Goal: Task Accomplishment & Management: Manage account settings

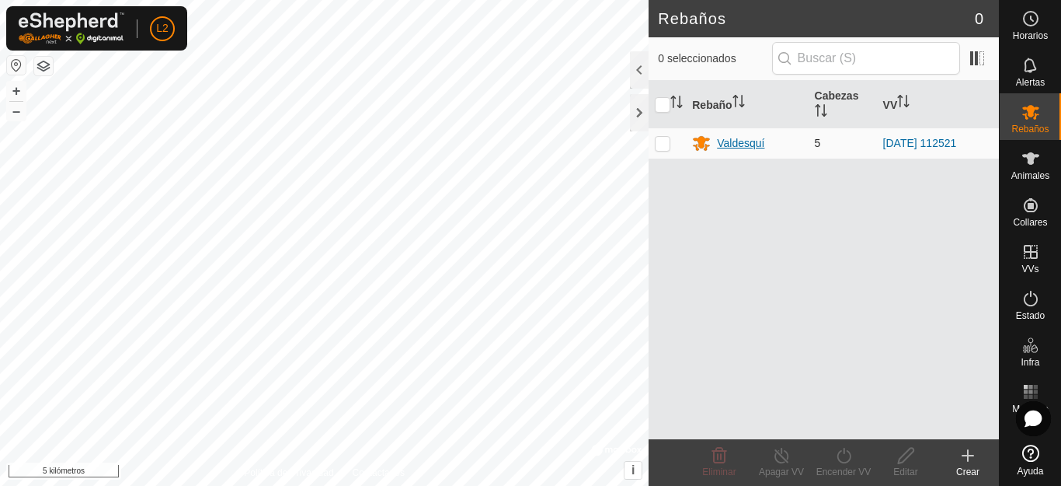
click at [743, 147] on font "Valdesquí" at bounding box center [740, 143] width 47 height 12
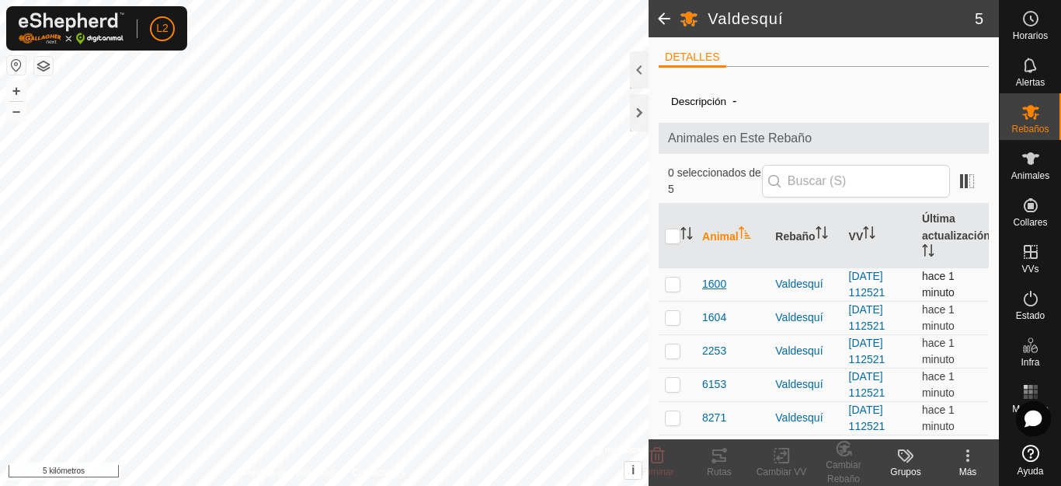
click at [716, 285] on font "1600" at bounding box center [714, 283] width 24 height 12
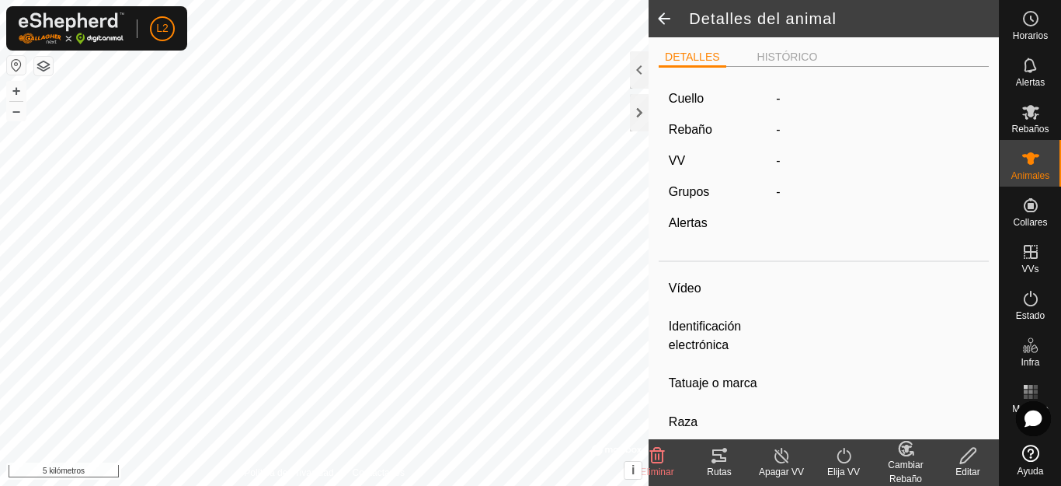
type input "1600"
type input "-"
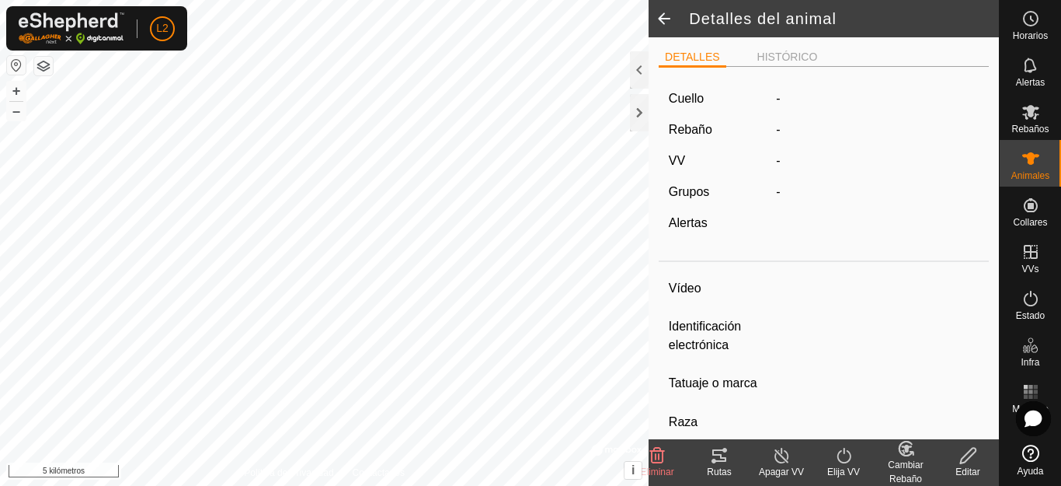
type input "0 kg"
type input "-"
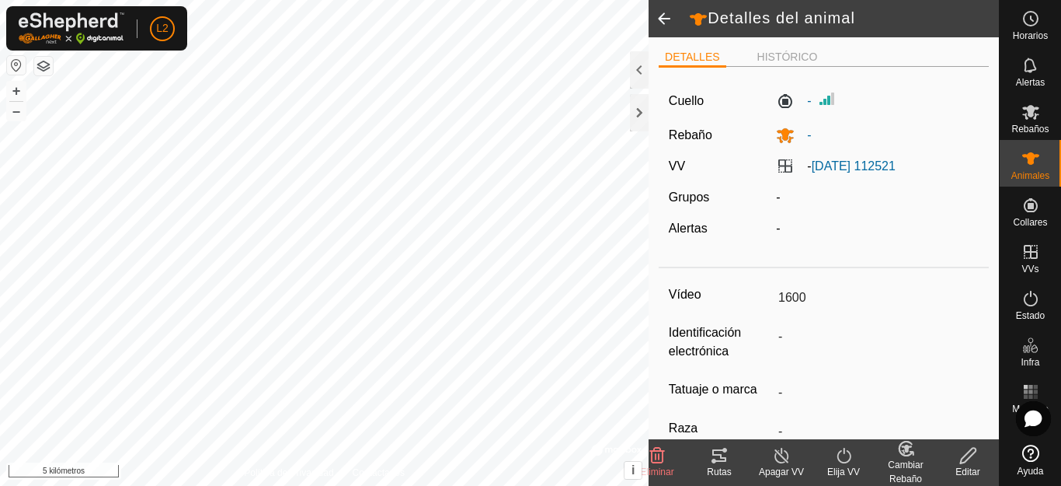
click at [792, 300] on input "1600" at bounding box center [875, 297] width 207 height 26
click at [806, 298] on input "1600" at bounding box center [875, 297] width 207 height 26
click at [966, 461] on icon at bounding box center [968, 455] width 19 height 19
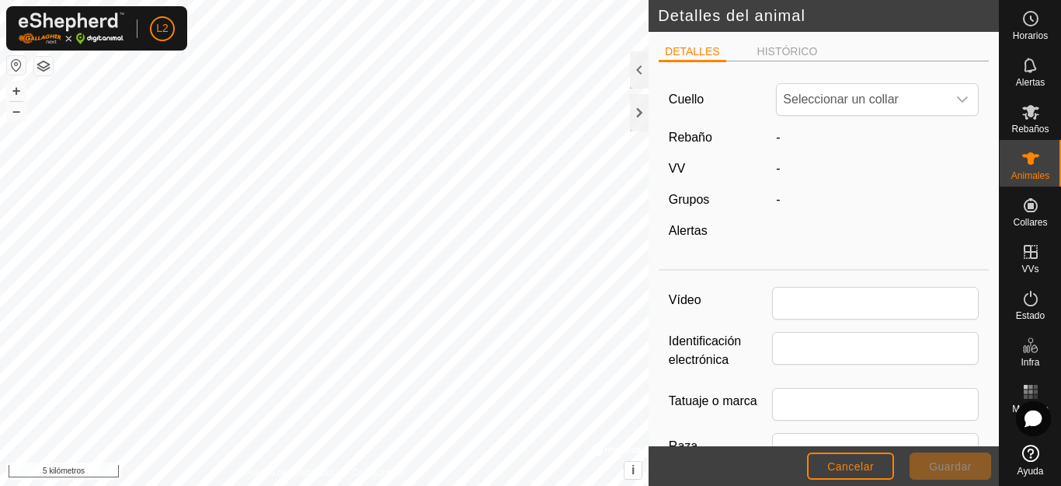
type input "1600"
type input "0"
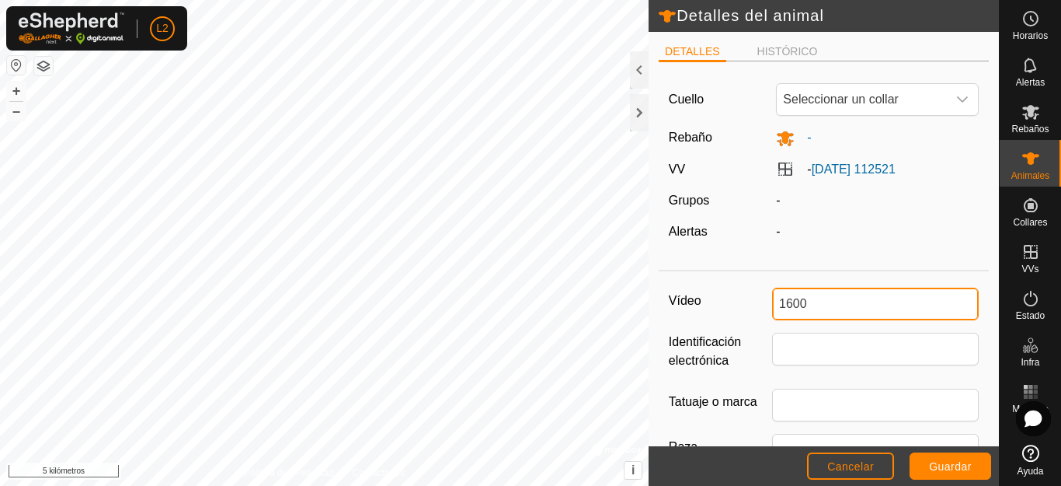
click at [775, 301] on input "1600" at bounding box center [875, 303] width 207 height 33
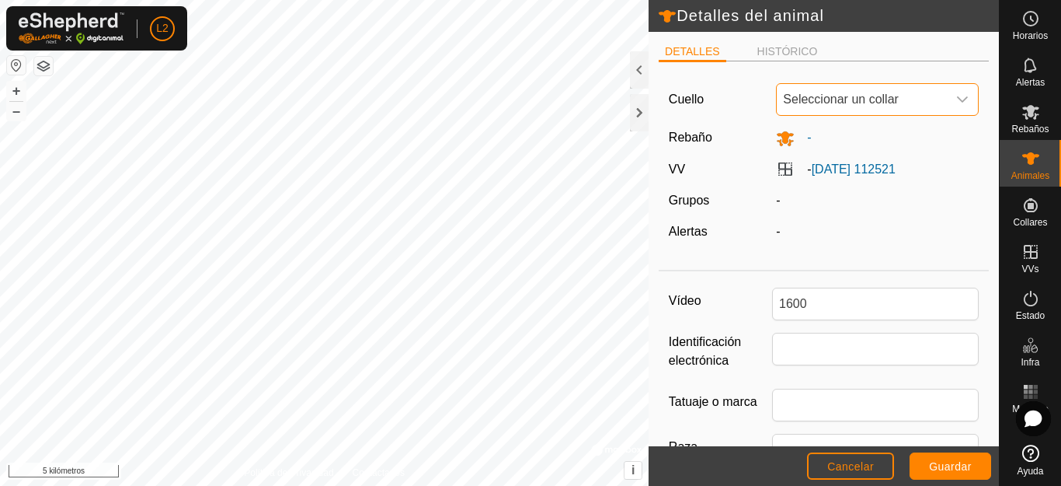
click at [873, 93] on font "Seleccionar un collar" at bounding box center [841, 98] width 116 height 13
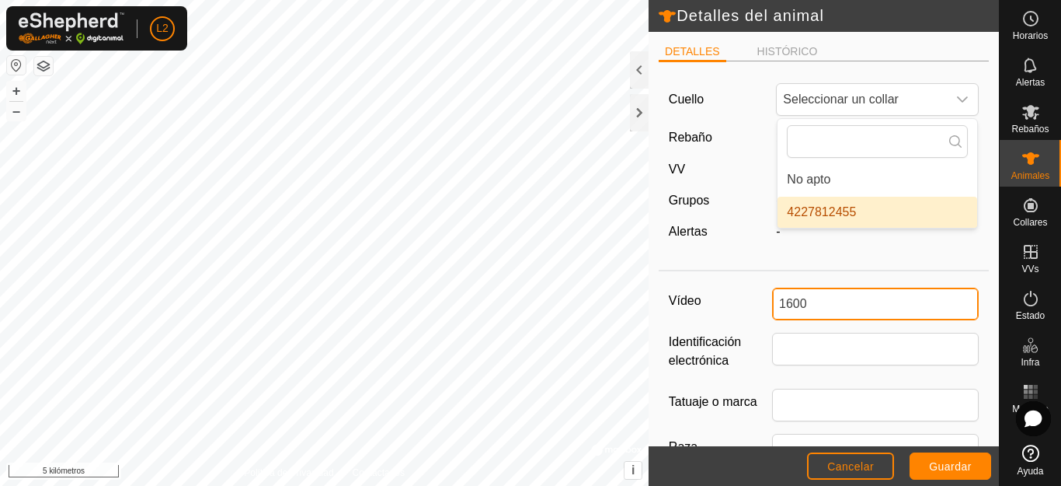
click at [815, 300] on input "1600" at bounding box center [875, 303] width 207 height 33
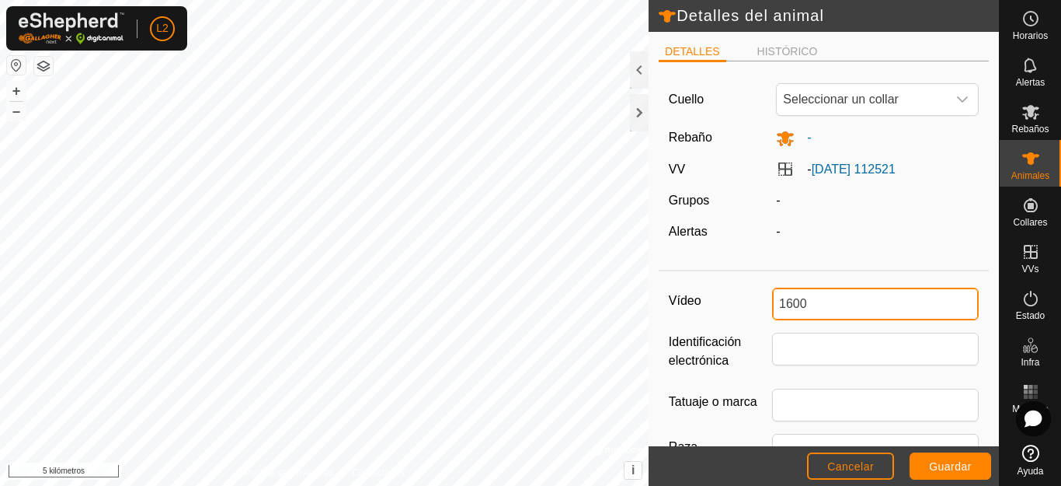
click at [775, 298] on input "1600" at bounding box center [875, 303] width 207 height 33
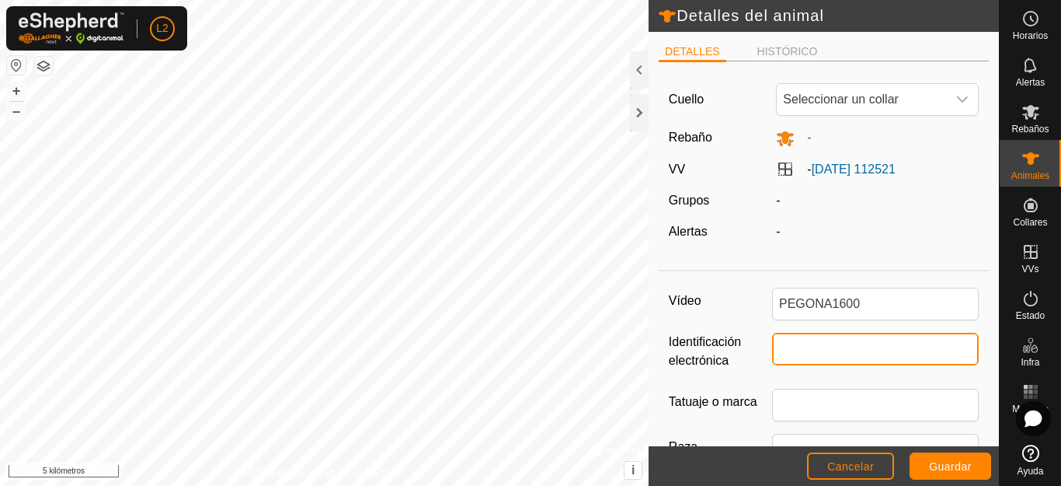
click at [822, 360] on input "Identificación electrónica" at bounding box center [875, 349] width 207 height 33
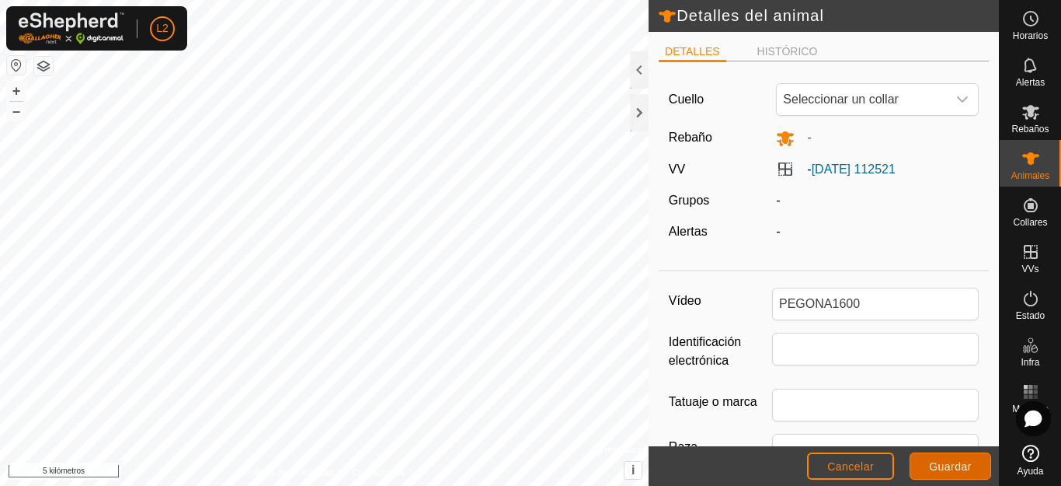
click at [964, 461] on font "Guardar" at bounding box center [950, 466] width 43 height 12
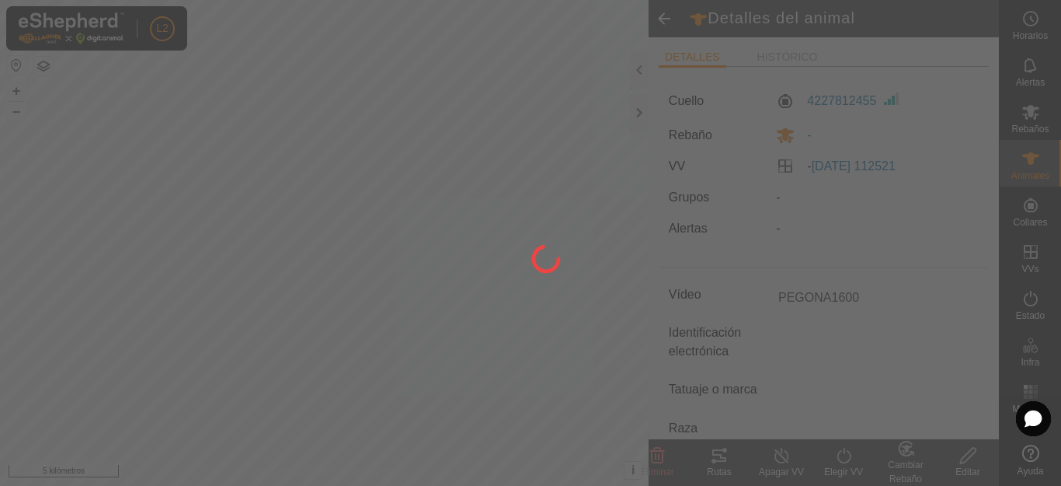
type input "1600"
type input "-"
type input "0 kg"
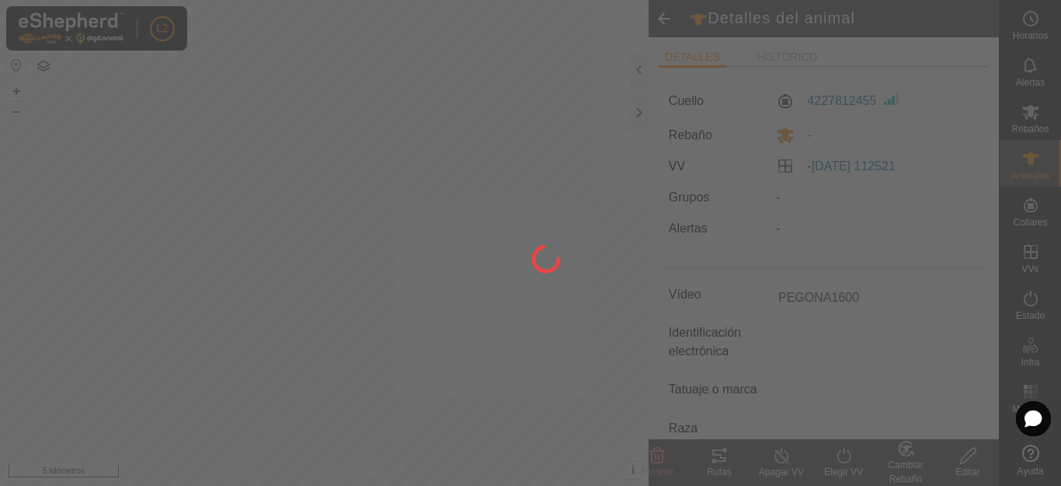
type input "-"
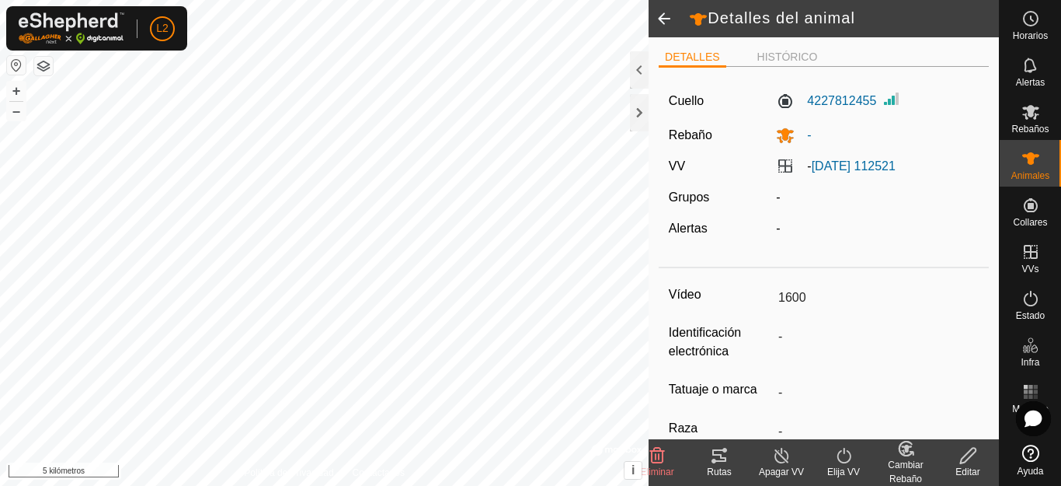
type input "PEGONA1600"
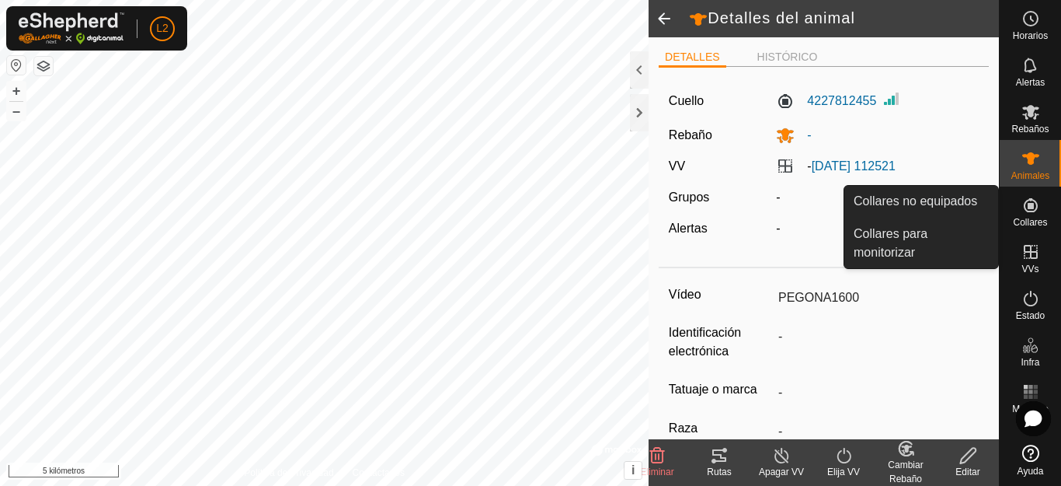
click at [1034, 206] on icon at bounding box center [1031, 205] width 19 height 19
click at [1032, 214] on es-neckbands-svg-icon at bounding box center [1031, 205] width 28 height 25
click at [1024, 218] on font "Collares" at bounding box center [1030, 222] width 34 height 11
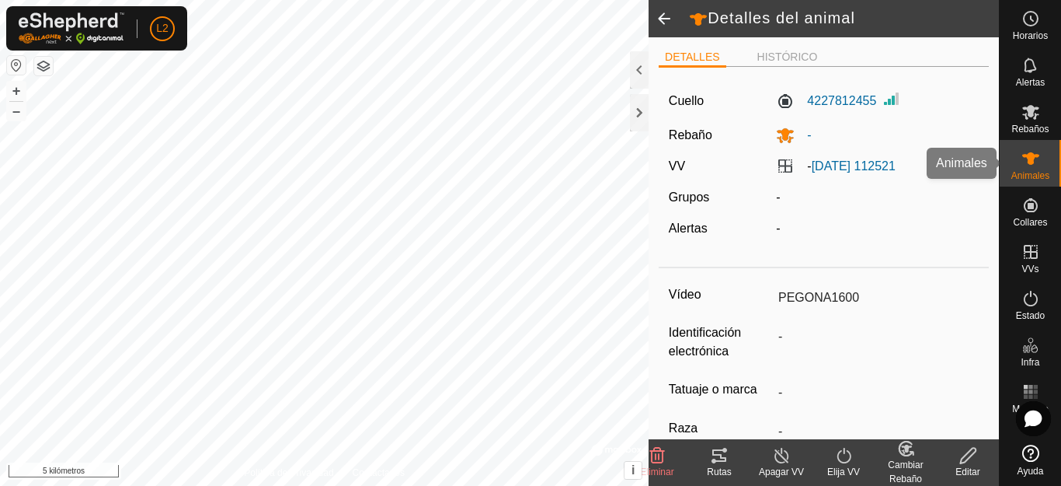
click at [1024, 165] on icon at bounding box center [1031, 158] width 19 height 19
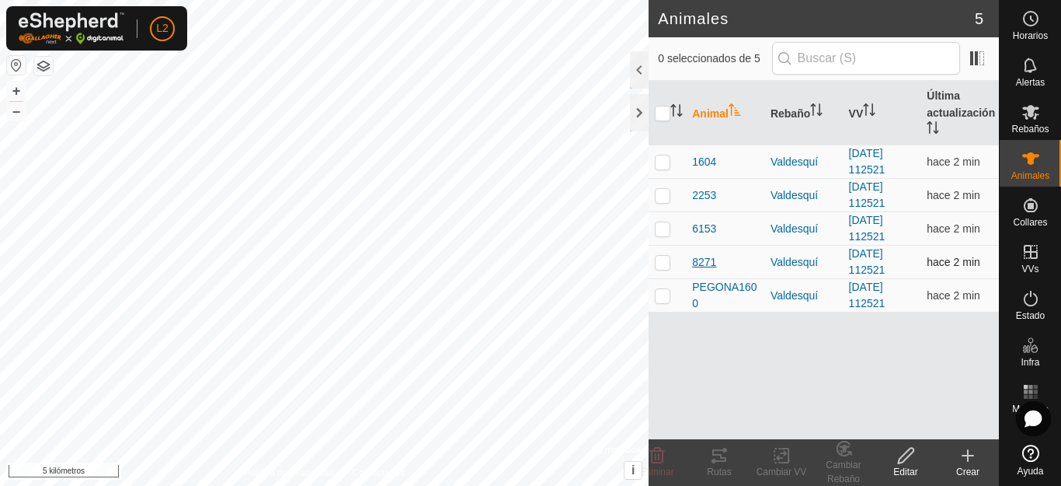
click at [705, 263] on font "8271" at bounding box center [704, 262] width 24 height 12
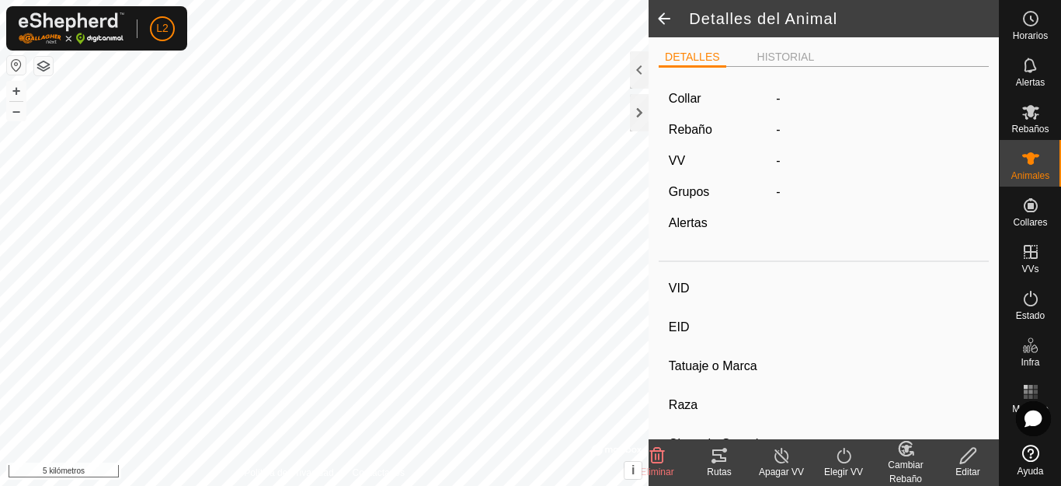
type input "8271"
type input "-"
type input "8271"
type input "-"
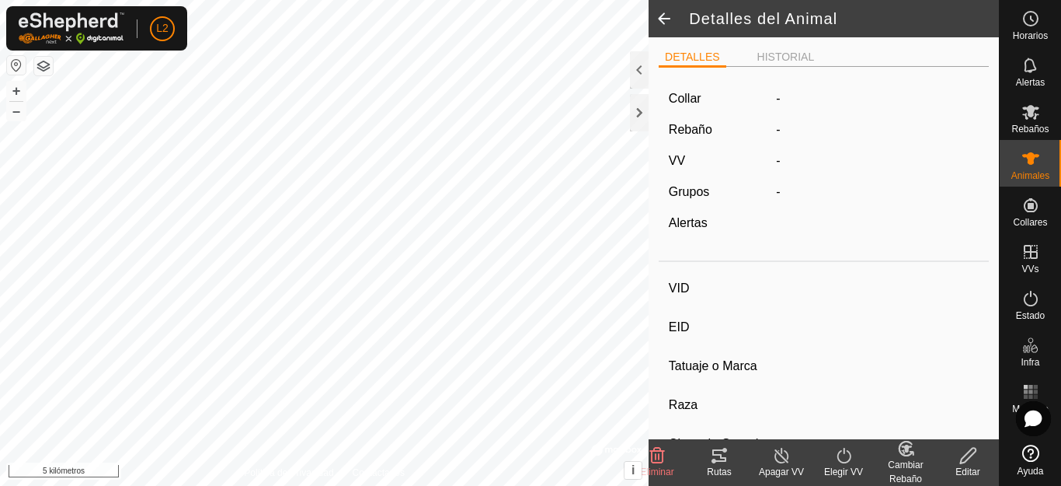
type input "0 kg"
type input "-"
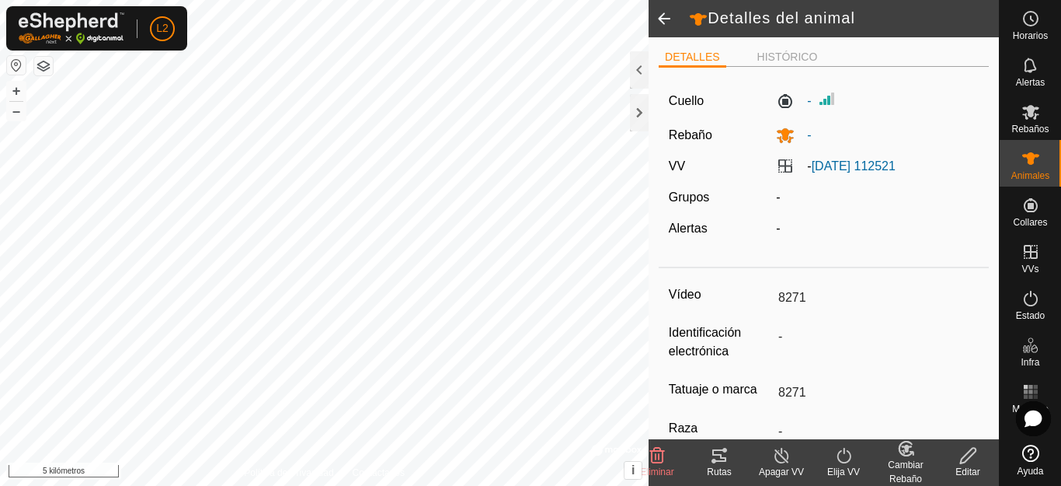
click at [967, 453] on icon at bounding box center [968, 455] width 16 height 16
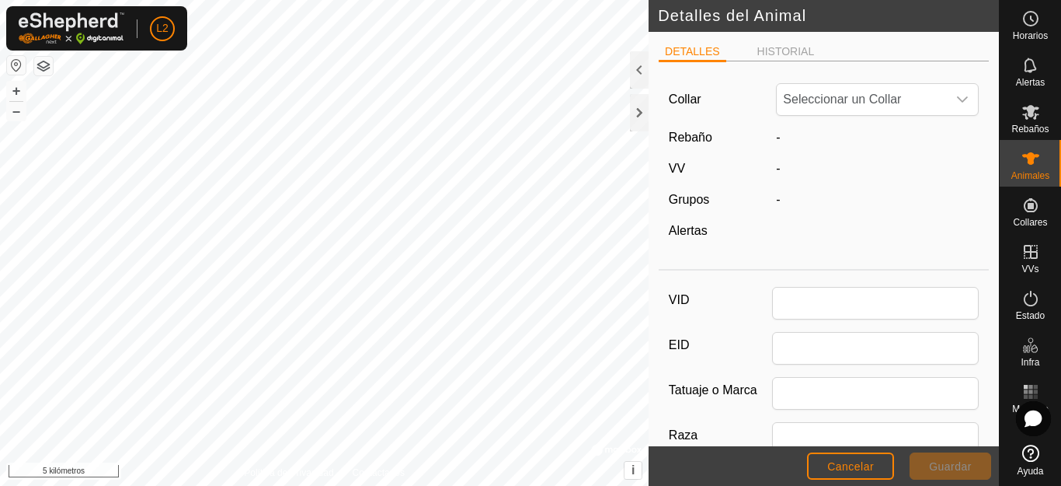
type input "8271"
type input "0"
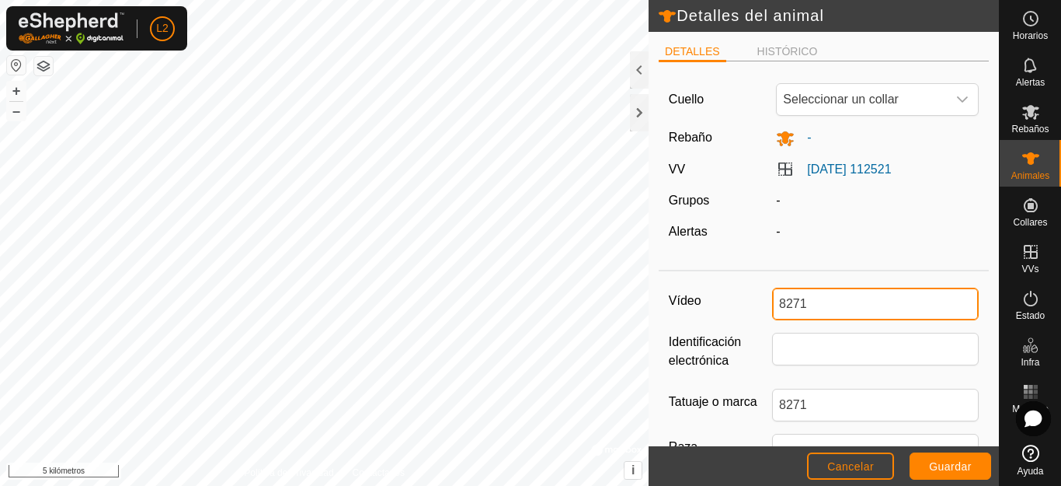
click at [775, 301] on input "8271" at bounding box center [875, 303] width 207 height 33
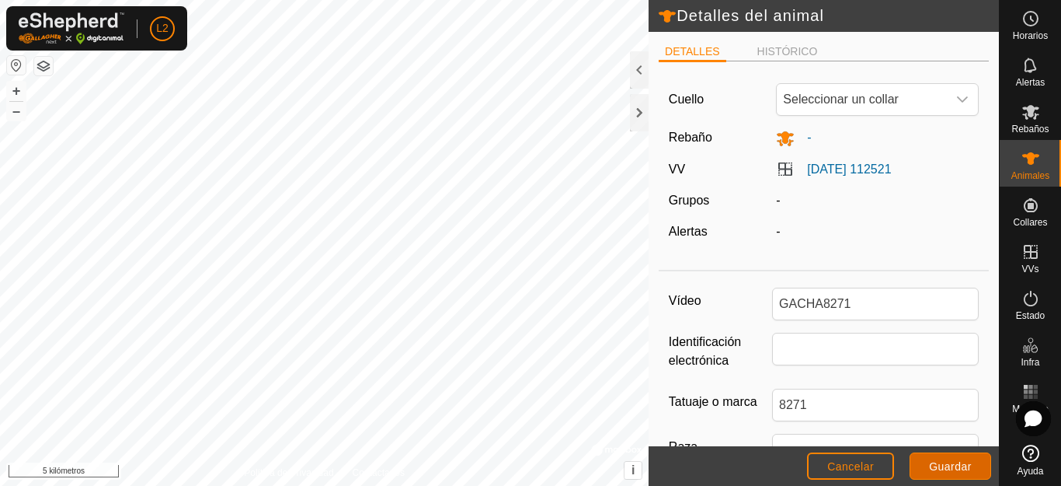
click at [943, 468] on font "Guardar" at bounding box center [950, 466] width 43 height 12
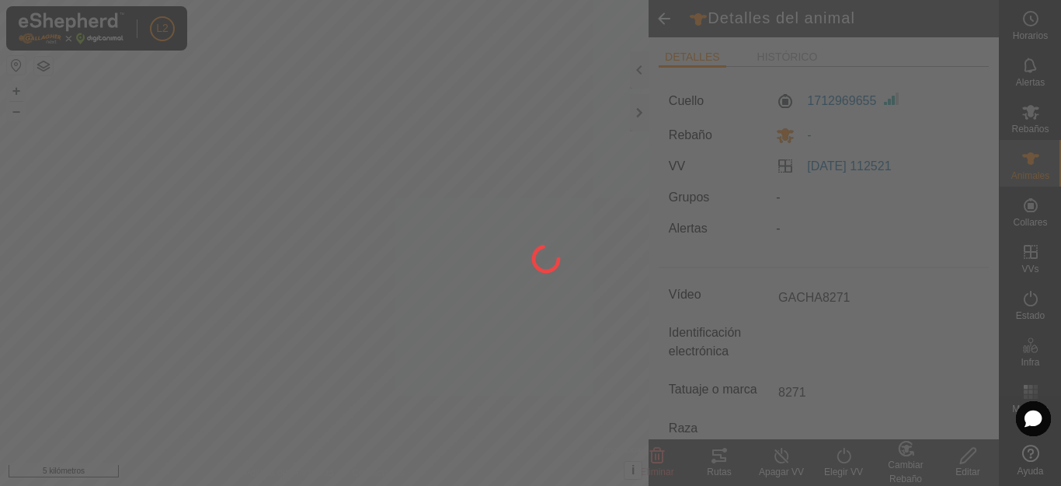
type input "8271"
type input "-"
type input "0 kg"
type input "-"
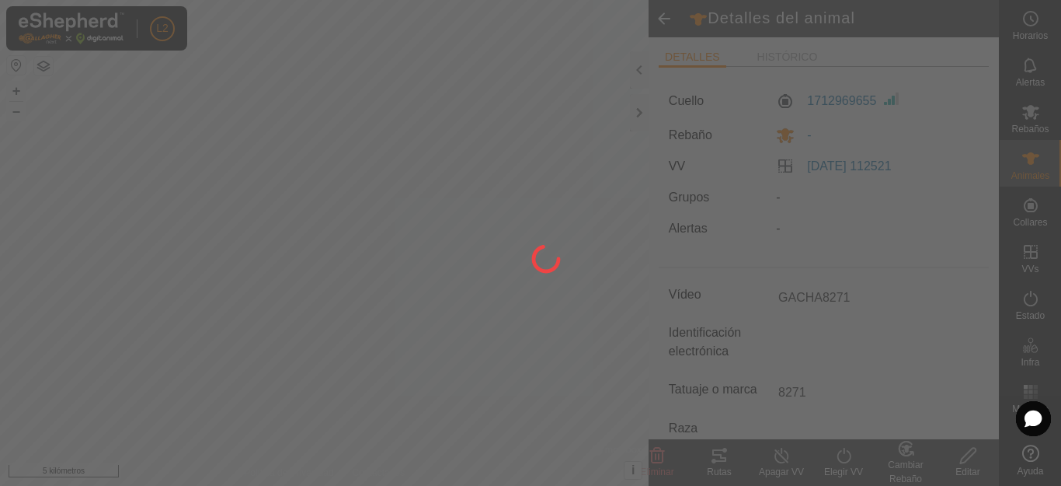
type input "-"
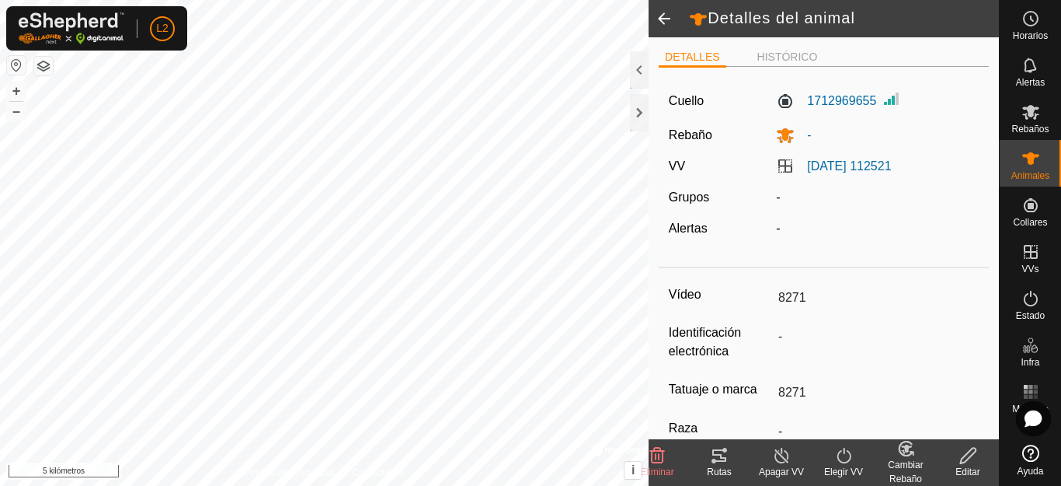
type input "GACHA8271"
click at [1033, 155] on icon at bounding box center [1030, 158] width 17 height 12
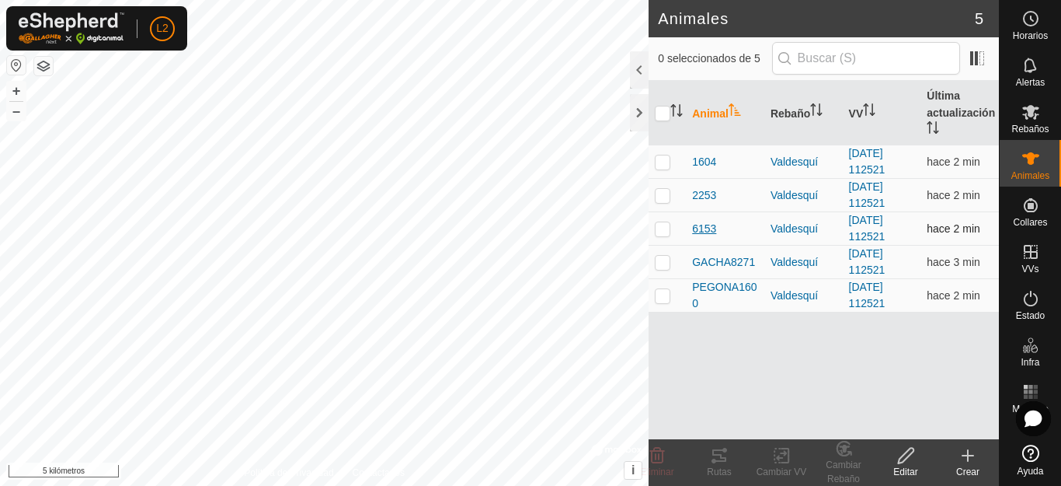
click at [704, 228] on font "6153" at bounding box center [704, 228] width 24 height 12
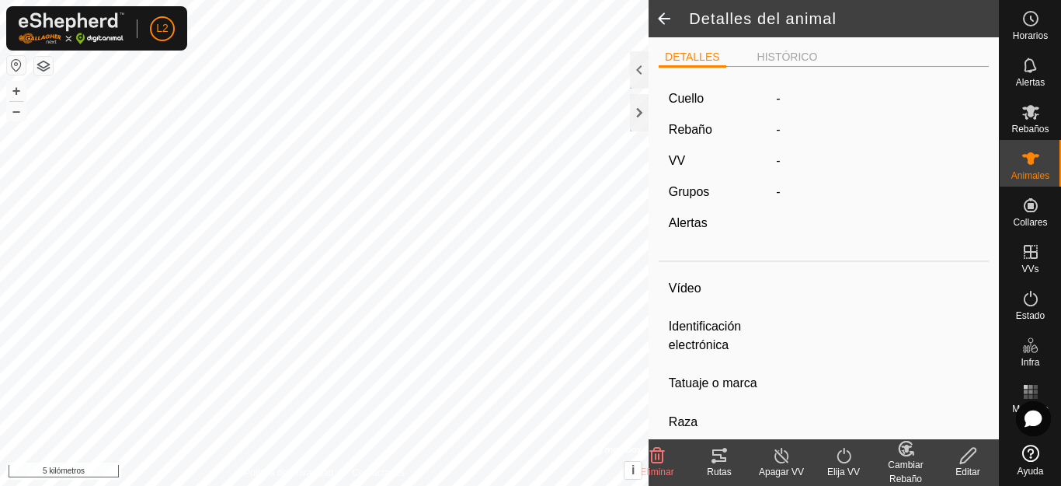
type input "6153"
type input "-"
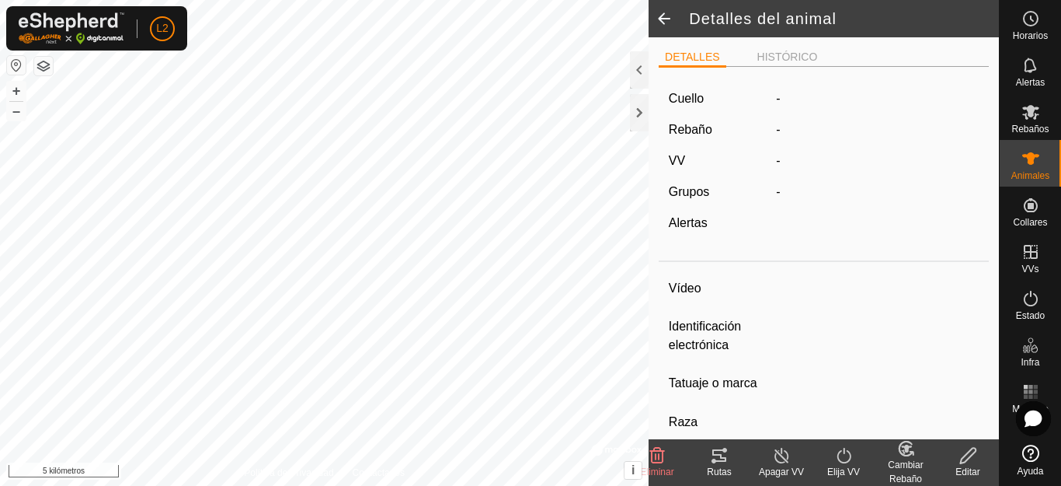
type input "0 kg"
type input "-"
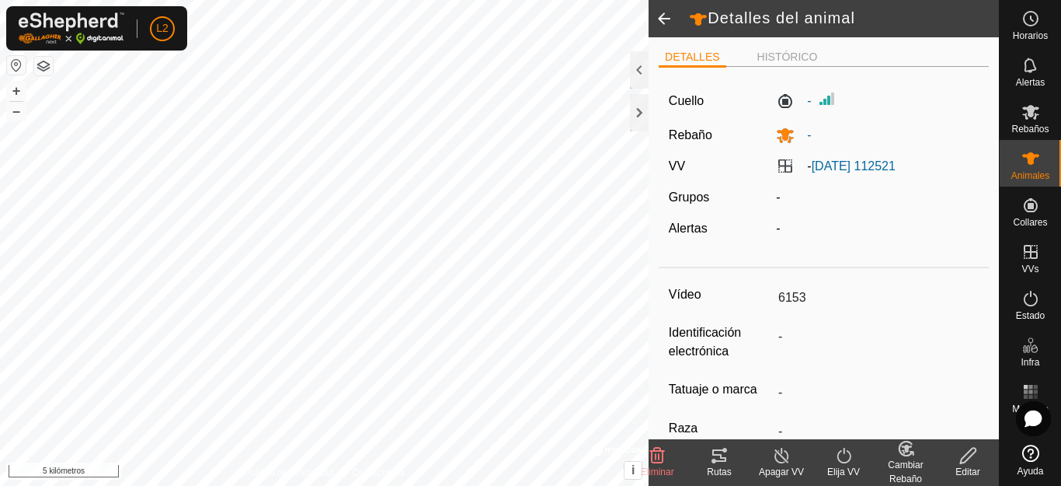
click at [963, 451] on icon at bounding box center [968, 455] width 19 height 19
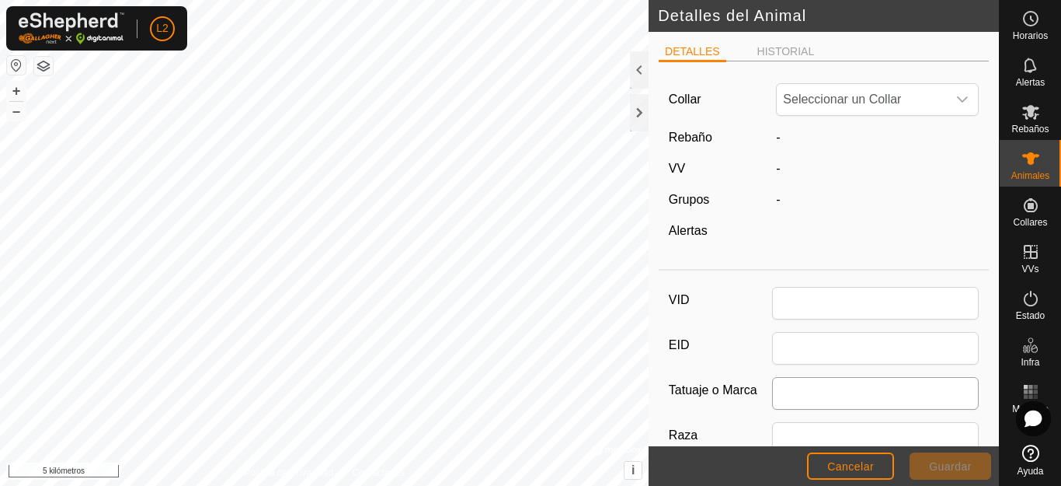
type input "6153"
type input "0"
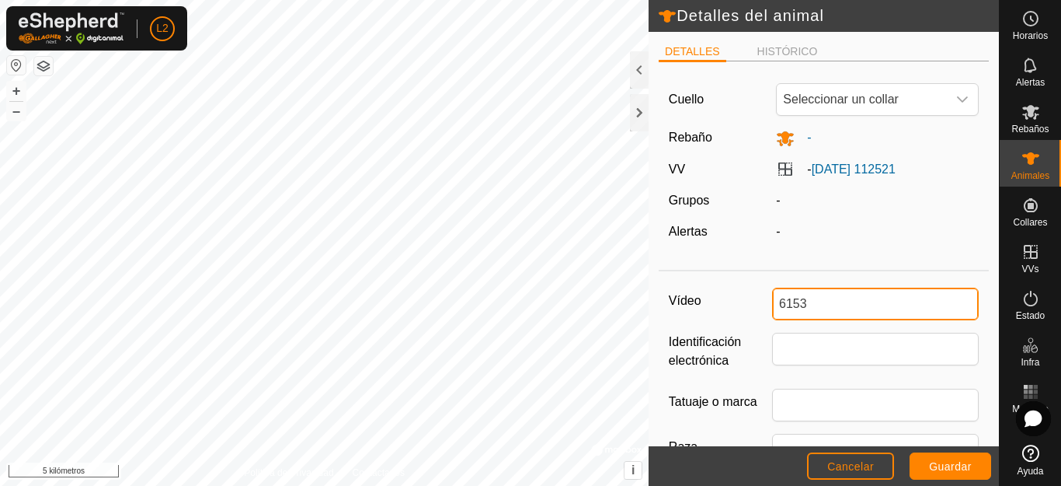
click at [776, 303] on input "6153" at bounding box center [875, 303] width 207 height 33
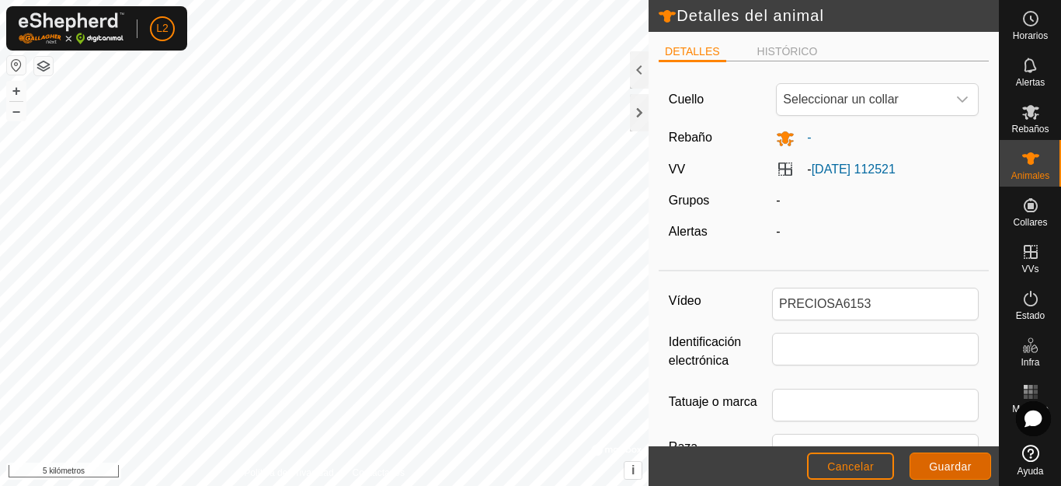
click at [949, 464] on font "Guardar" at bounding box center [950, 466] width 43 height 12
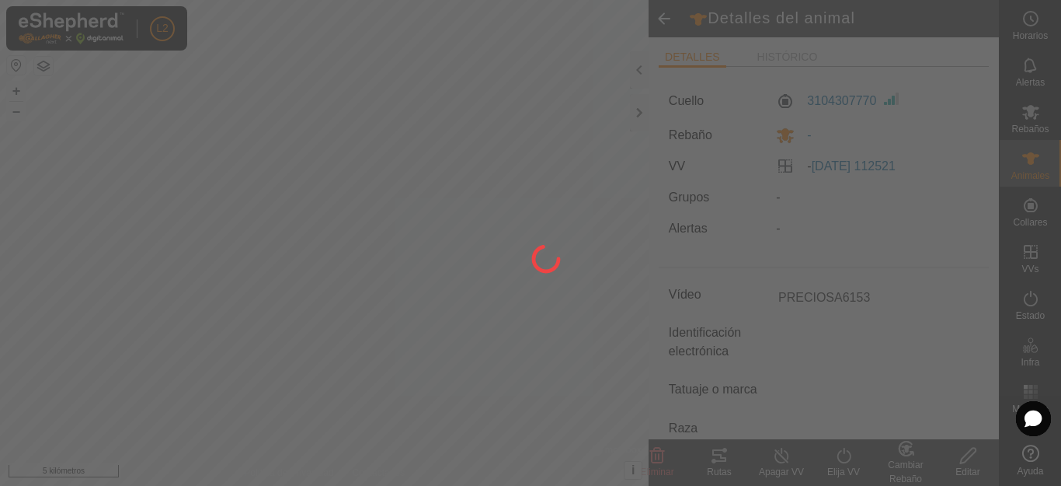
type input "6153"
type input "-"
type input "0 kg"
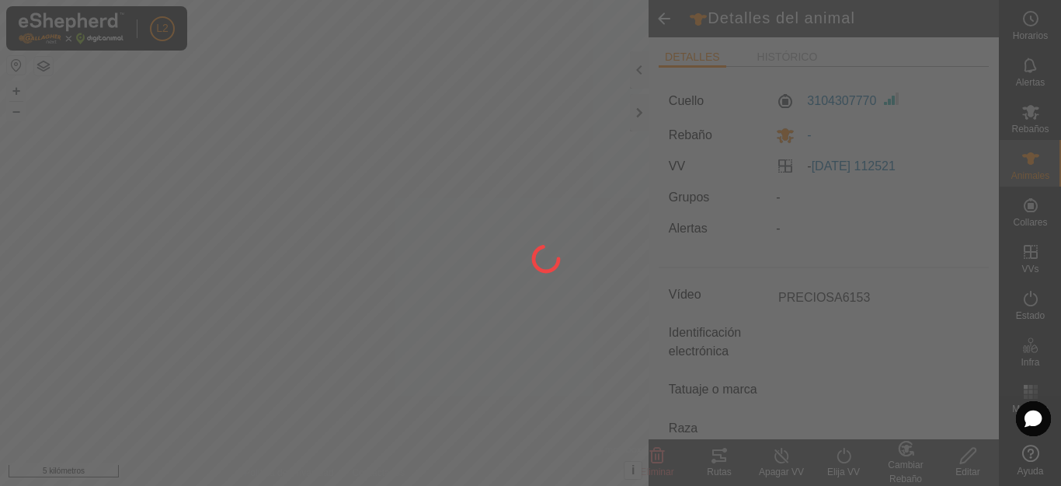
type input "-"
type input "PRECIOSA6153"
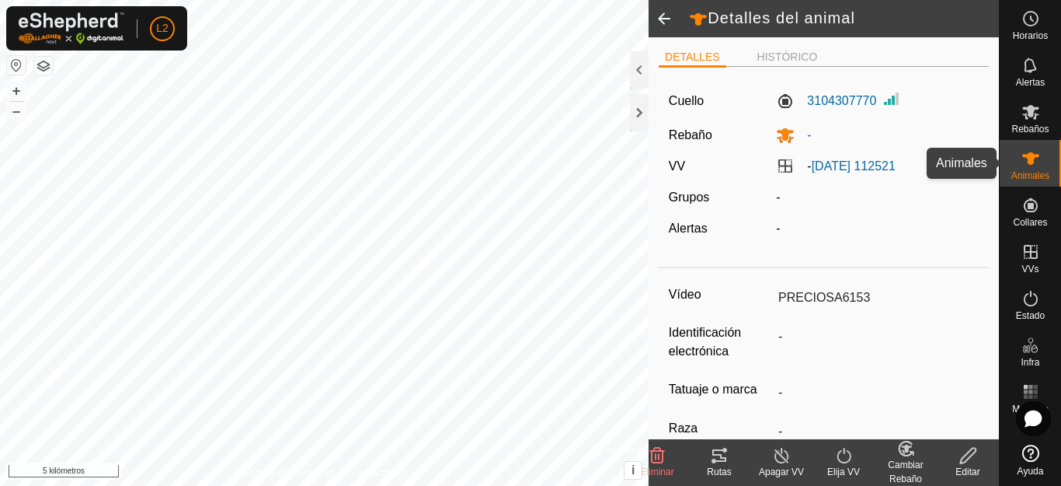
click at [1030, 164] on icon at bounding box center [1030, 158] width 17 height 12
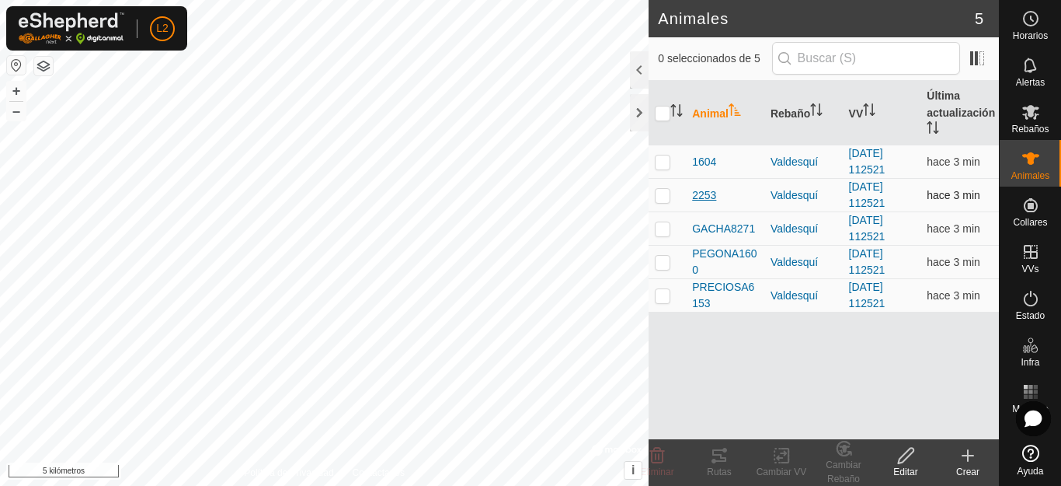
click at [707, 190] on font "2253" at bounding box center [704, 195] width 24 height 12
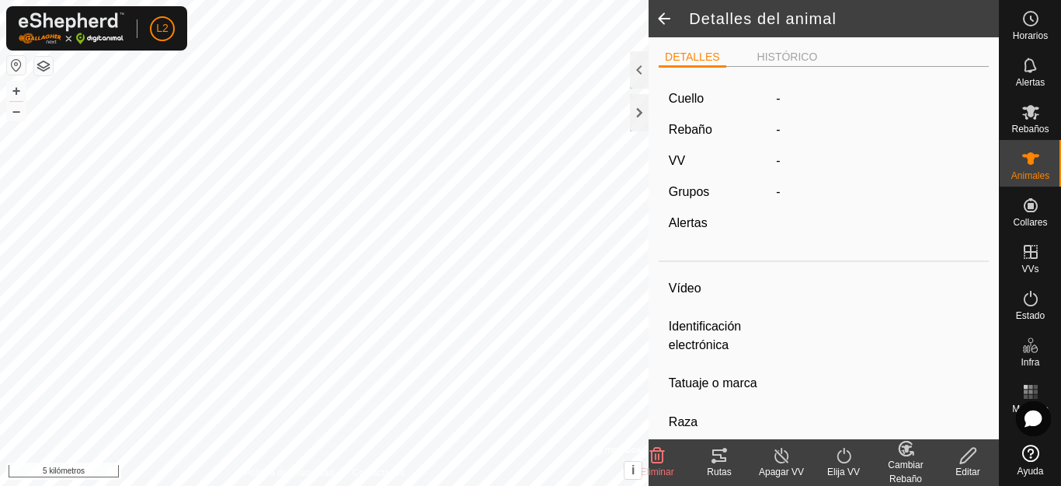
type input "2253"
type input "-"
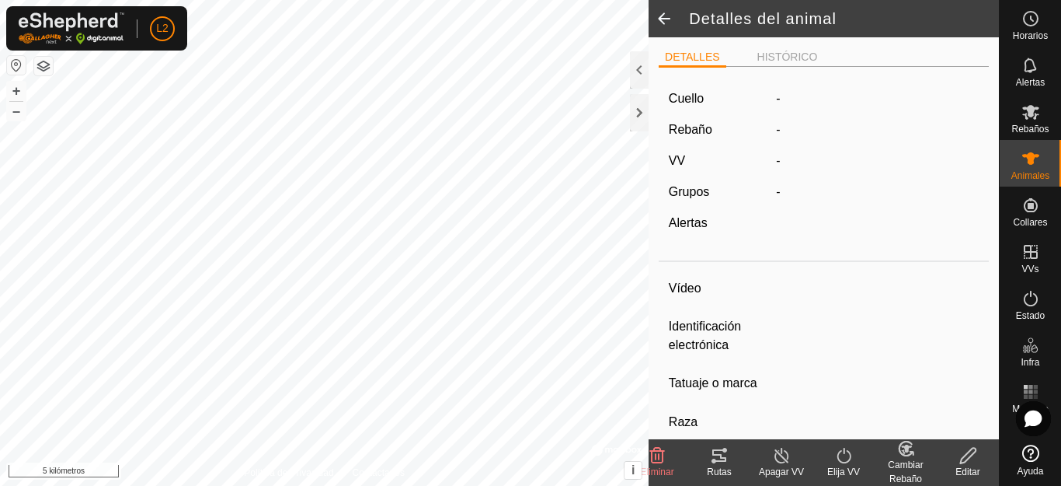
type input "0 kg"
type input "-"
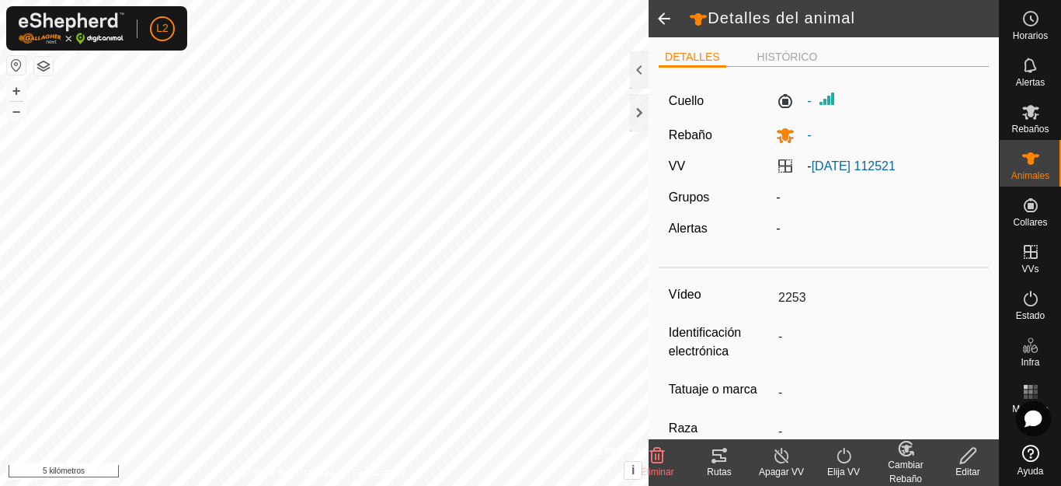
click at [970, 456] on icon at bounding box center [968, 455] width 16 height 16
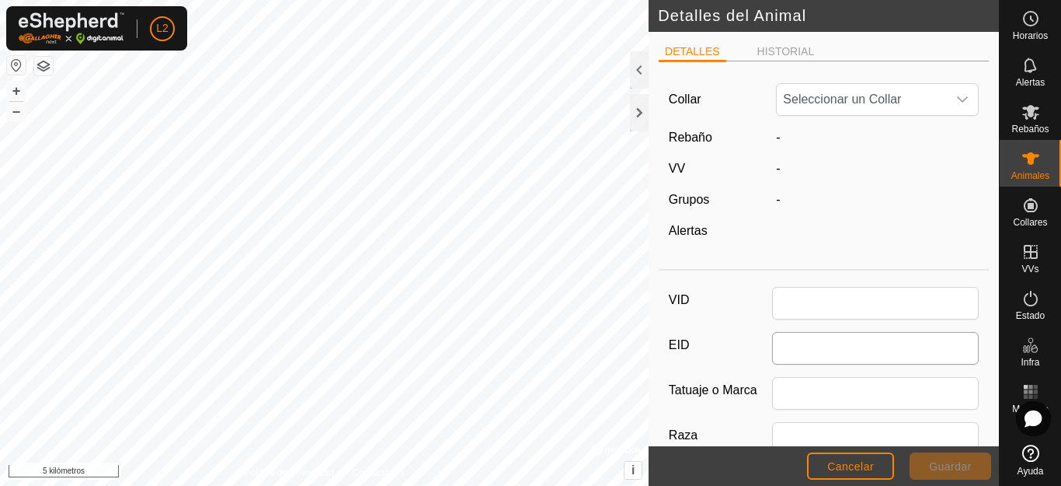
type input "2253"
type input "0"
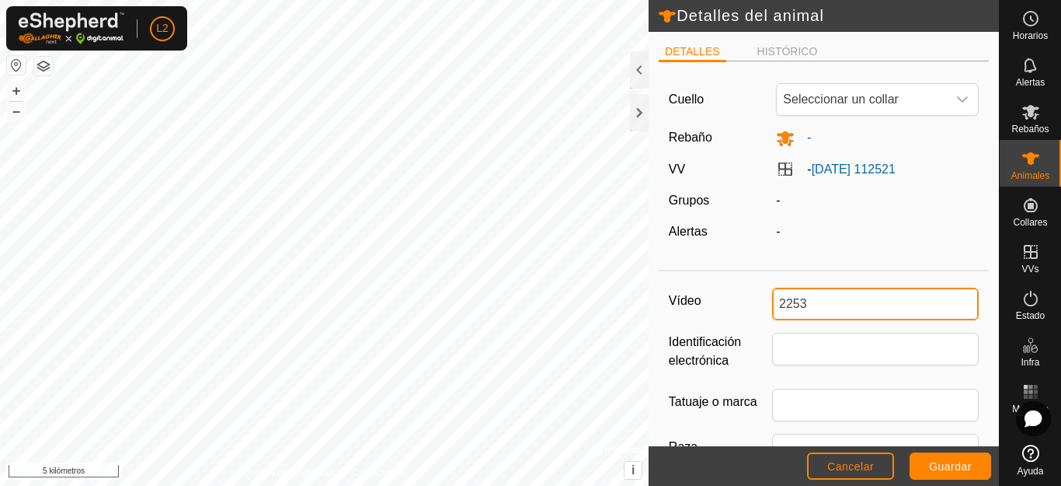
click at [775, 303] on input "2253" at bounding box center [875, 303] width 207 height 33
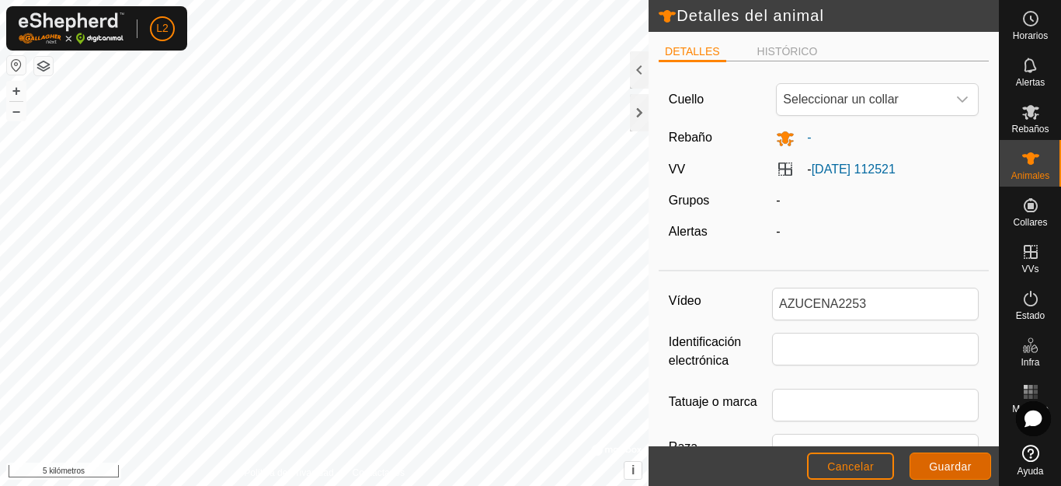
click at [958, 456] on button "Guardar" at bounding box center [951, 465] width 82 height 27
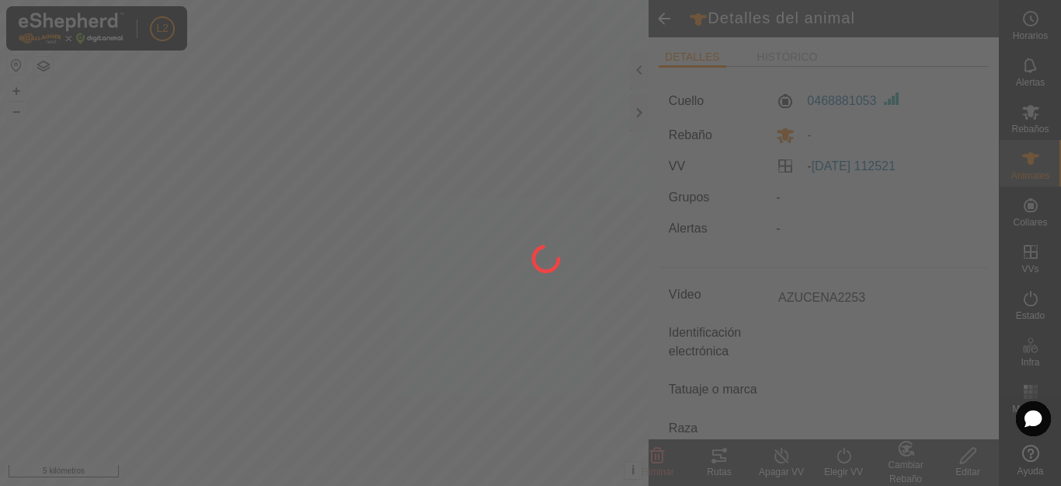
type input "2253"
type input "-"
type input "0 kg"
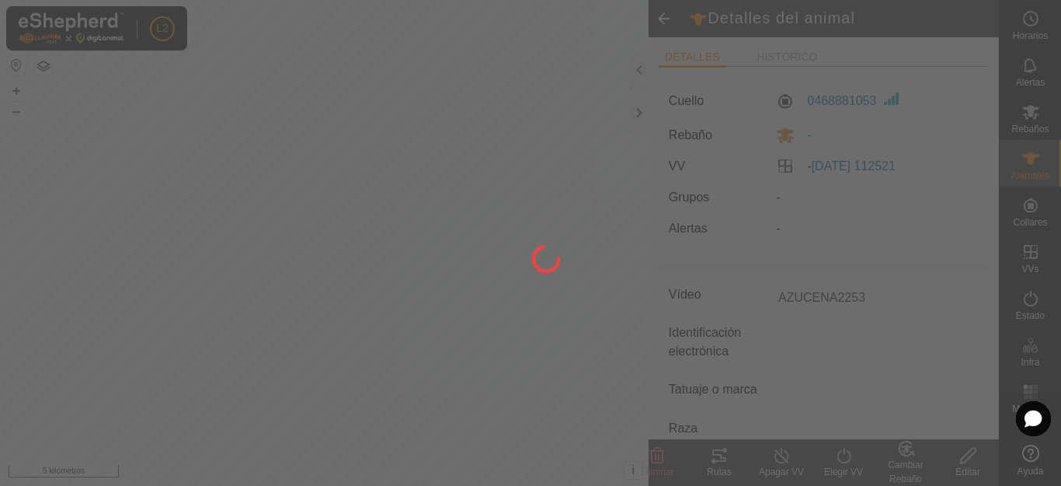
type input "-"
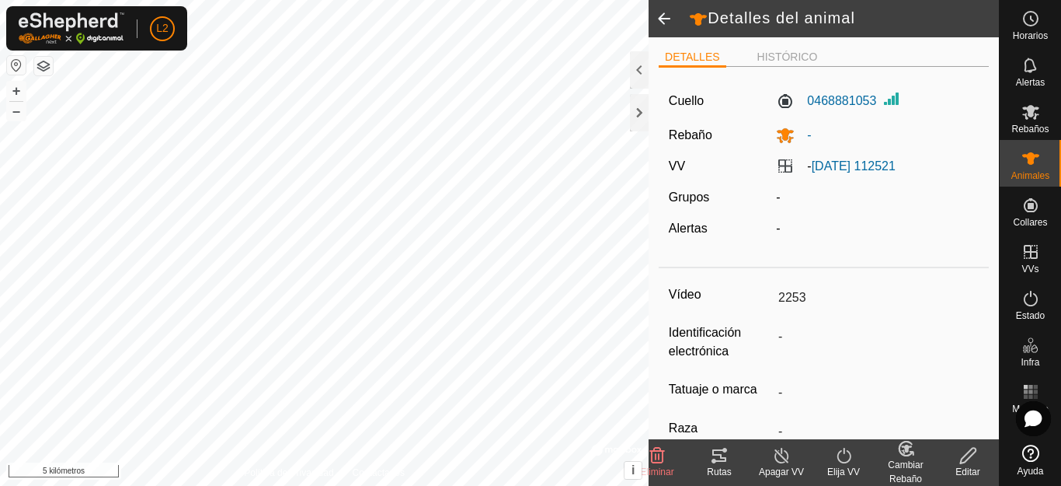
type input "AZUCENA2253"
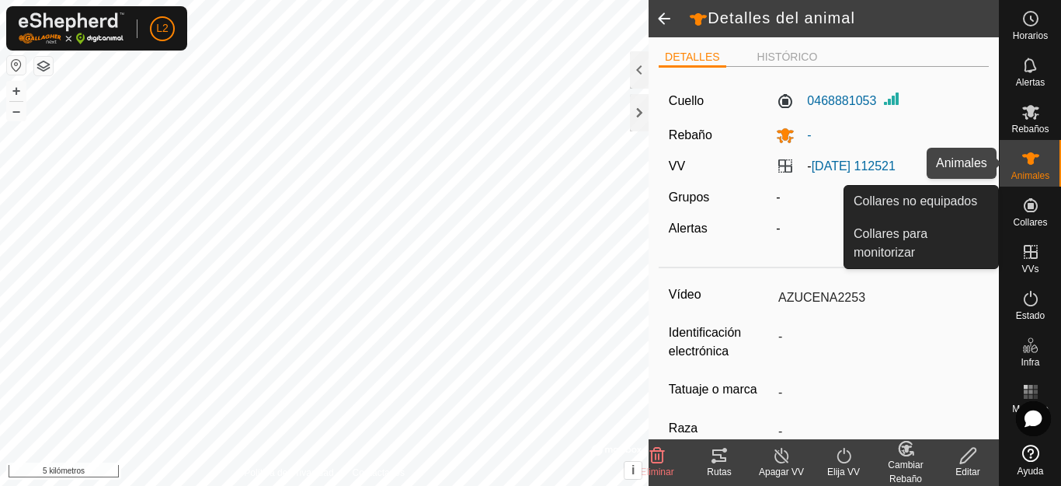
click at [1029, 157] on icon at bounding box center [1030, 158] width 17 height 12
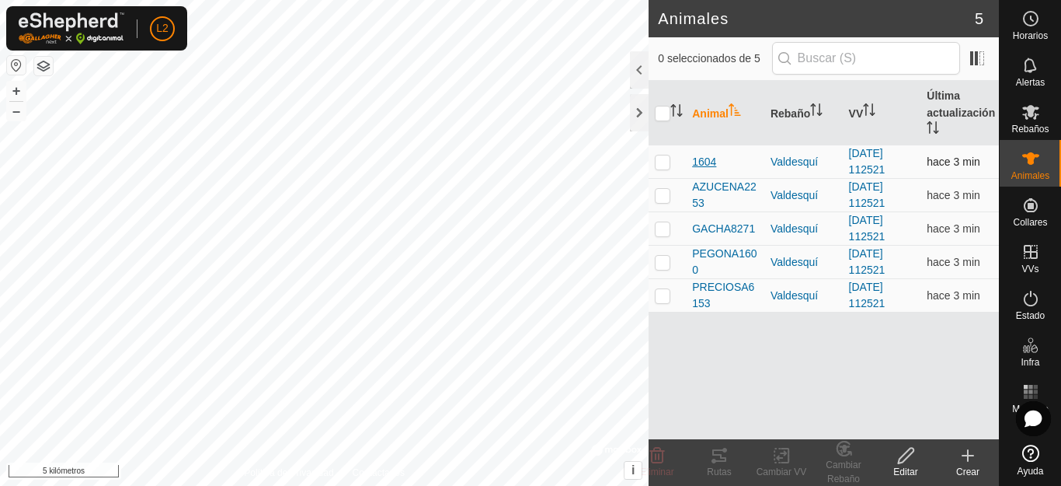
click at [706, 161] on font "1604" at bounding box center [704, 161] width 24 height 12
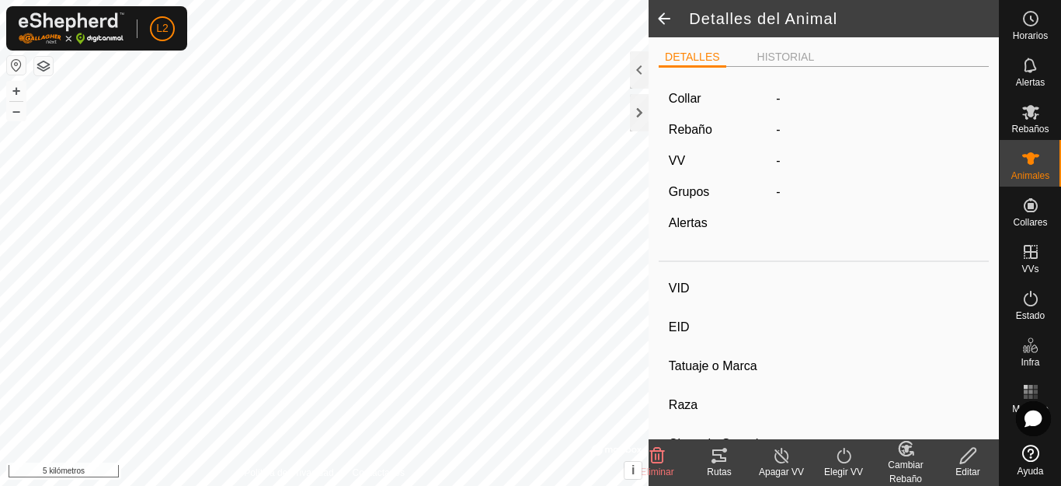
type input "1604"
type input "-"
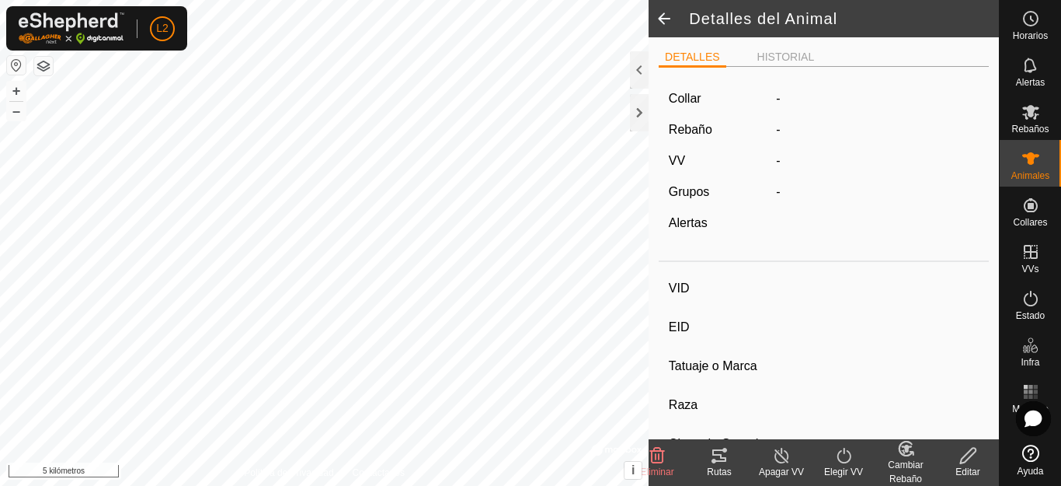
type input "0 kg"
type input "-"
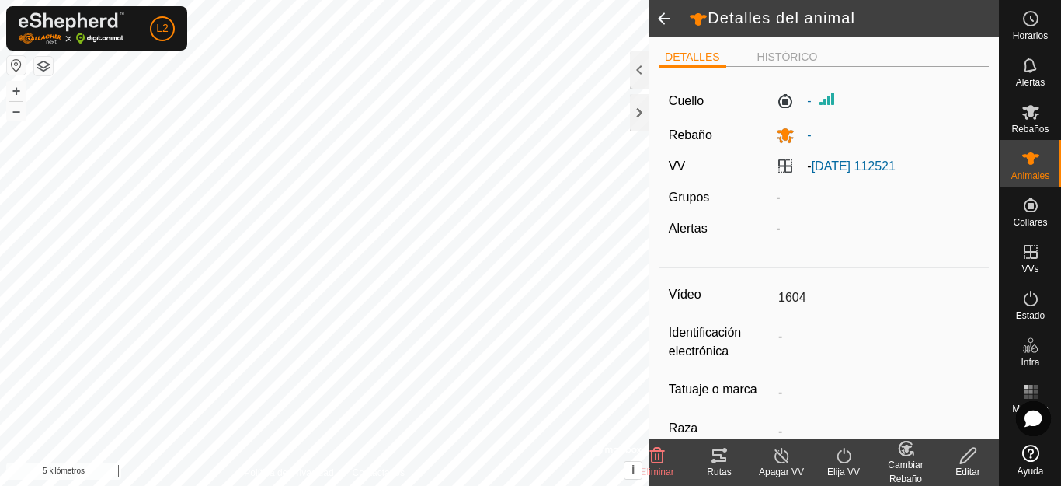
click at [970, 454] on icon at bounding box center [968, 455] width 19 height 19
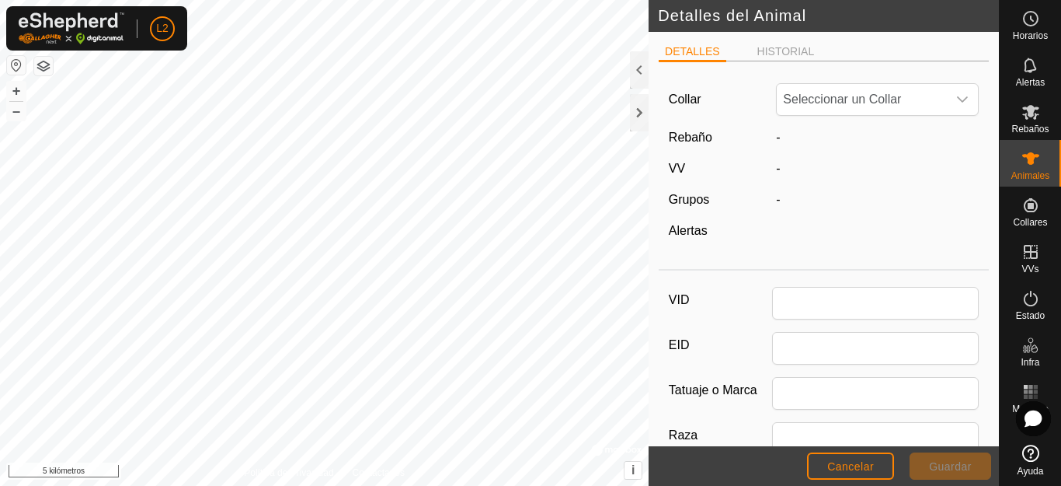
type input "1604"
type input "0"
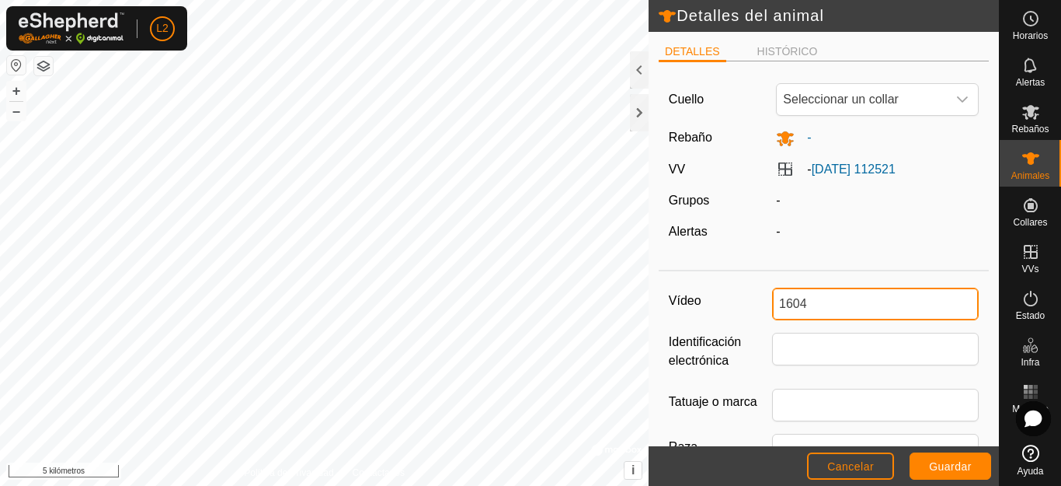
click at [778, 305] on input "1604" at bounding box center [875, 303] width 207 height 33
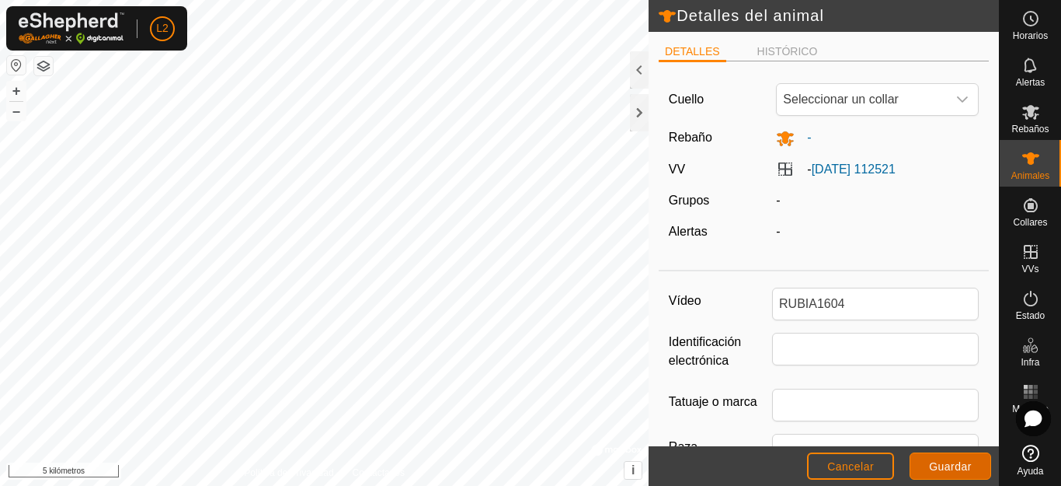
click at [946, 470] on font "Guardar" at bounding box center [950, 466] width 43 height 12
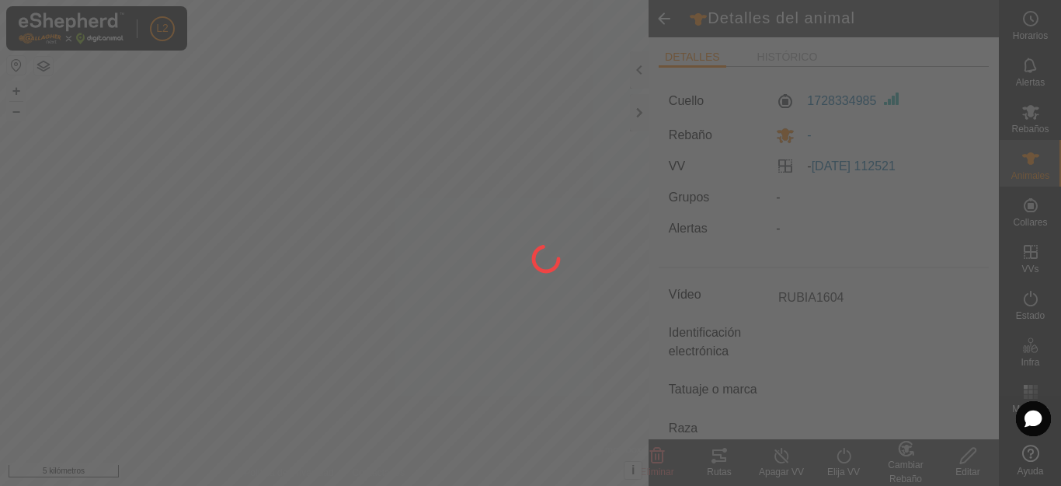
type input "1604"
type input "-"
type input "0 kg"
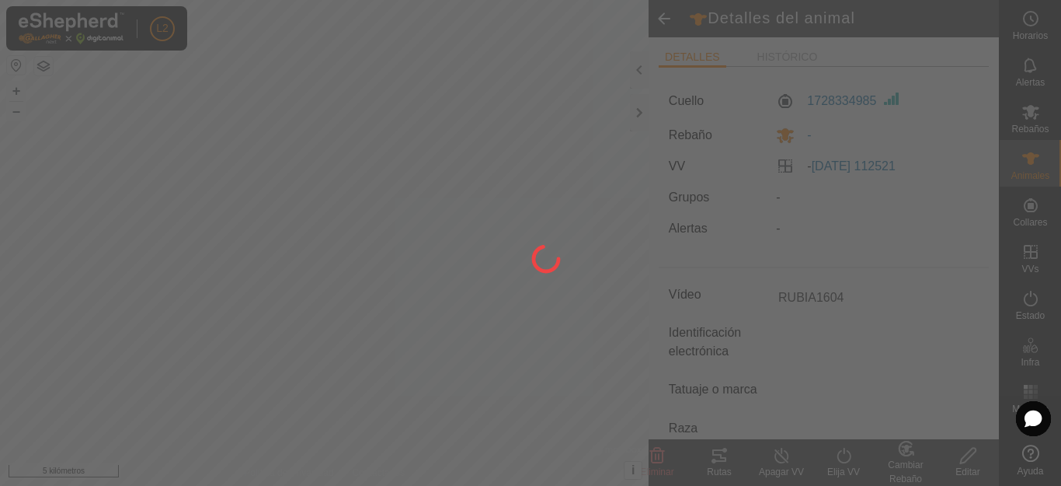
type input "-"
type input "RUBIA1604"
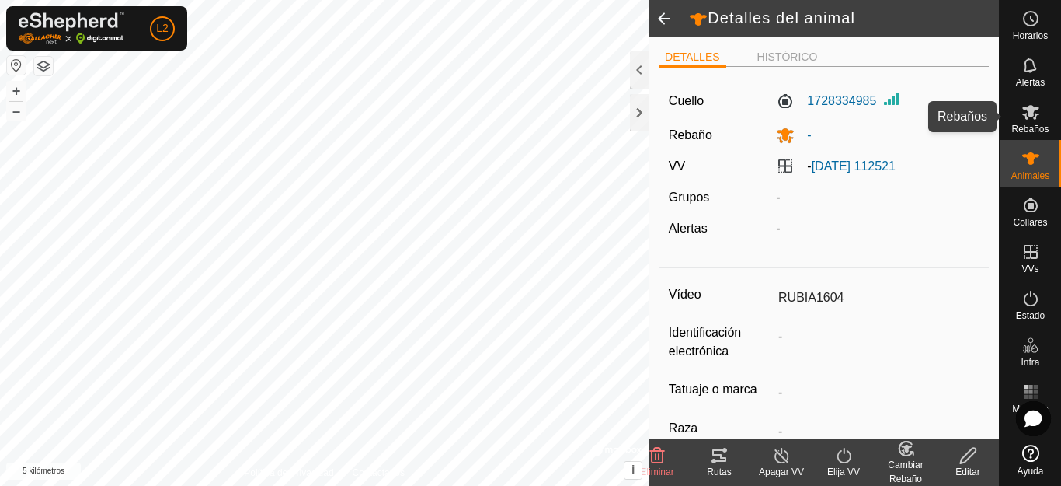
click at [1037, 116] on icon at bounding box center [1031, 112] width 19 height 19
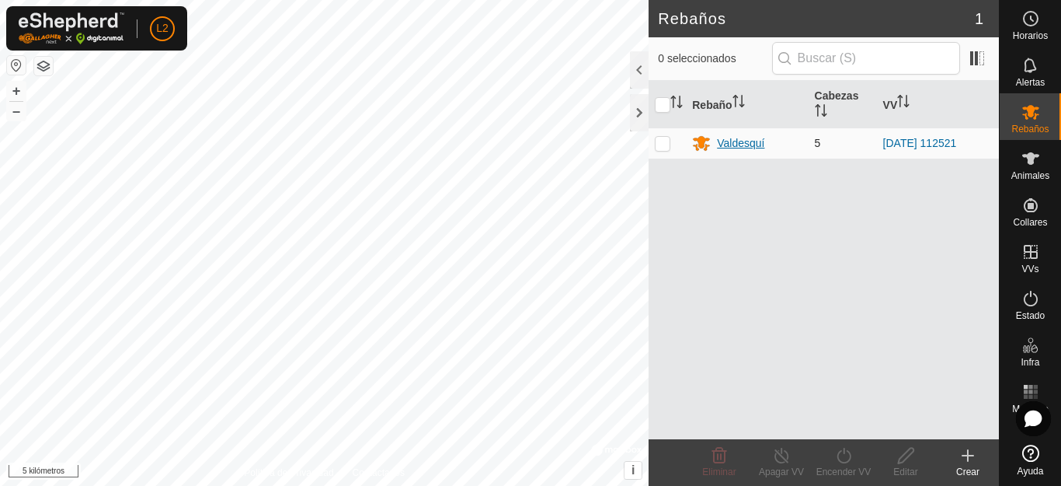
click at [743, 147] on font "Valdesquí" at bounding box center [740, 143] width 47 height 12
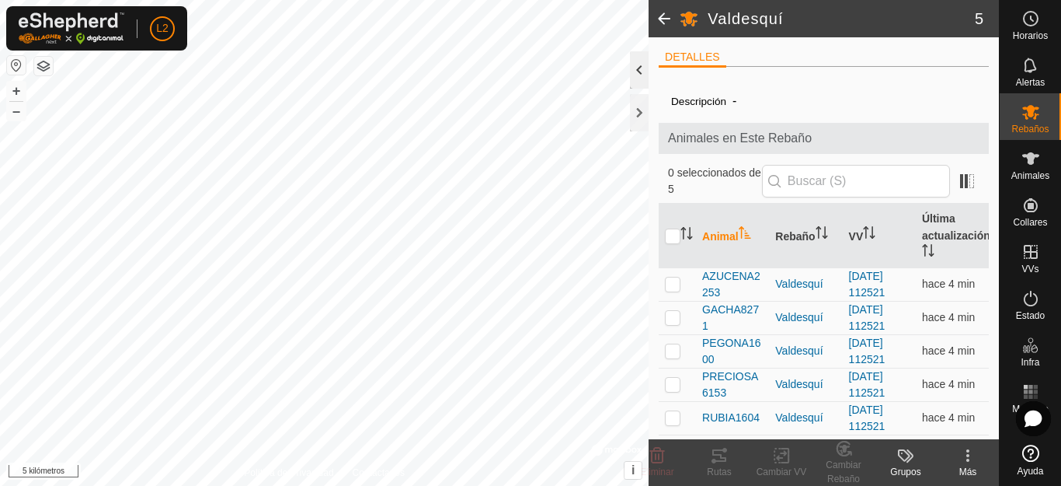
click at [639, 77] on div at bounding box center [639, 69] width 19 height 37
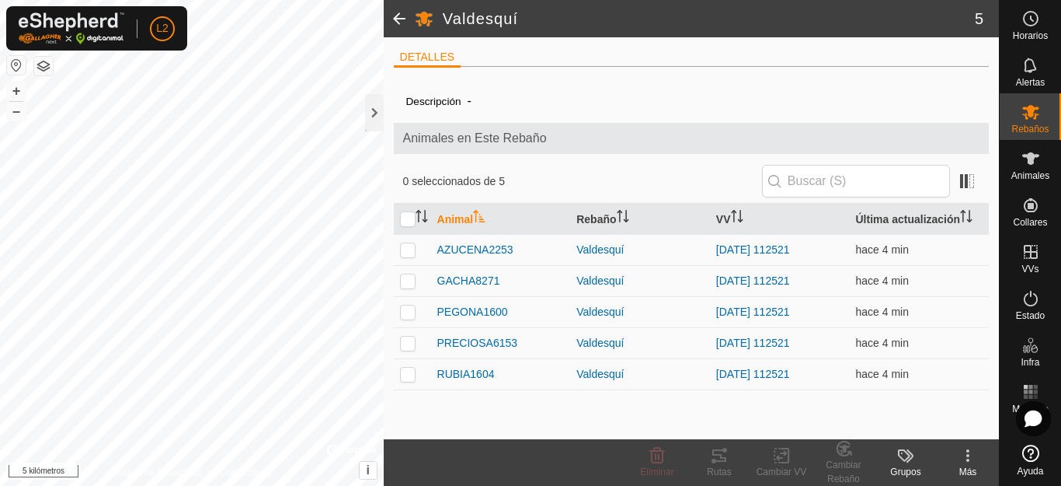
click at [384, 115] on div "DETALLES Descripción - Animales en Este Rebaño 0 seleccionados de 5 Animal Reba…" at bounding box center [691, 238] width 615 height 402
click at [371, 111] on div at bounding box center [374, 112] width 19 height 37
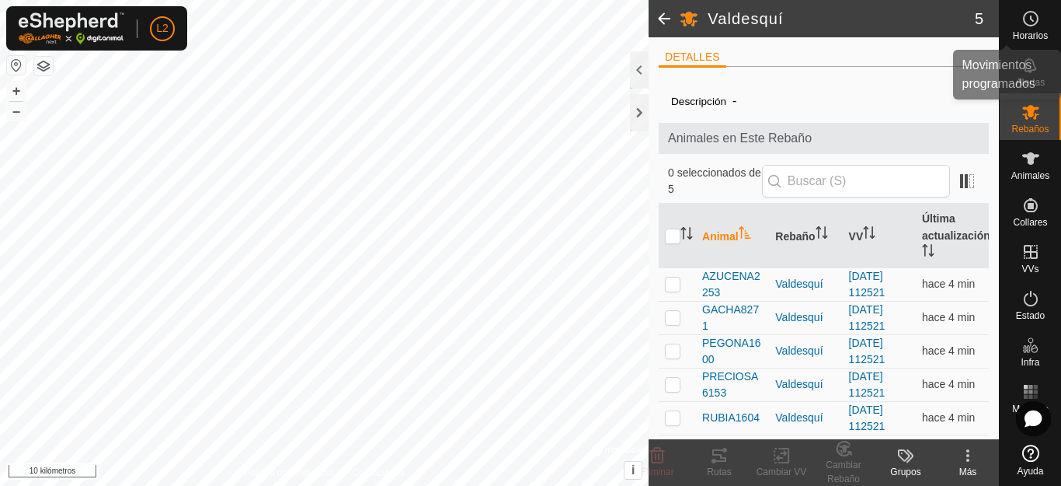
click at [1031, 26] on circle at bounding box center [1031, 19] width 14 height 14
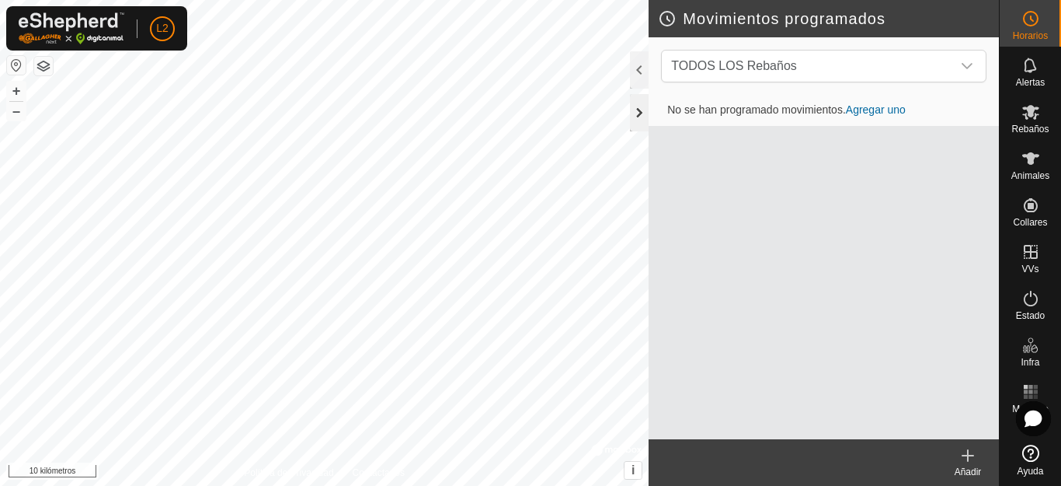
click at [639, 108] on div at bounding box center [639, 112] width 19 height 37
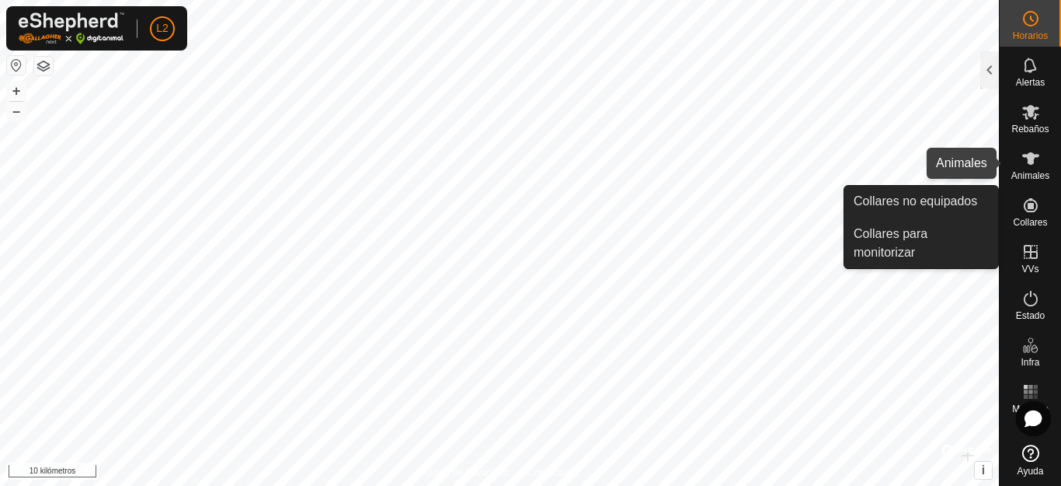
click at [1026, 162] on icon at bounding box center [1031, 158] width 19 height 19
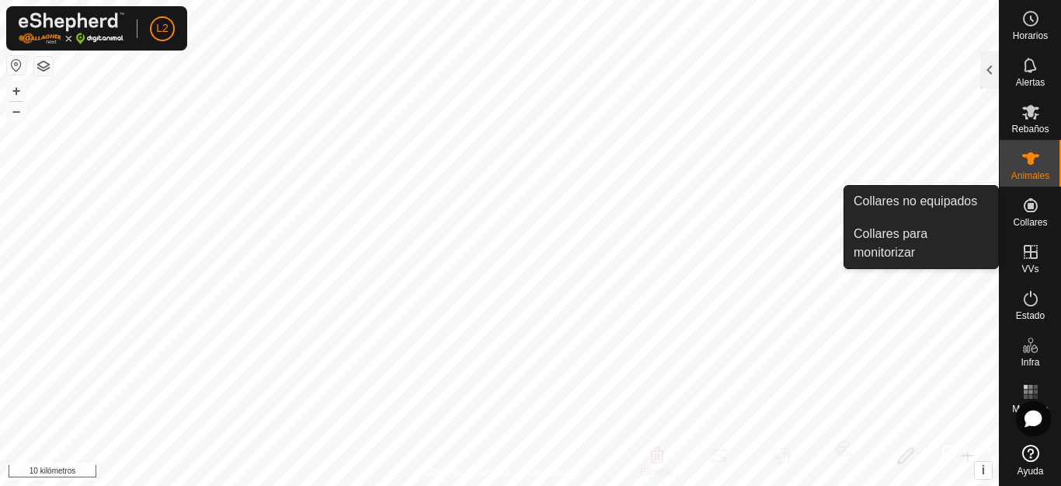
click at [1031, 212] on icon at bounding box center [1031, 205] width 14 height 14
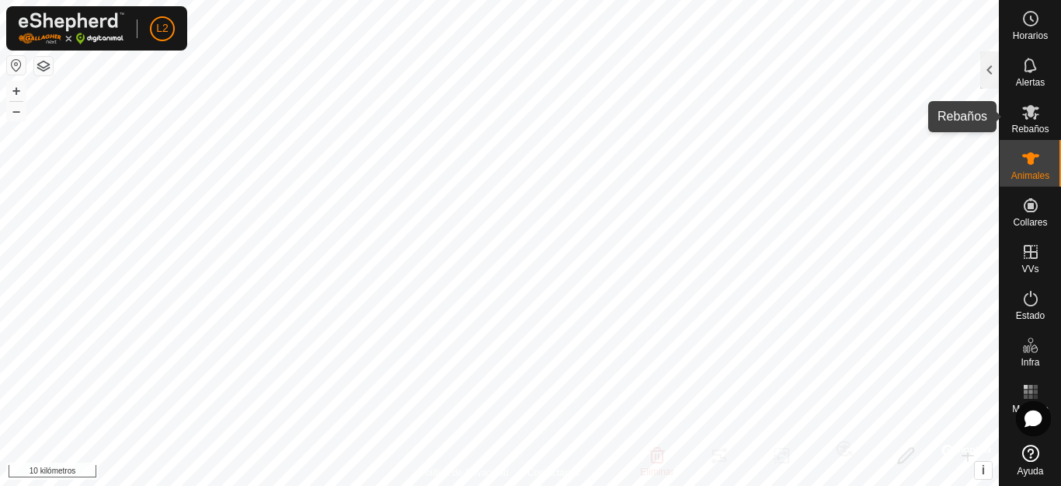
click at [1026, 118] on icon at bounding box center [1030, 112] width 17 height 15
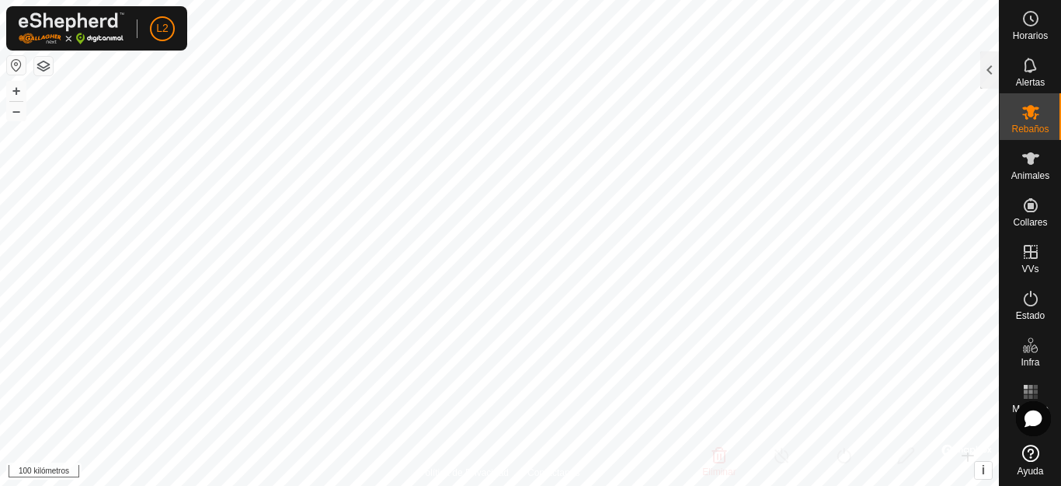
click at [16, 67] on button "button" at bounding box center [16, 65] width 19 height 19
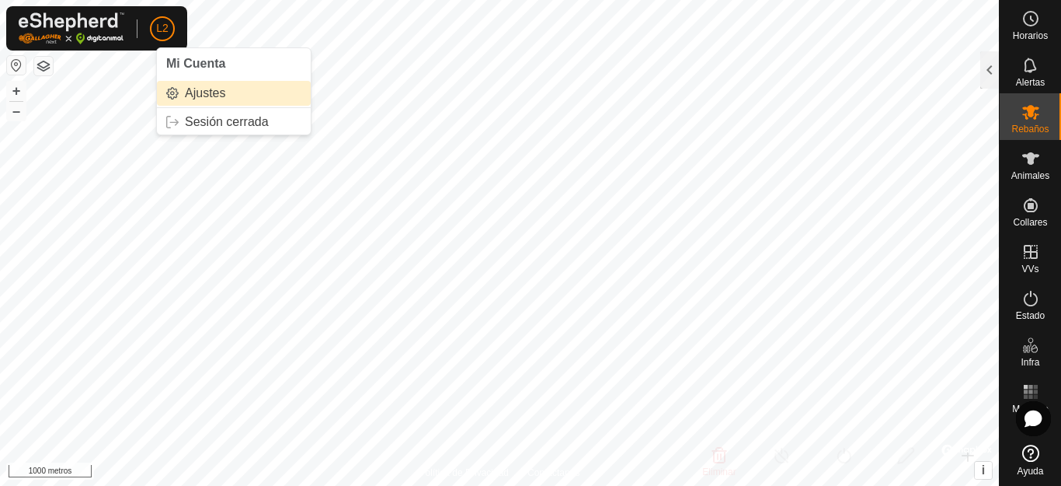
click at [217, 92] on link "Ajustes" at bounding box center [234, 93] width 154 height 25
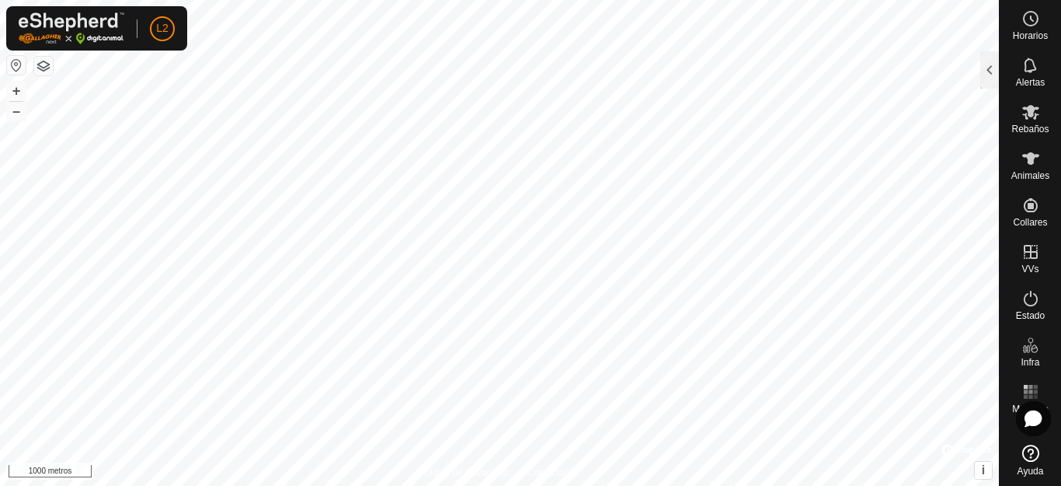
click at [1060, 394] on div "Horarios Alertas Rebaños Animales Collares VVs Estado Infra Mapa de calor Ayuda…" at bounding box center [530, 243] width 1061 height 486
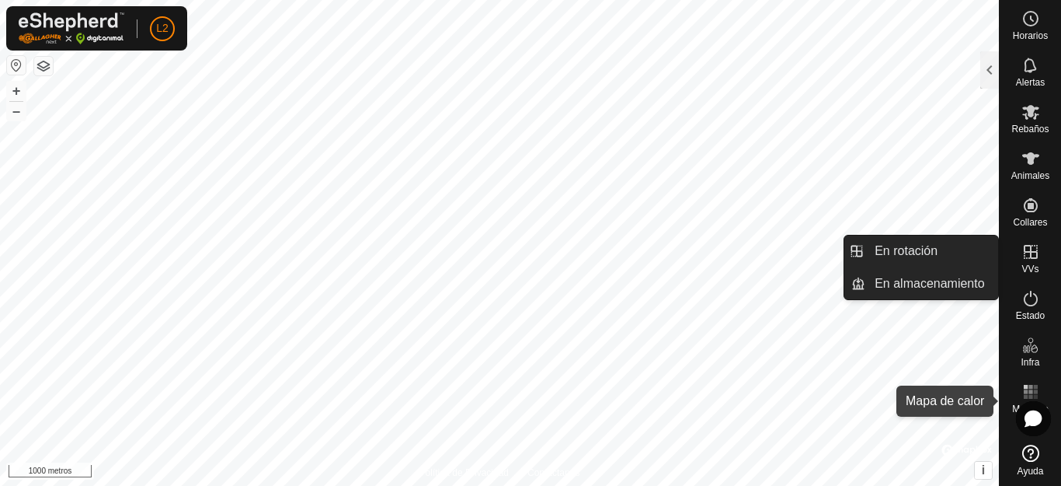
click at [1032, 390] on rect at bounding box center [1031, 391] width 4 height 4
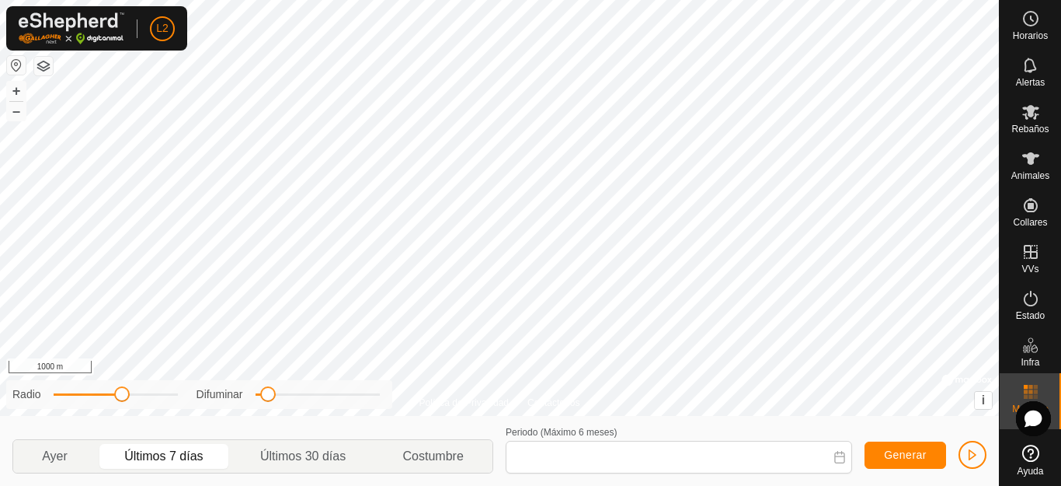
type input "06 Aug, 2025 - 12 Aug, 2025"
drag, startPoint x: 272, startPoint y: 402, endPoint x: 285, endPoint y: 400, distance: 13.3
click at [291, 402] on div "Difuminar" at bounding box center [288, 394] width 183 height 16
drag, startPoint x: 276, startPoint y: 397, endPoint x: 266, endPoint y: 394, distance: 9.8
click at [271, 395] on div "Difuminar" at bounding box center [288, 394] width 183 height 16
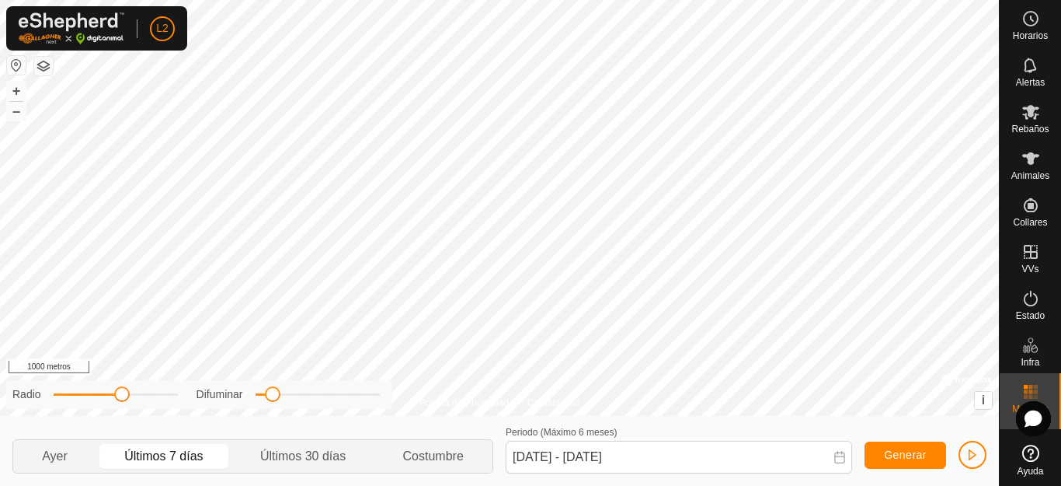
click at [270, 401] on span at bounding box center [273, 394] width 16 height 16
drag, startPoint x: 126, startPoint y: 392, endPoint x: 110, endPoint y: 396, distance: 17.0
click at [110, 396] on span at bounding box center [109, 394] width 16 height 16
click at [16, 91] on font "+" at bounding box center [16, 90] width 9 height 16
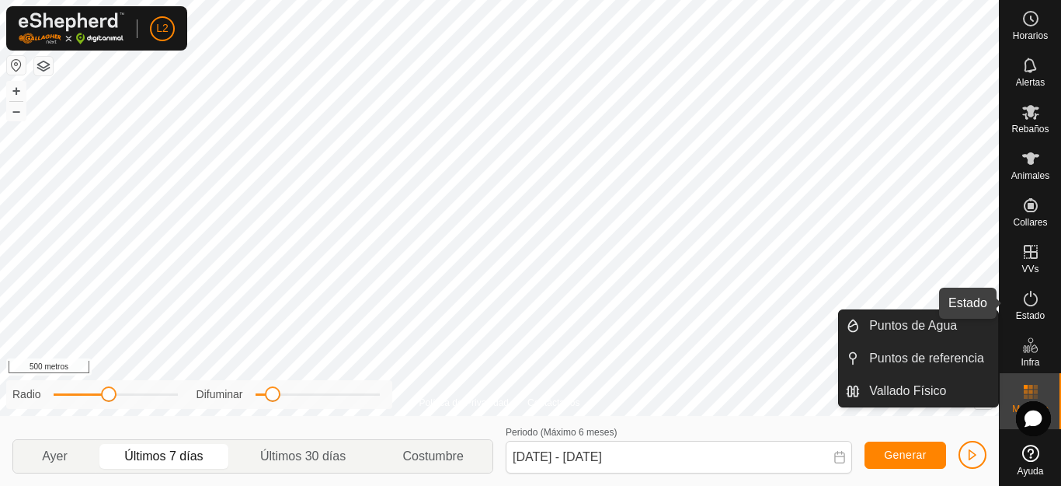
drag, startPoint x: 1028, startPoint y: 308, endPoint x: 1045, endPoint y: 309, distance: 17.1
click at [1029, 308] on es-activation-svg-icon at bounding box center [1031, 298] width 28 height 25
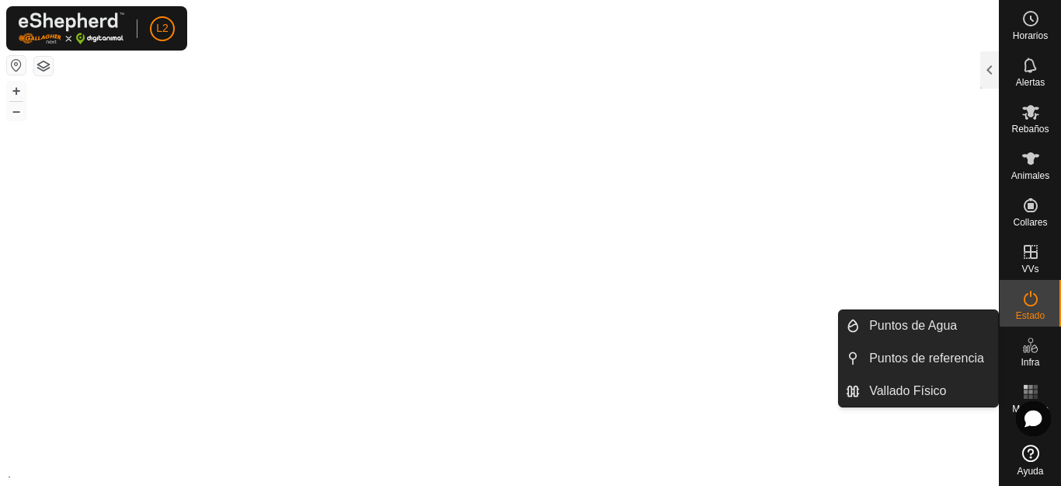
click at [1034, 307] on icon at bounding box center [1031, 298] width 19 height 19
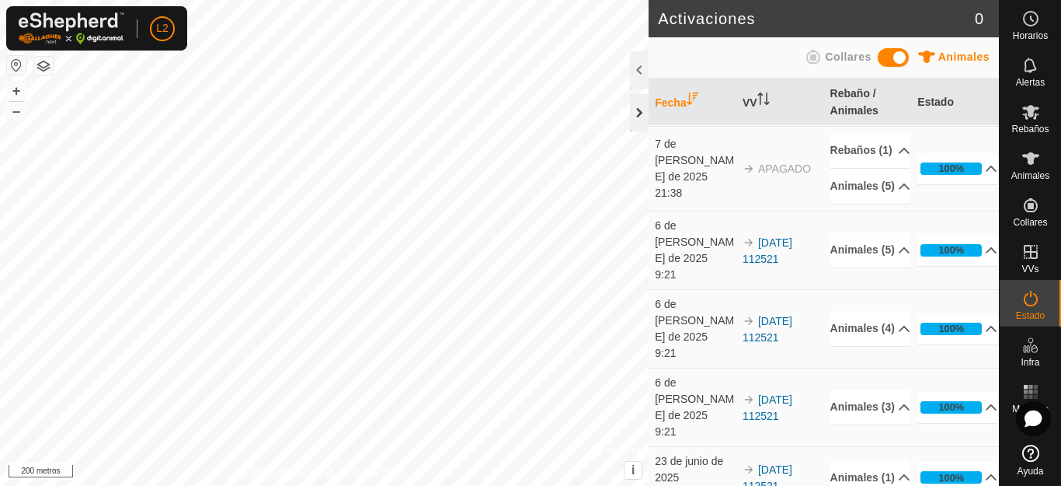
click at [639, 106] on div at bounding box center [639, 112] width 19 height 37
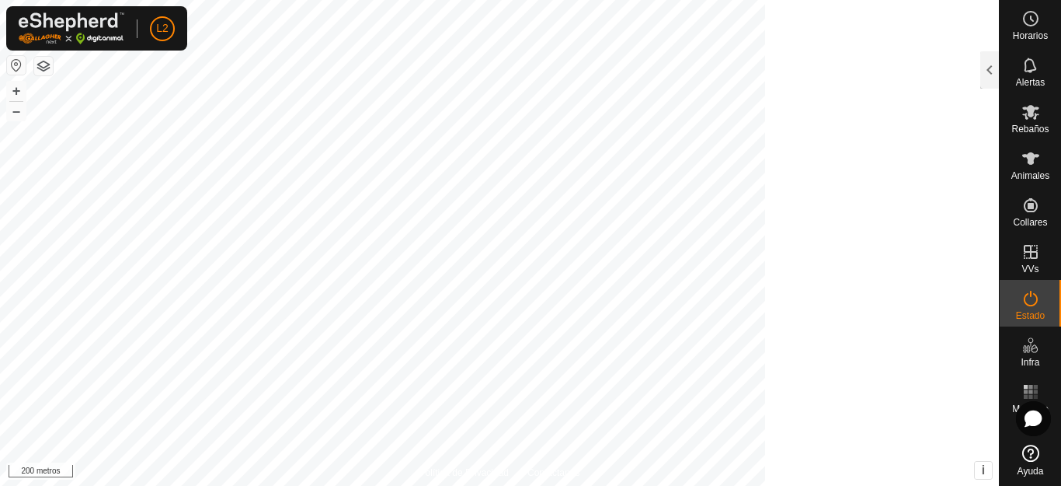
scroll to position [93, 0]
click at [21, 68] on button "button" at bounding box center [16, 65] width 19 height 19
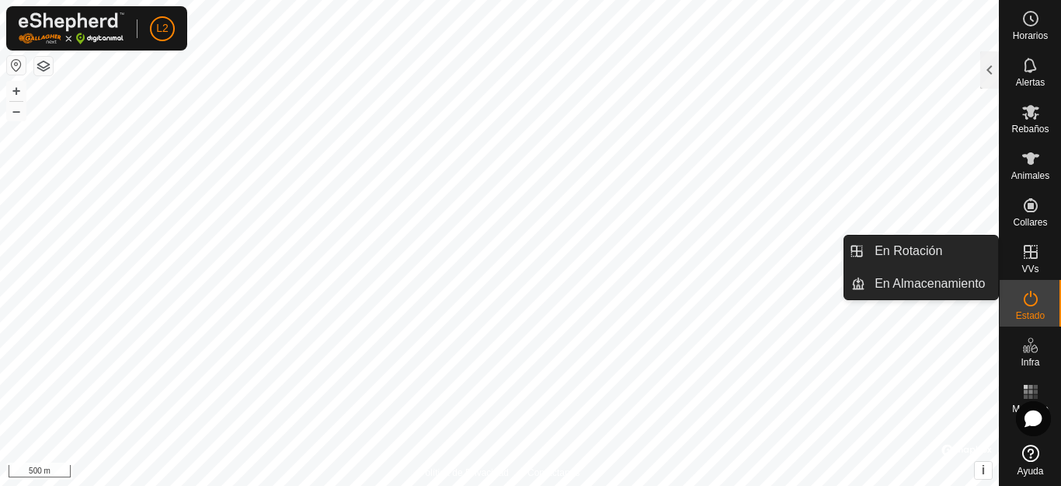
click at [1032, 260] on icon at bounding box center [1031, 251] width 19 height 19
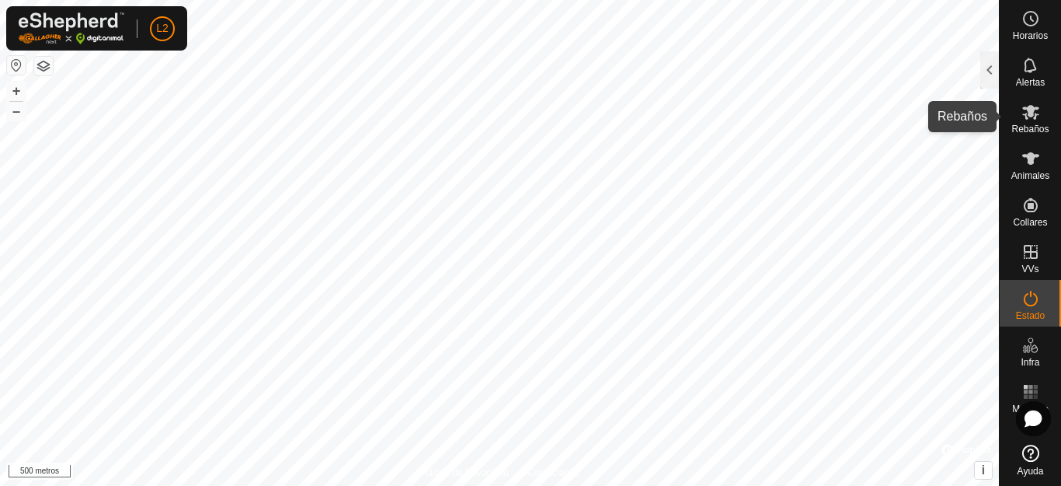
click at [1026, 120] on icon at bounding box center [1031, 112] width 19 height 19
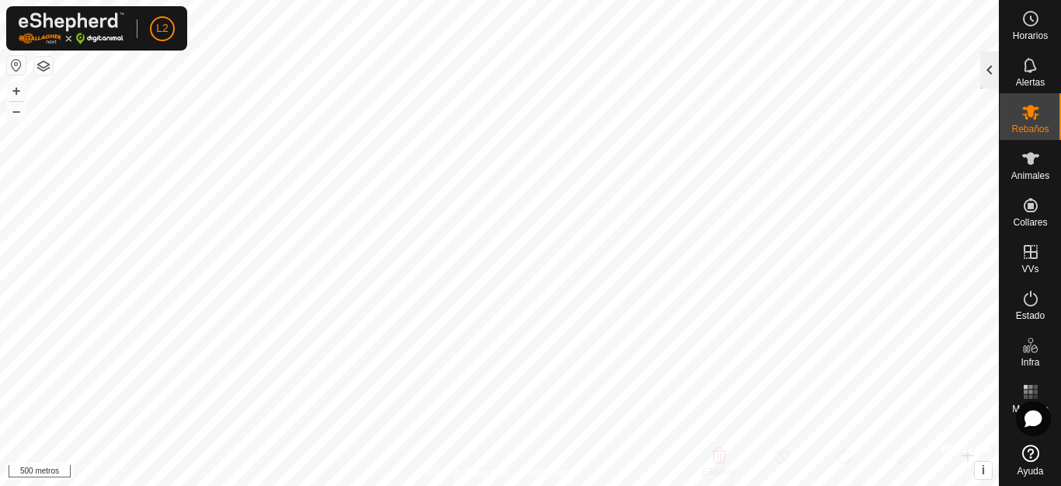
click at [991, 71] on div at bounding box center [989, 69] width 19 height 37
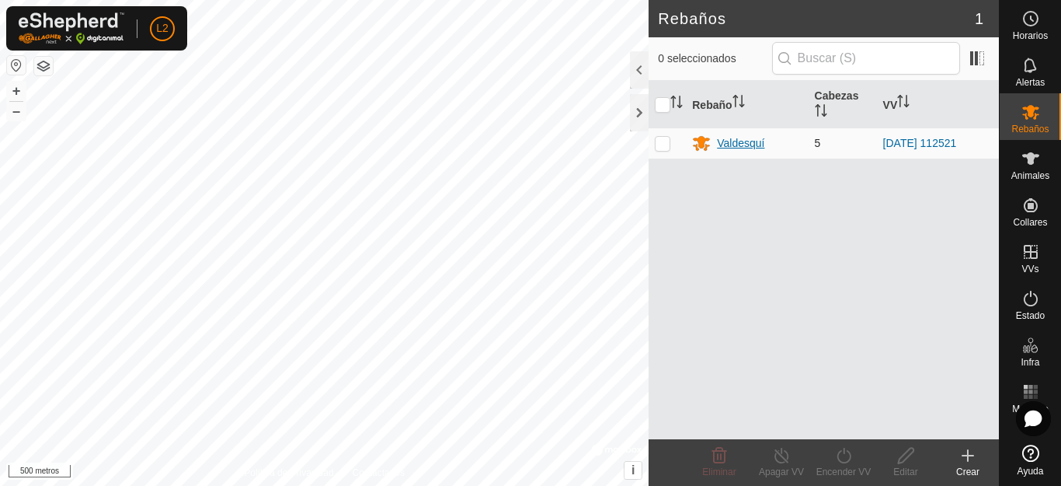
click at [747, 143] on font "Valdesquí" at bounding box center [740, 143] width 47 height 12
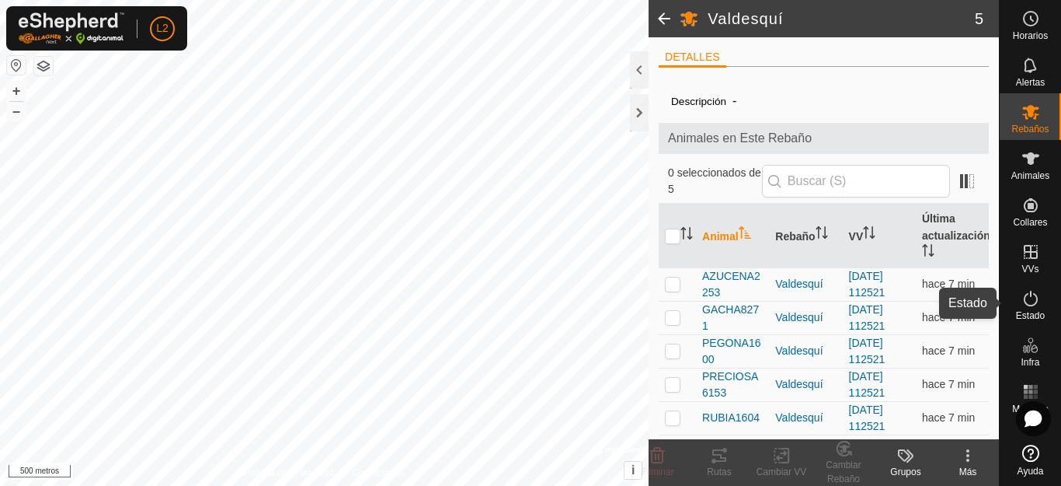
click at [1031, 305] on icon at bounding box center [1031, 298] width 19 height 19
click at [1030, 303] on icon at bounding box center [1031, 298] width 19 height 19
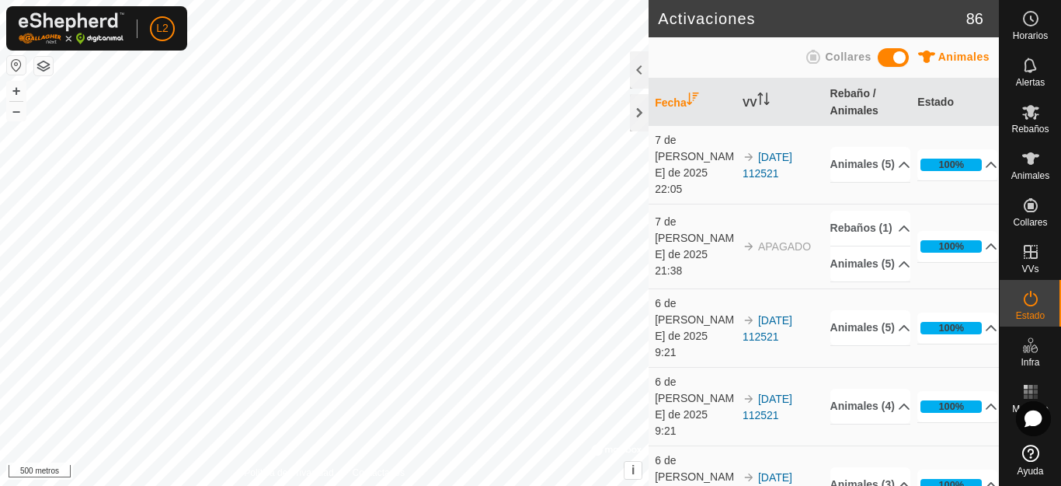
click at [847, 57] on font "Collares" at bounding box center [848, 56] width 46 height 12
click at [945, 54] on font "Animales" at bounding box center [963, 56] width 51 height 12
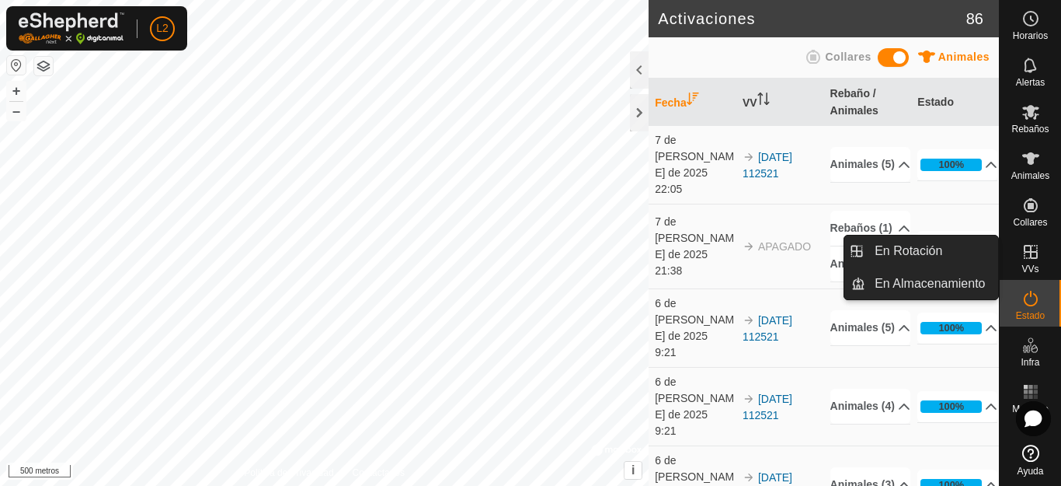
click at [925, 252] on span "En Rotación" at bounding box center [909, 251] width 68 height 19
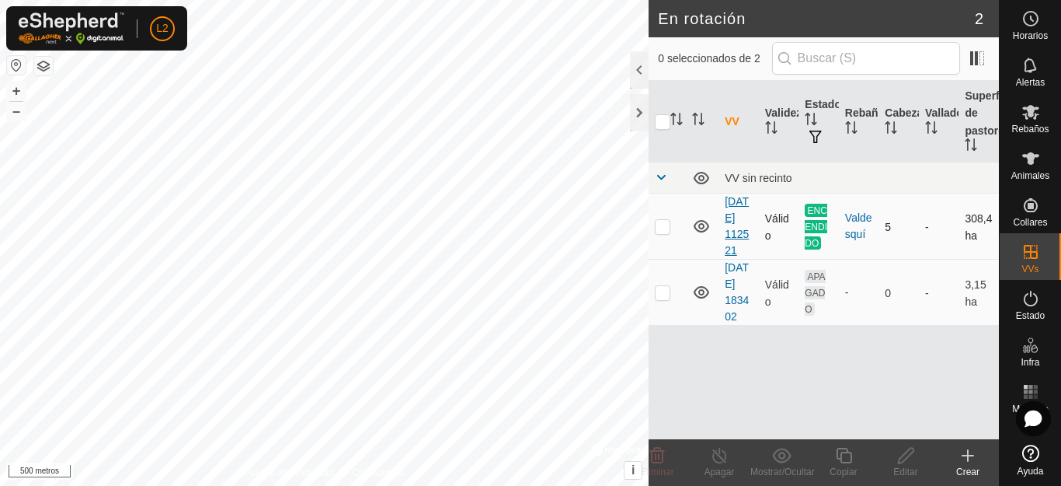
click at [735, 232] on font "[DATE] 112521" at bounding box center [737, 225] width 24 height 61
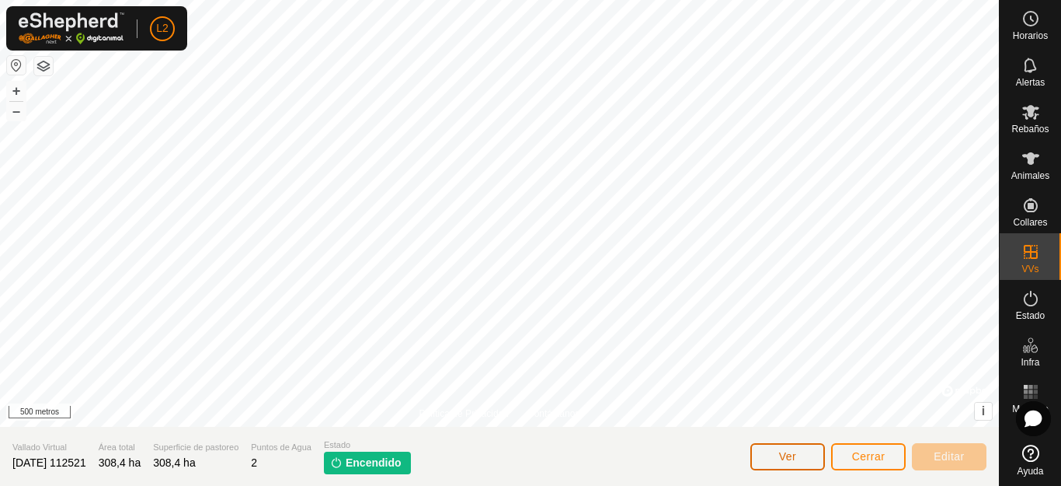
click at [785, 456] on font "Ver" at bounding box center [788, 456] width 18 height 12
click at [863, 458] on font "Cerrar" at bounding box center [868, 456] width 33 height 12
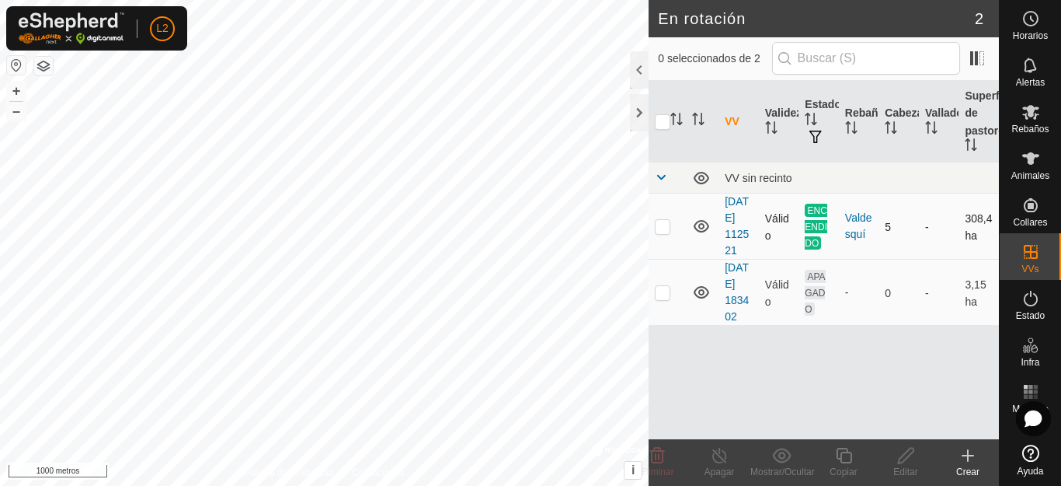
click at [663, 232] on p-checkbox at bounding box center [663, 226] width 16 height 12
checkbox input "true"
click at [733, 238] on font "[DATE] 112521" at bounding box center [737, 225] width 24 height 61
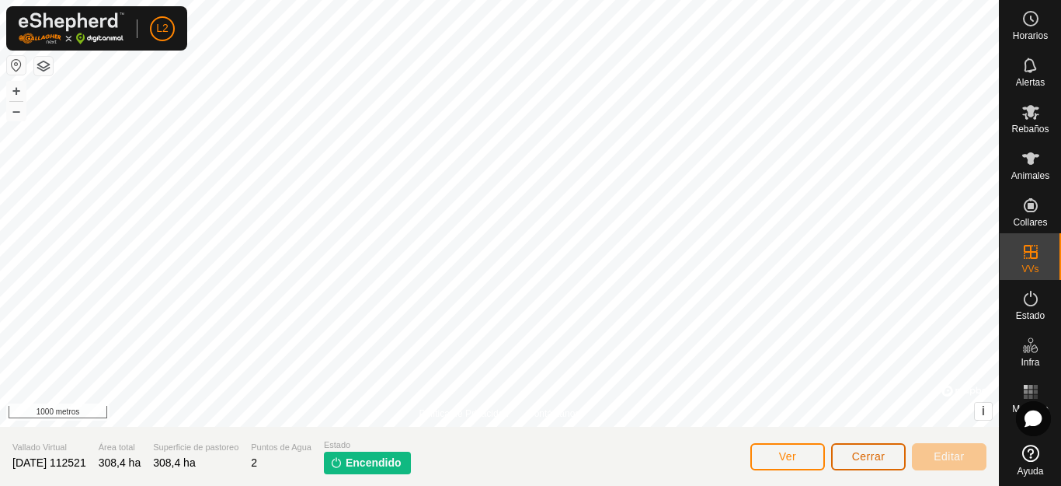
click at [872, 452] on font "Cerrar" at bounding box center [868, 456] width 33 height 12
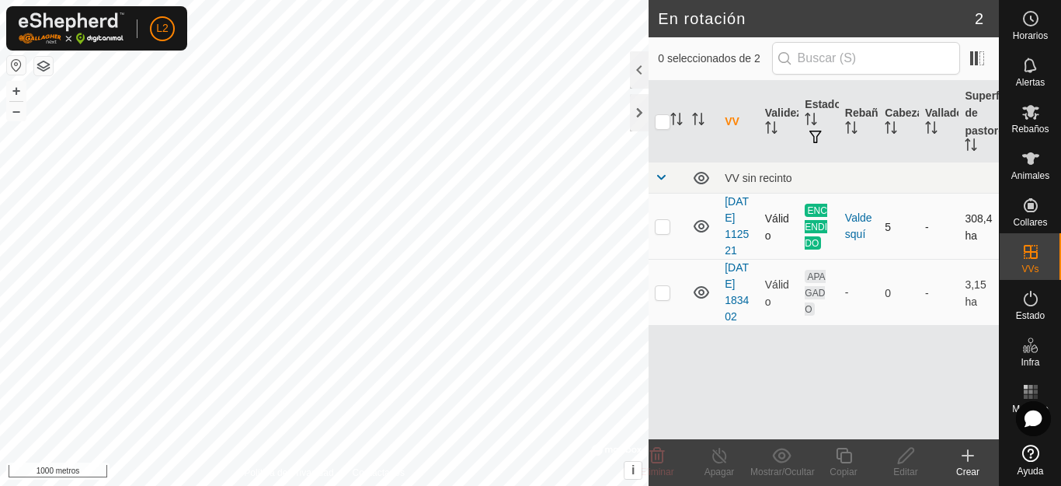
click at [661, 232] on p-checkbox at bounding box center [663, 226] width 16 height 12
checkbox input "true"
click at [716, 457] on icon at bounding box center [719, 455] width 19 height 19
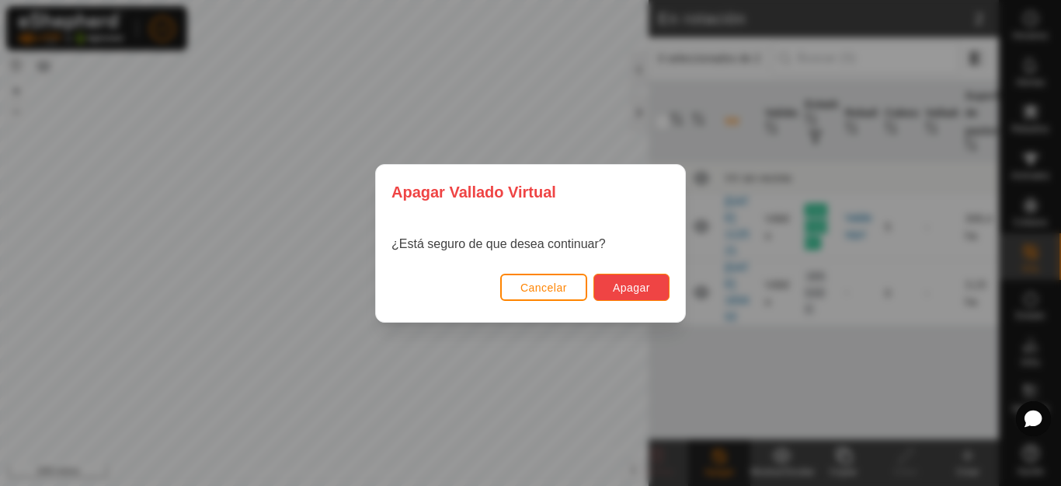
click at [624, 285] on font "Apagar" at bounding box center [631, 287] width 37 height 12
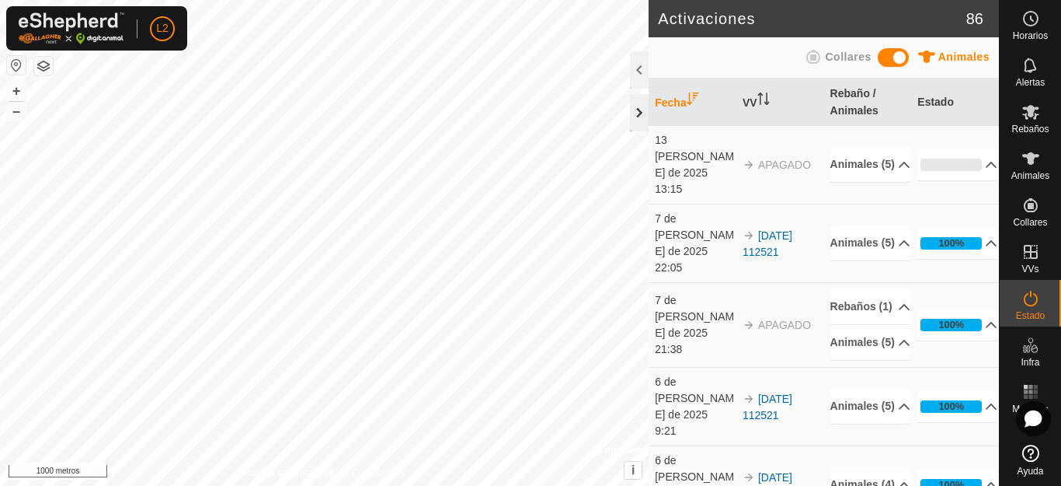
click at [639, 113] on div at bounding box center [639, 112] width 19 height 37
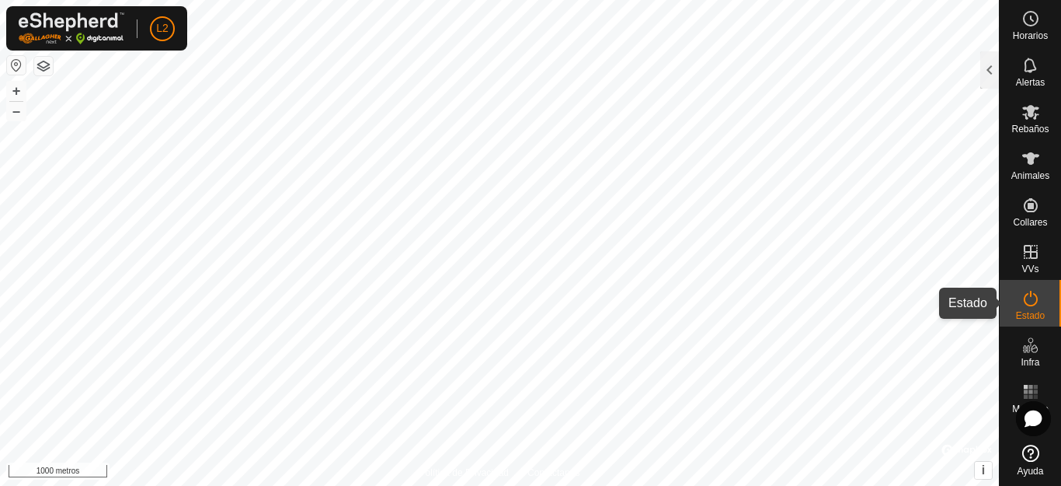
click at [1033, 299] on icon at bounding box center [1031, 298] width 19 height 19
click at [1029, 301] on icon at bounding box center [1031, 298] width 19 height 19
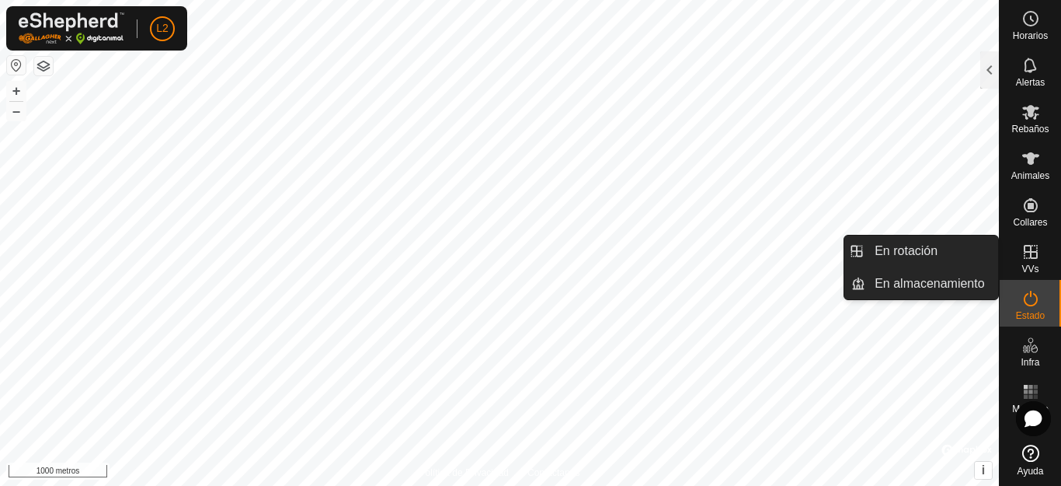
click at [1029, 250] on icon at bounding box center [1031, 251] width 19 height 19
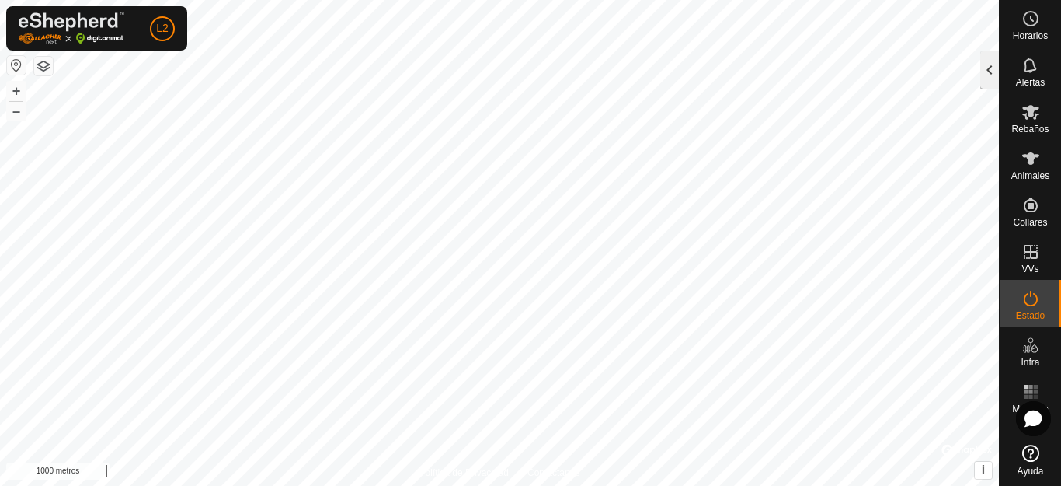
click at [993, 71] on div at bounding box center [989, 69] width 19 height 37
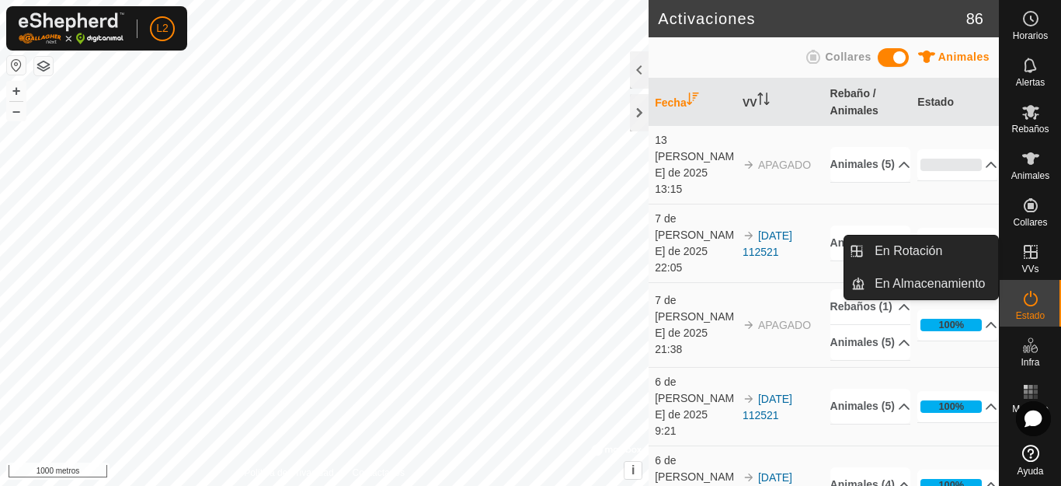
click at [1031, 263] on es-virtualpaddocks-svg-icon at bounding box center [1031, 251] width 28 height 25
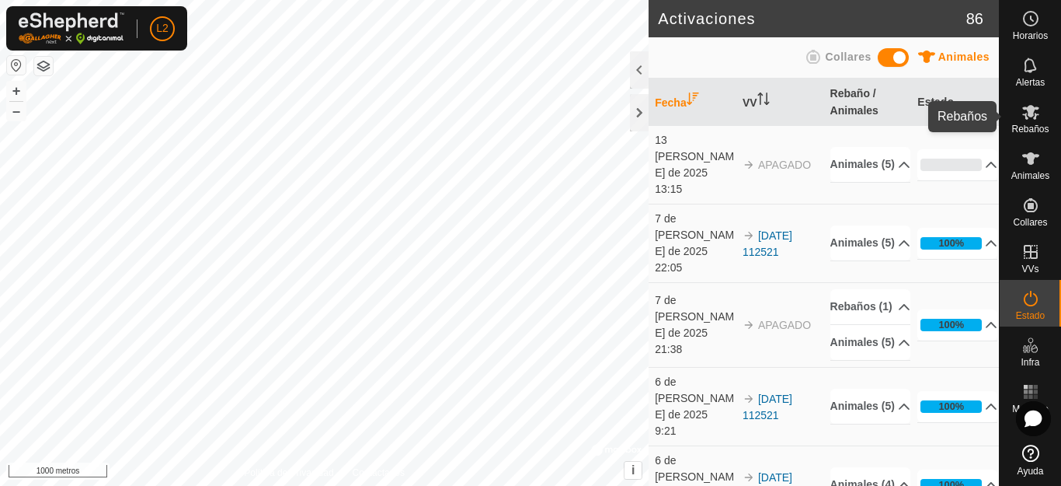
click at [1036, 123] on es-mob-svg-icon at bounding box center [1031, 111] width 28 height 25
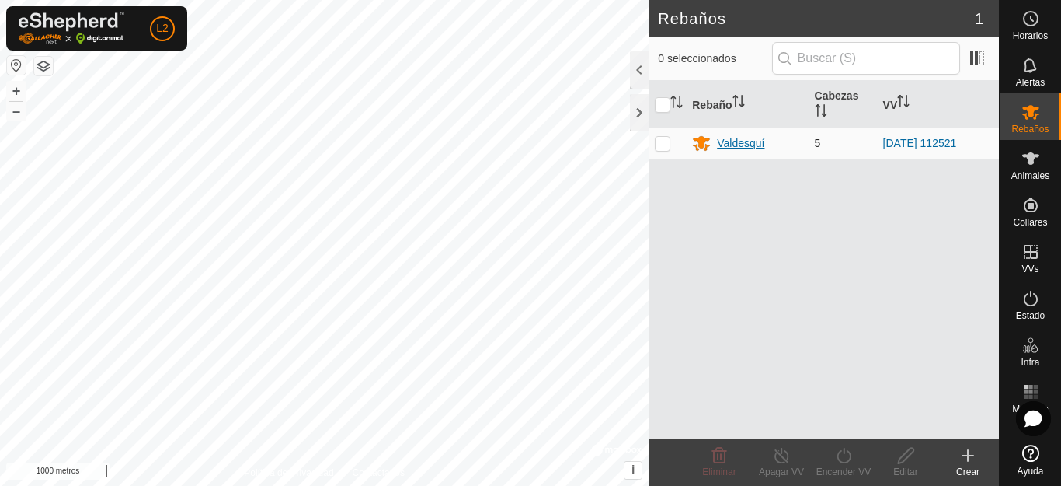
click at [745, 139] on font "Valdesquí" at bounding box center [740, 143] width 47 height 12
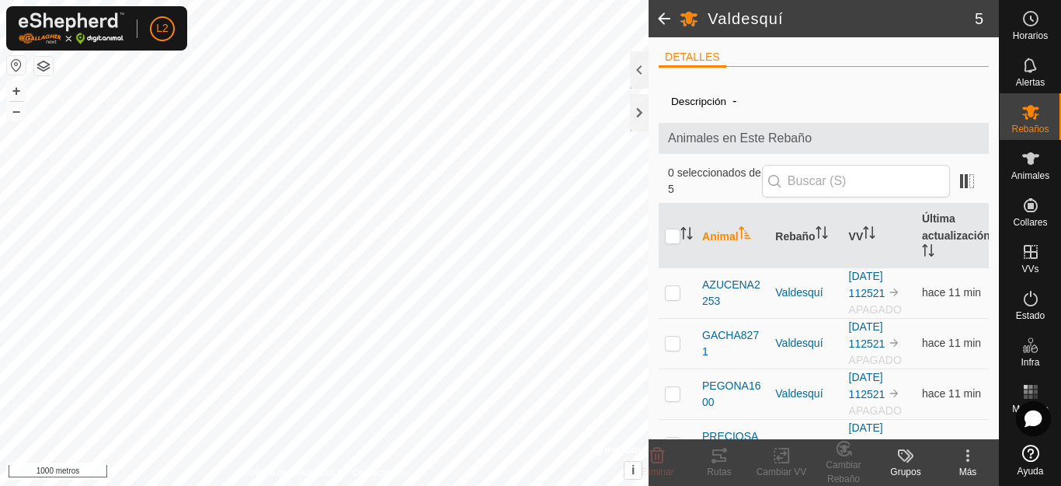
click at [966, 465] on div "Más" at bounding box center [968, 472] width 62 height 14
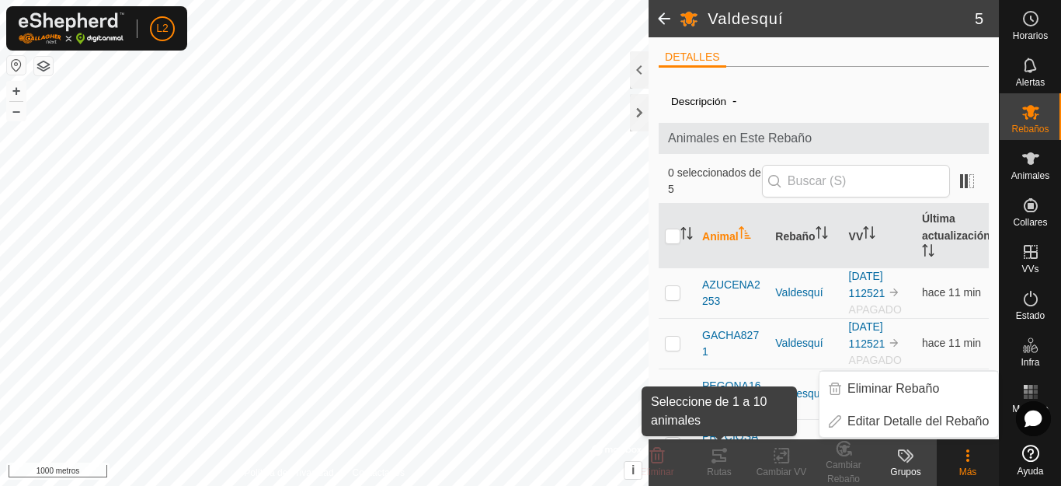
click at [723, 471] on font "Rutas" at bounding box center [719, 471] width 24 height 11
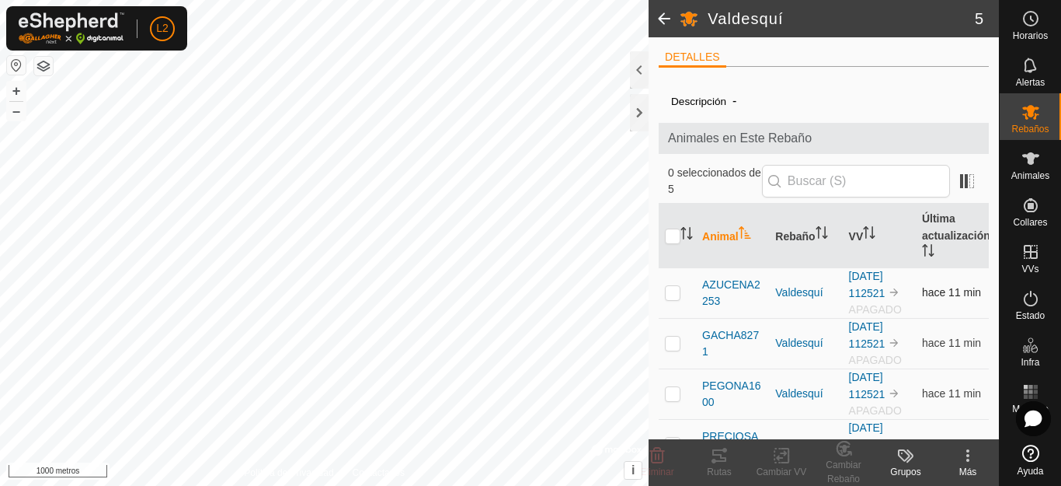
click at [670, 297] on p-checkbox at bounding box center [673, 292] width 16 height 12
checkbox input "true"
click at [669, 346] on p-checkbox at bounding box center [673, 342] width 16 height 12
checkbox input "true"
click at [667, 395] on p-checkbox at bounding box center [673, 393] width 16 height 12
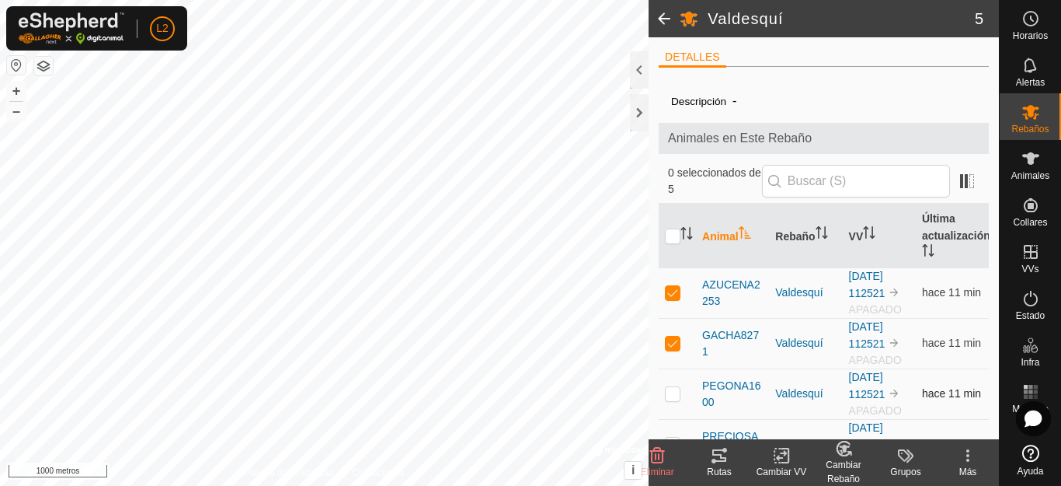
checkbox input "true"
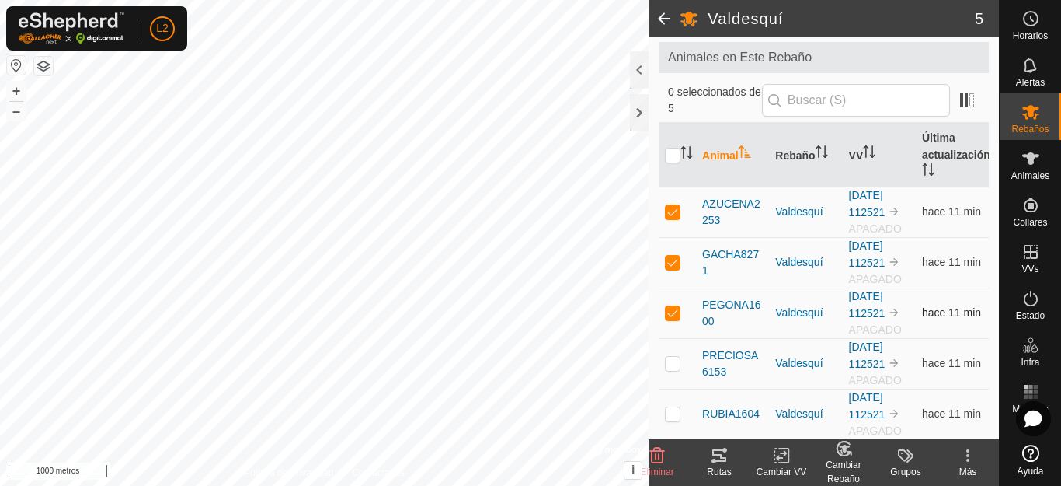
scroll to position [82, 0]
click at [673, 364] on p-checkbox at bounding box center [673, 362] width 16 height 12
checkbox input "true"
click at [670, 414] on p-checkbox at bounding box center [673, 412] width 16 height 12
checkbox input "true"
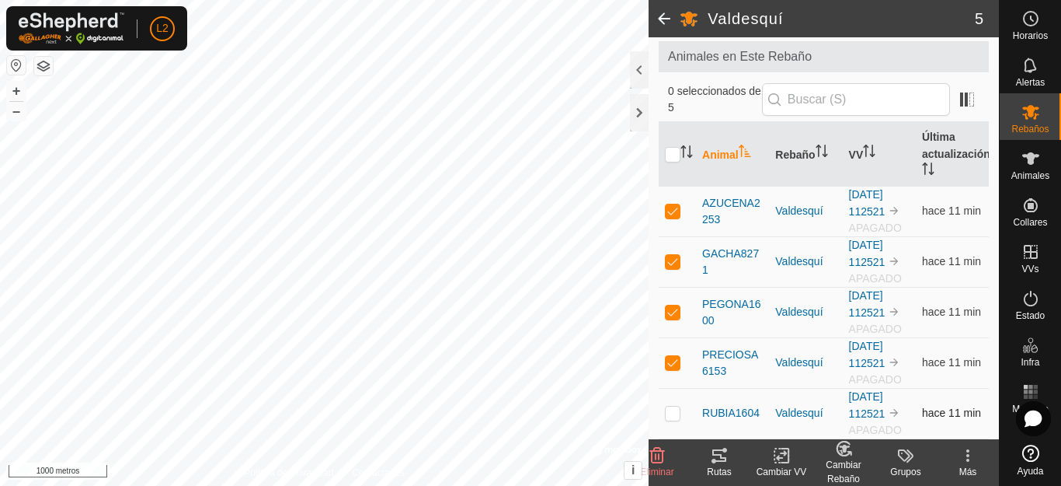
checkbox input "true"
click at [720, 452] on icon at bounding box center [719, 455] width 19 height 19
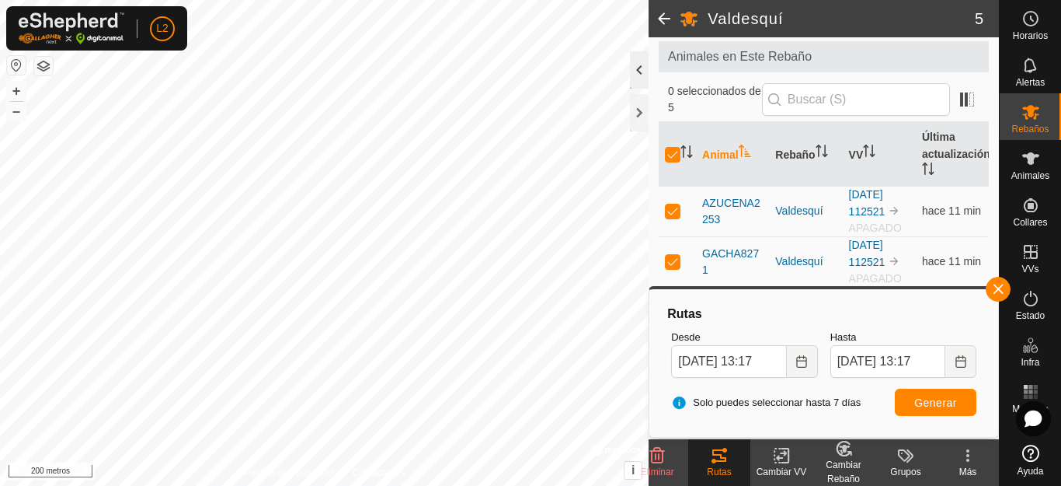
click at [639, 69] on div at bounding box center [639, 69] width 19 height 37
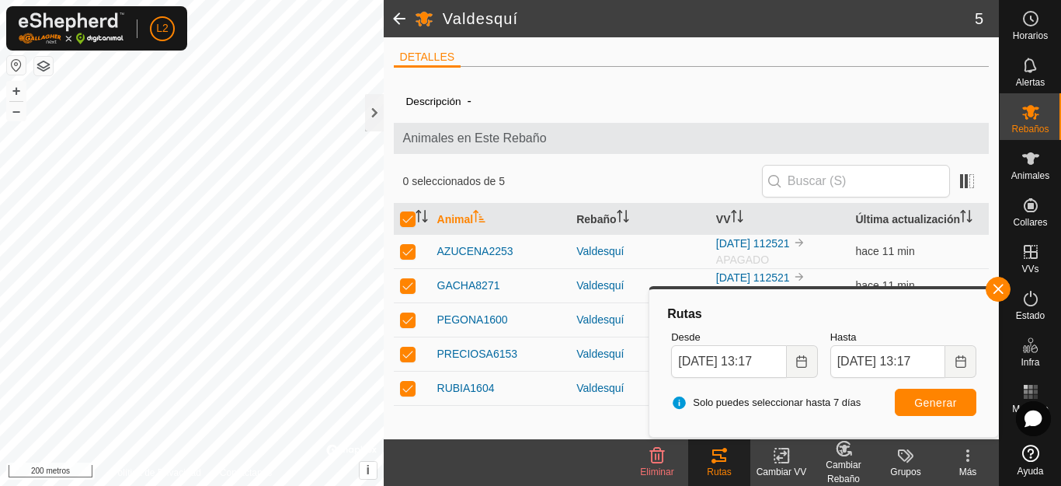
scroll to position [0, 0]
click at [381, 120] on div at bounding box center [374, 112] width 19 height 37
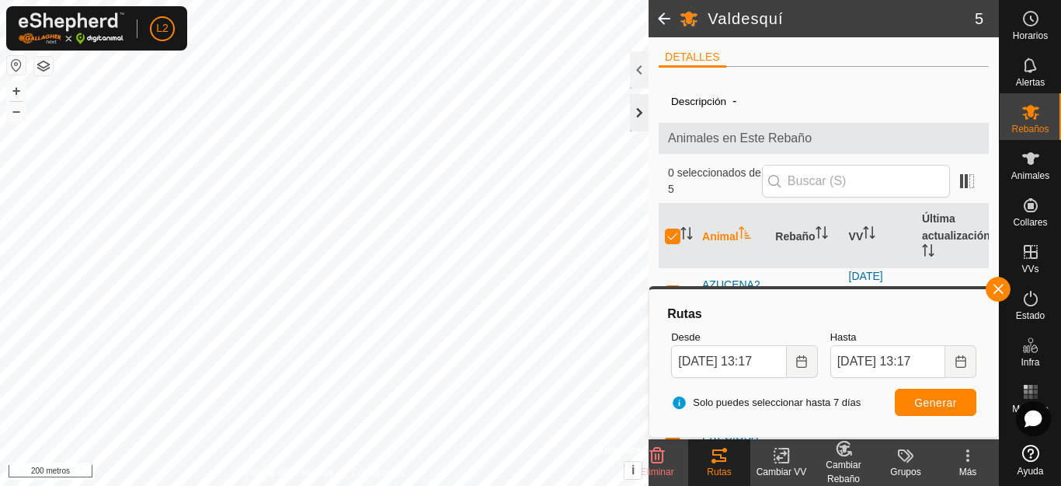
click at [631, 120] on div at bounding box center [639, 112] width 19 height 37
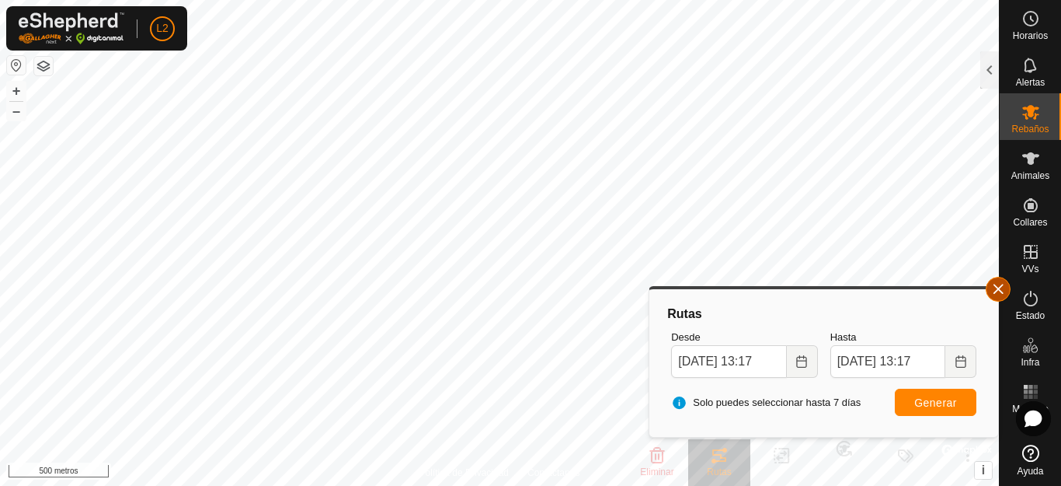
click at [996, 284] on button "button" at bounding box center [998, 289] width 25 height 25
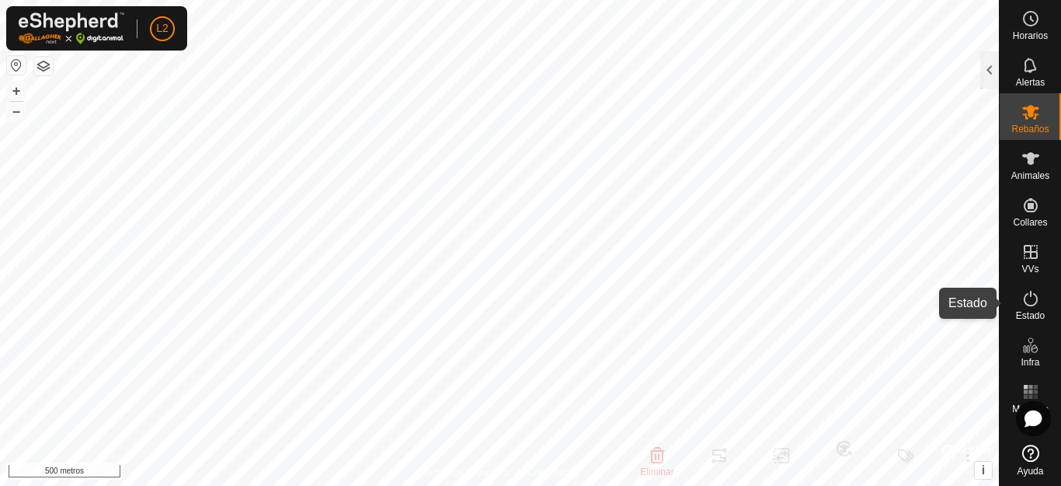
click at [1029, 309] on es-activation-svg-icon at bounding box center [1031, 298] width 28 height 25
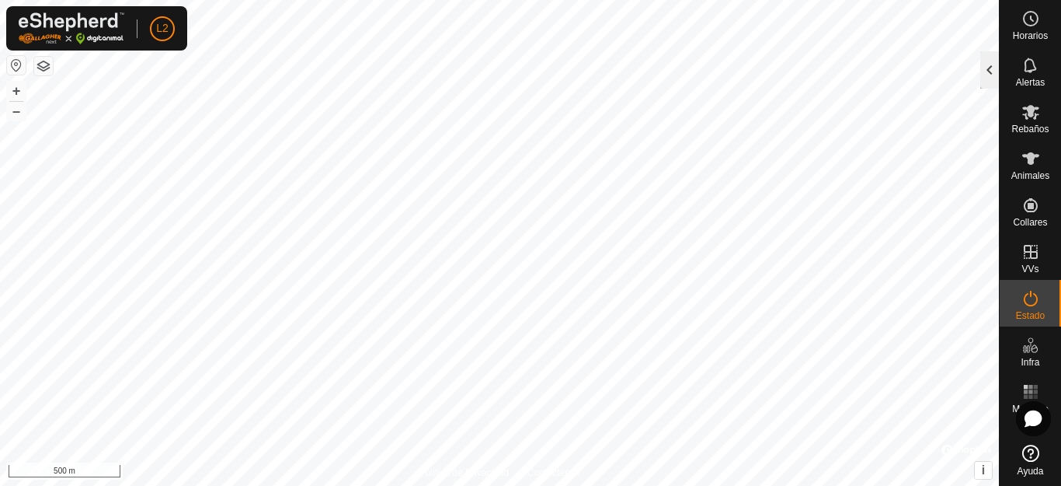
click at [991, 72] on div at bounding box center [989, 69] width 19 height 37
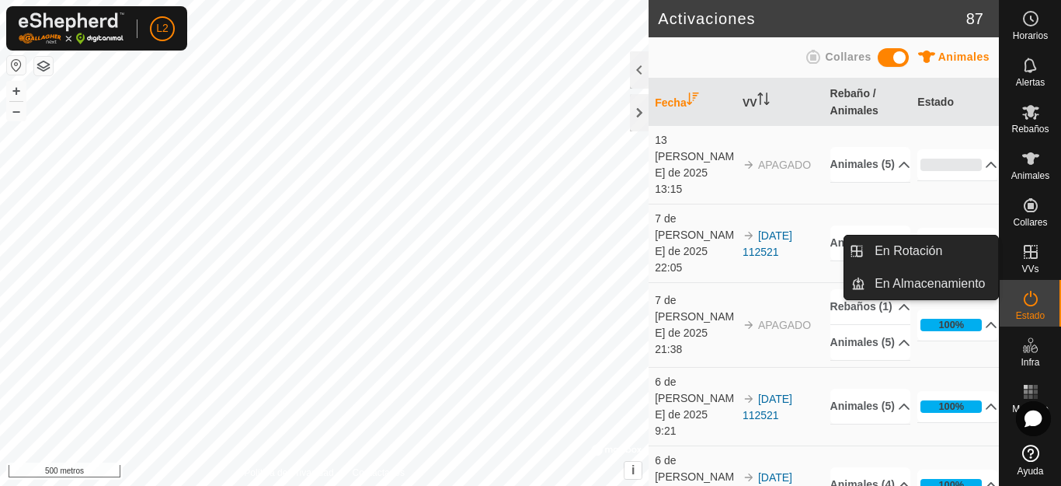
click at [1019, 258] on es-virtualpaddocks-svg-icon at bounding box center [1031, 251] width 28 height 25
click at [1027, 257] on icon at bounding box center [1031, 251] width 19 height 19
click at [933, 249] on span "En Rotación" at bounding box center [909, 251] width 68 height 19
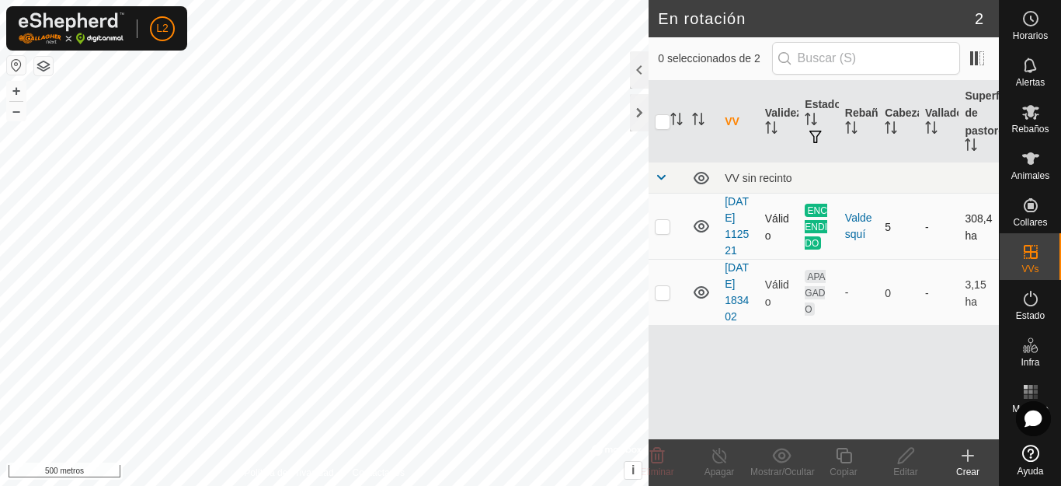
click at [773, 225] on font "Válido" at bounding box center [777, 226] width 24 height 30
click at [739, 233] on td "[DATE] 112521" at bounding box center [739, 226] width 40 height 66
click at [735, 234] on font "[DATE] 112521" at bounding box center [737, 225] width 24 height 61
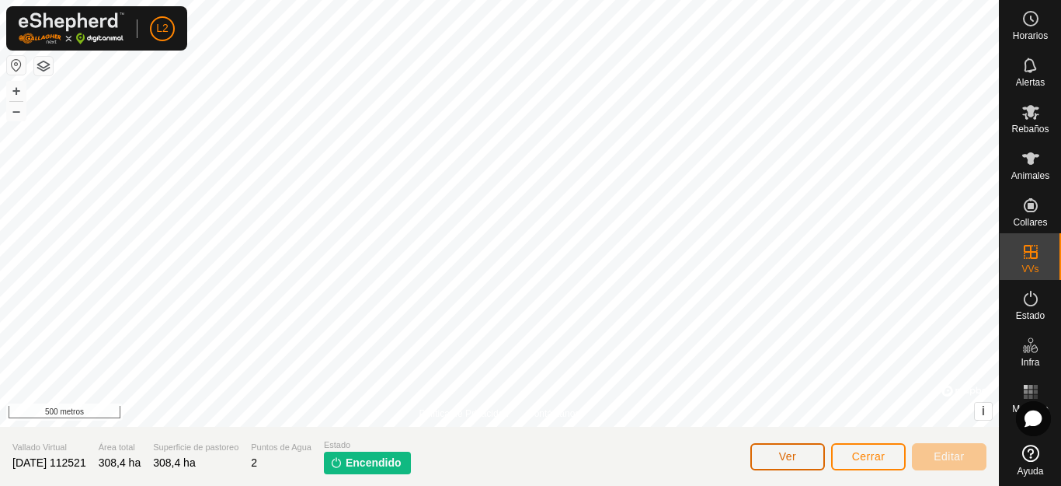
click at [764, 456] on button "Ver" at bounding box center [787, 456] width 75 height 27
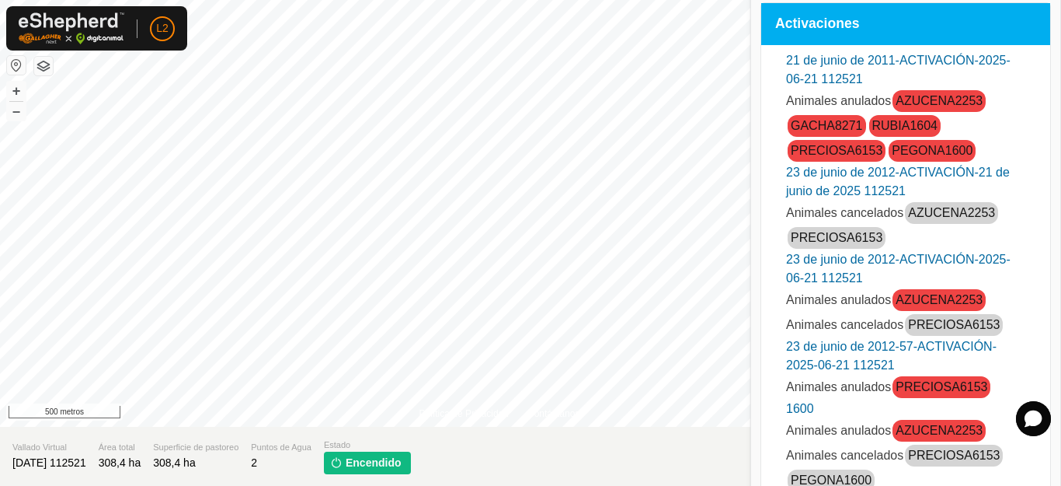
click at [500, 459] on section "Vallado Virtual [DATE] 112521 Área total 308,4 ha Superficie de pastoreo 308,4 …" at bounding box center [499, 456] width 999 height 59
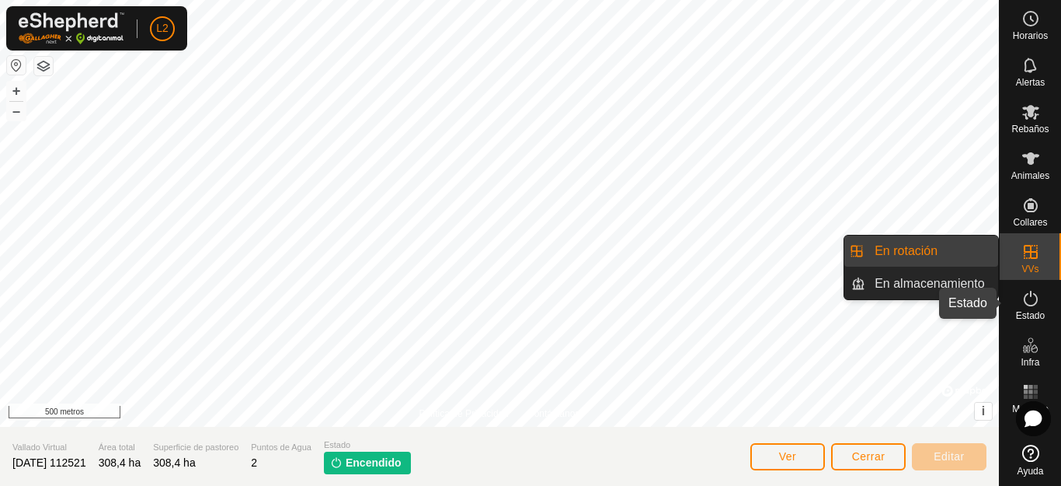
click at [1038, 312] on font "Estado" at bounding box center [1030, 315] width 29 height 11
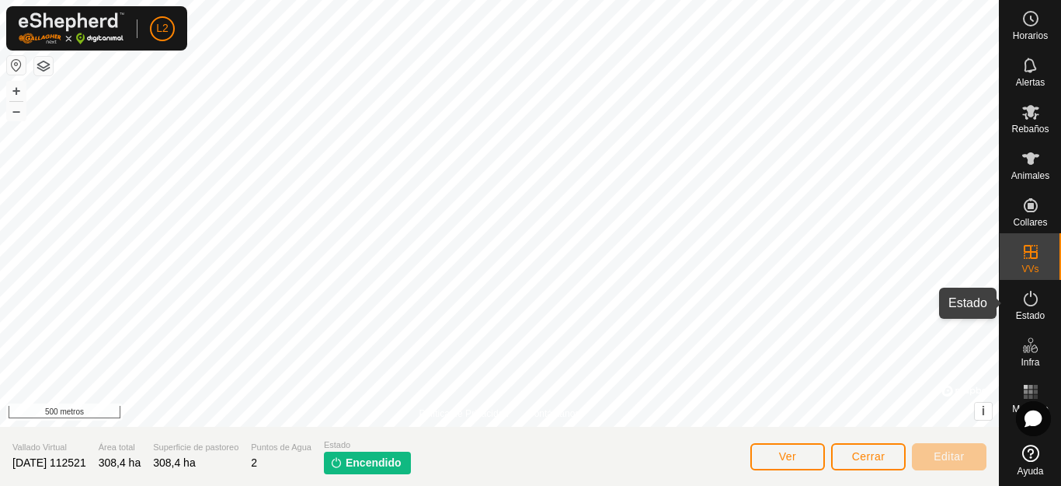
click at [1029, 308] on es-activation-svg-icon at bounding box center [1031, 298] width 28 height 25
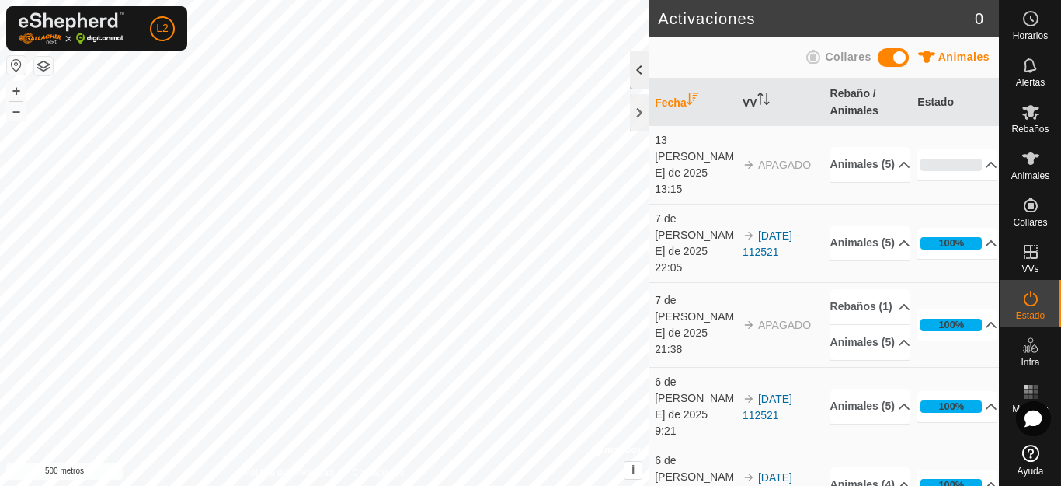
click at [642, 79] on div at bounding box center [639, 69] width 19 height 37
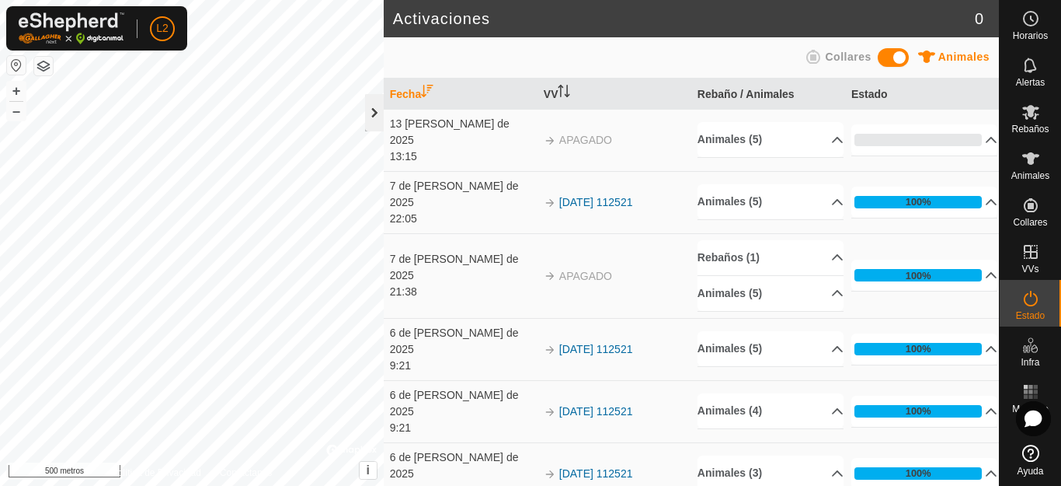
click at [375, 117] on div at bounding box center [374, 112] width 19 height 37
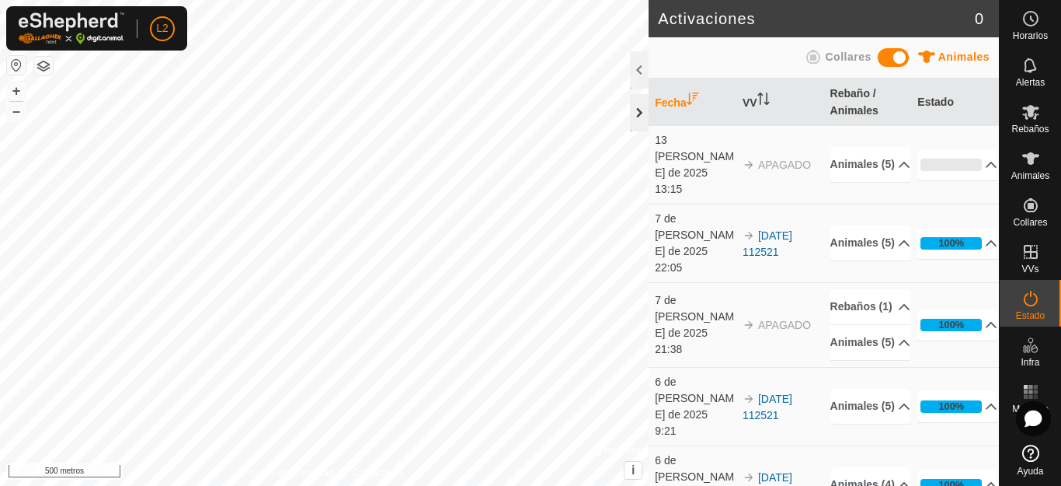
click at [642, 122] on div at bounding box center [639, 112] width 19 height 37
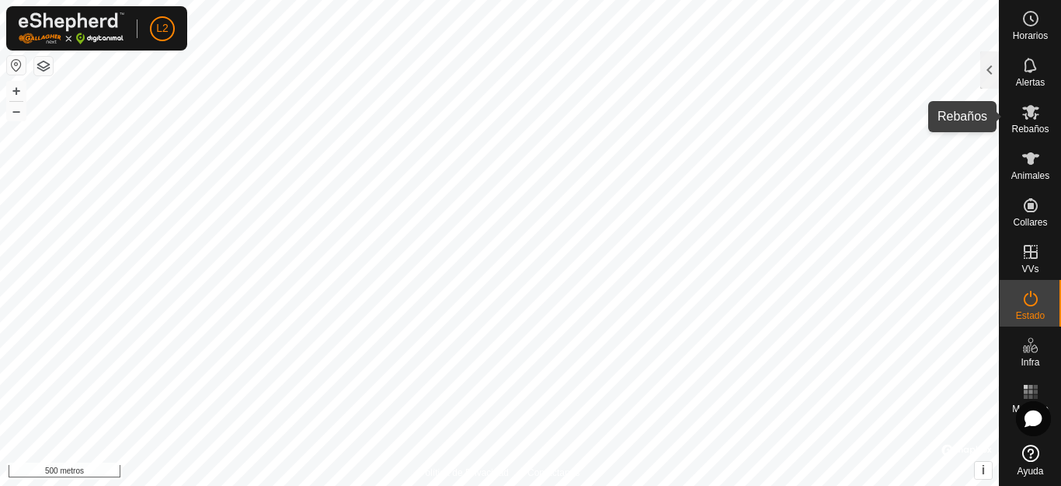
click at [1032, 113] on icon at bounding box center [1030, 112] width 17 height 15
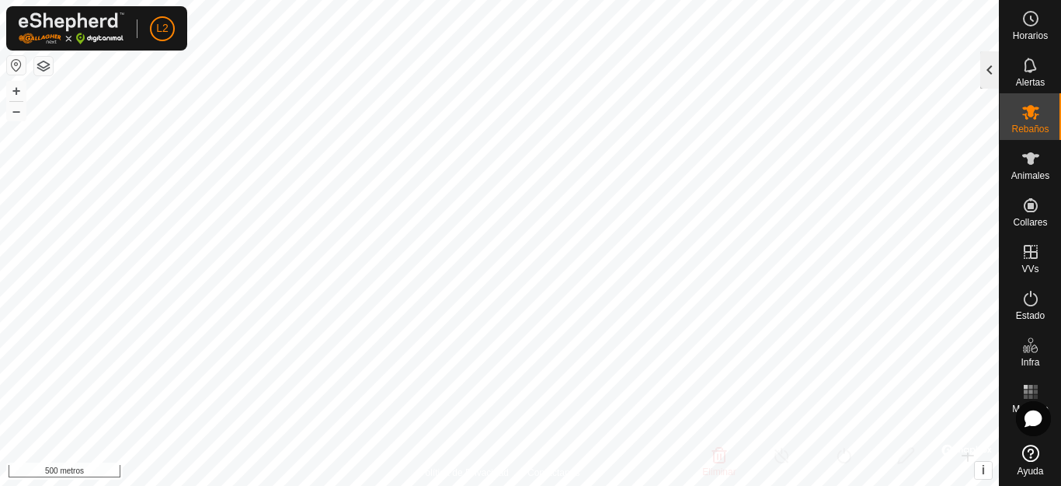
click at [987, 70] on div at bounding box center [989, 69] width 19 height 37
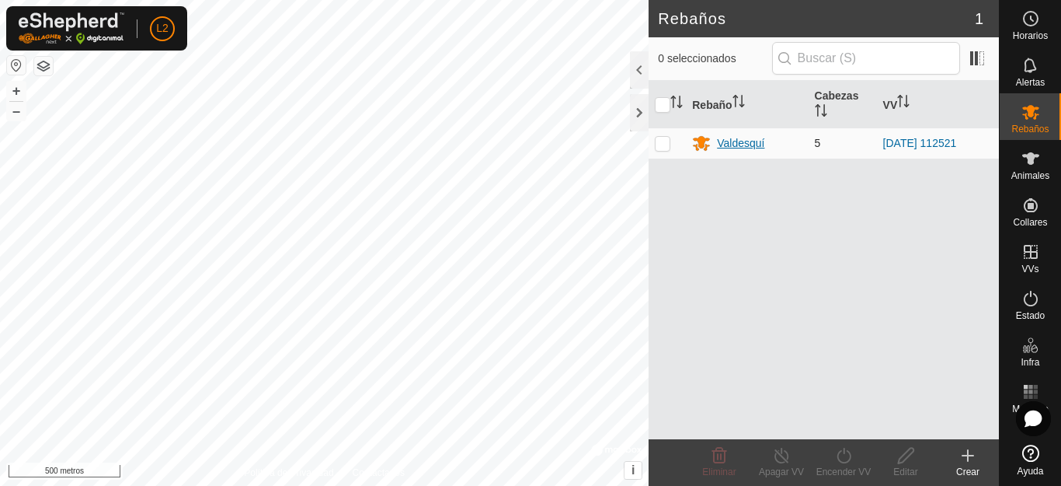
click at [744, 145] on font "Valdesquí" at bounding box center [740, 143] width 47 height 12
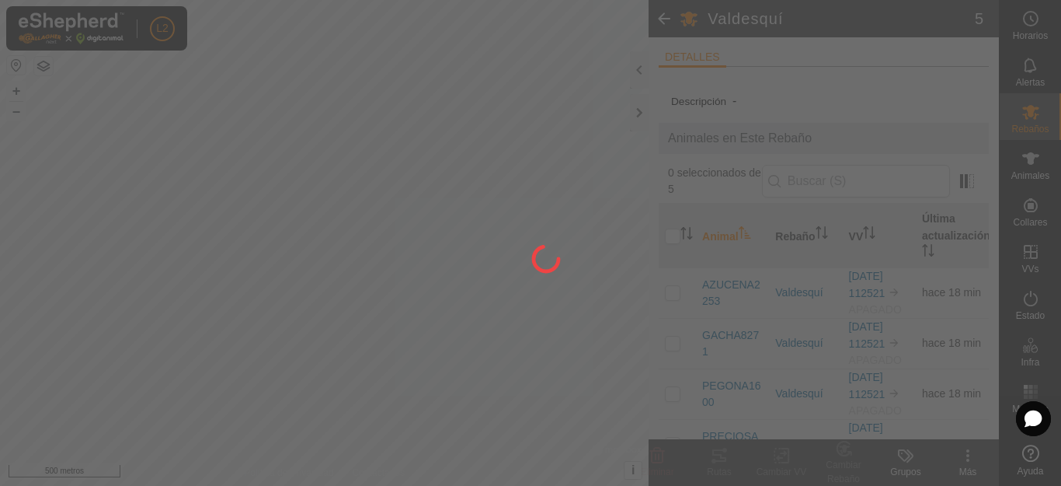
click at [667, 236] on div at bounding box center [530, 243] width 1061 height 486
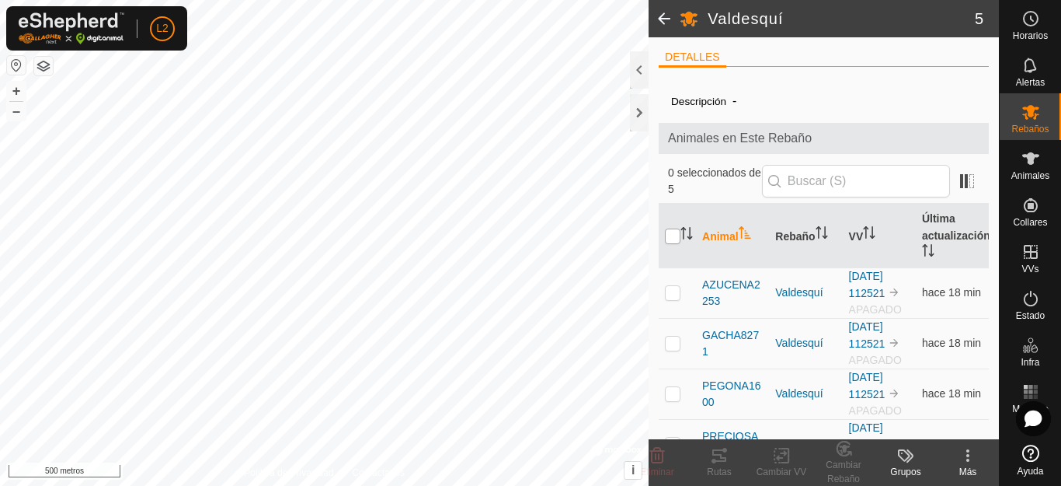
click at [674, 234] on input "checkbox" at bounding box center [673, 236] width 16 height 16
checkbox input "true"
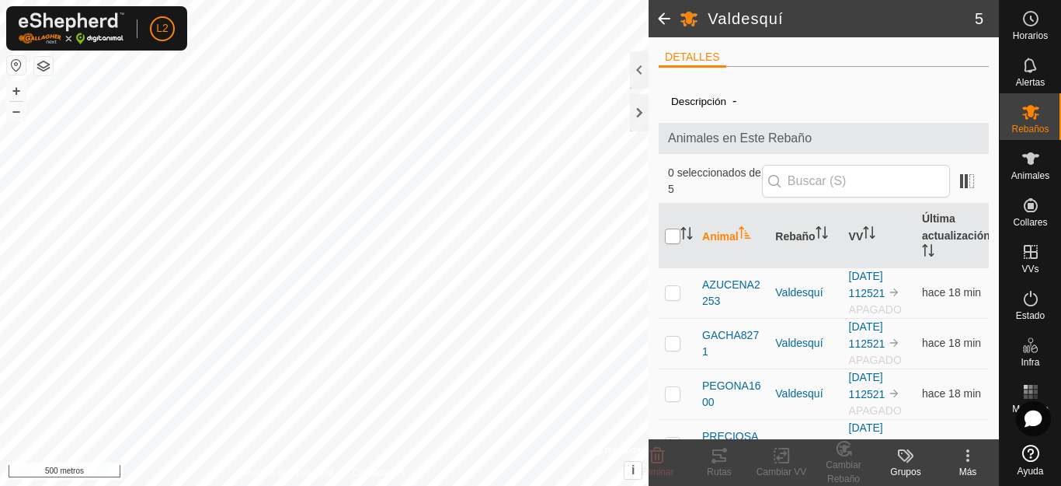
checkbox input "true"
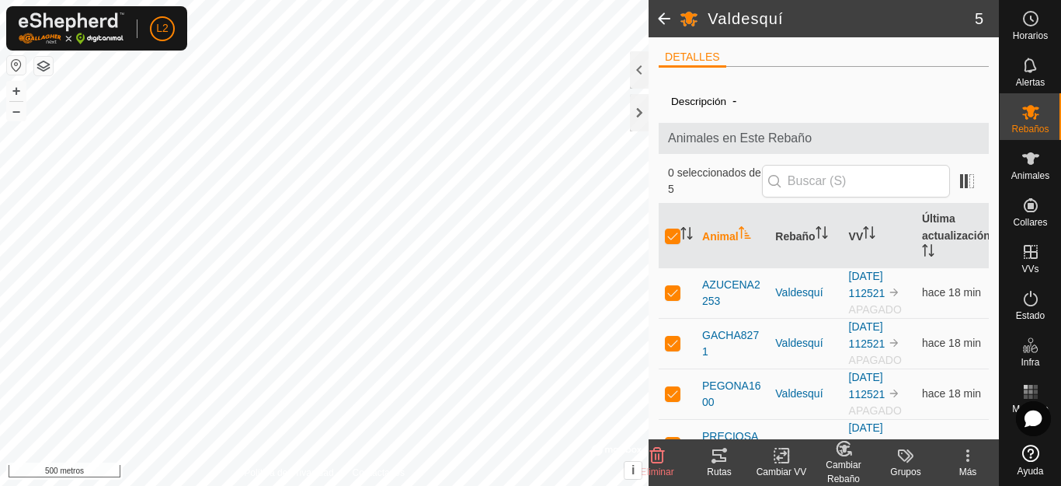
click at [966, 454] on icon at bounding box center [968, 455] width 19 height 19
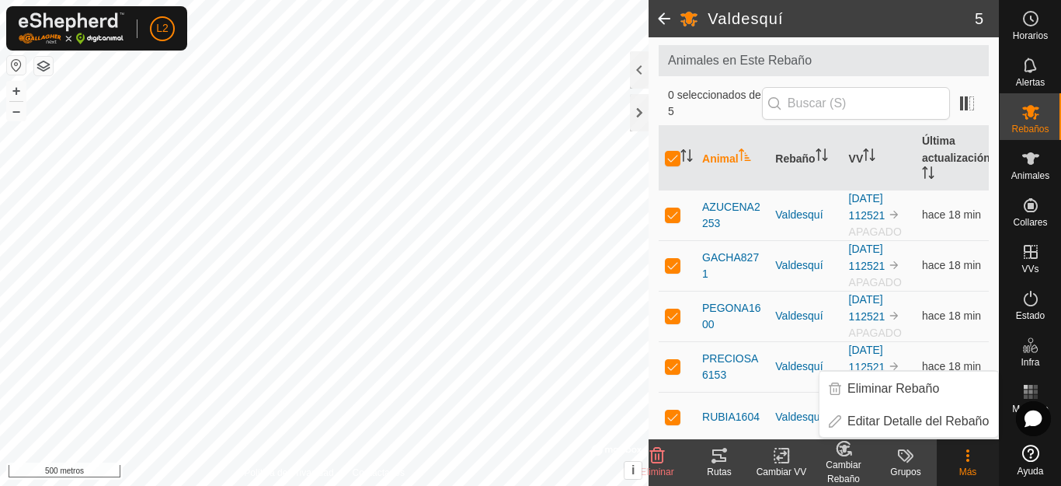
scroll to position [82, 0]
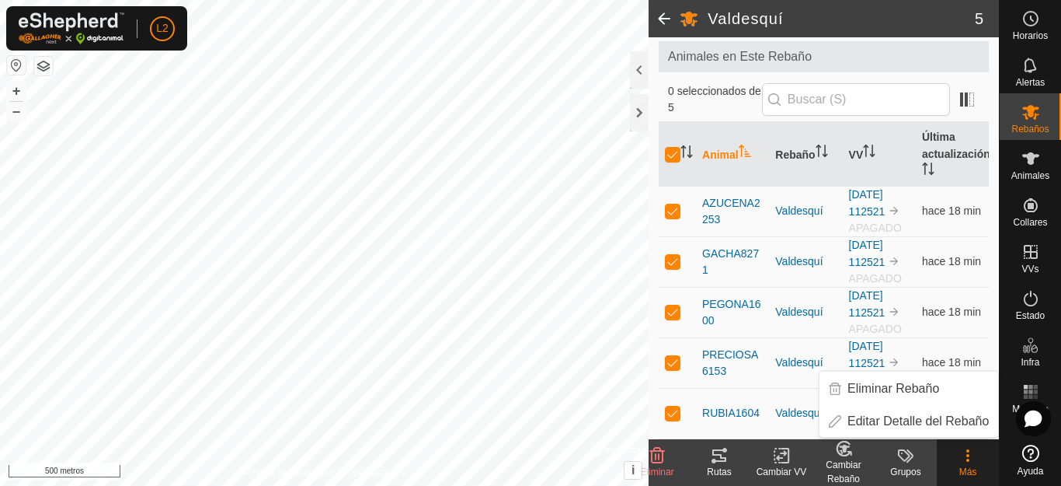
click at [780, 452] on icon at bounding box center [781, 455] width 19 height 19
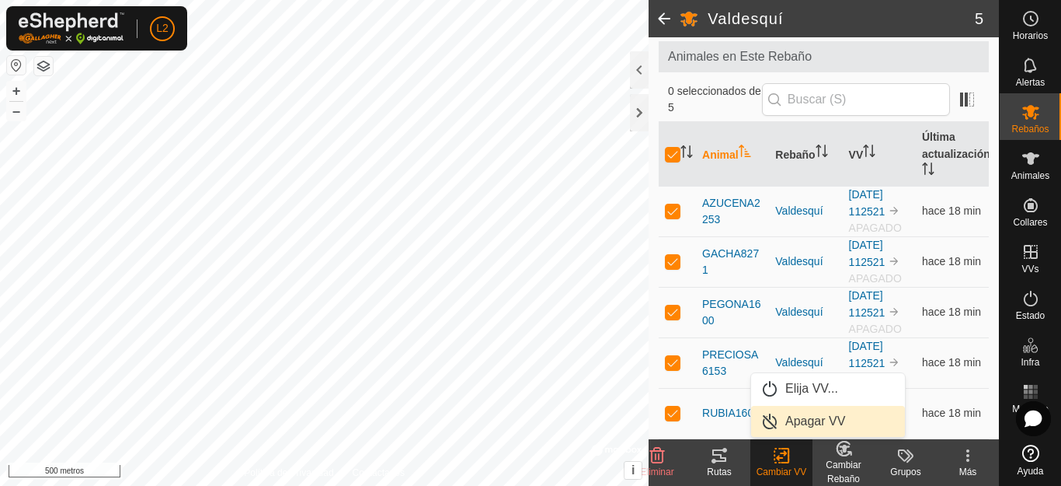
click at [800, 417] on link "Apagar VV" at bounding box center [828, 421] width 154 height 31
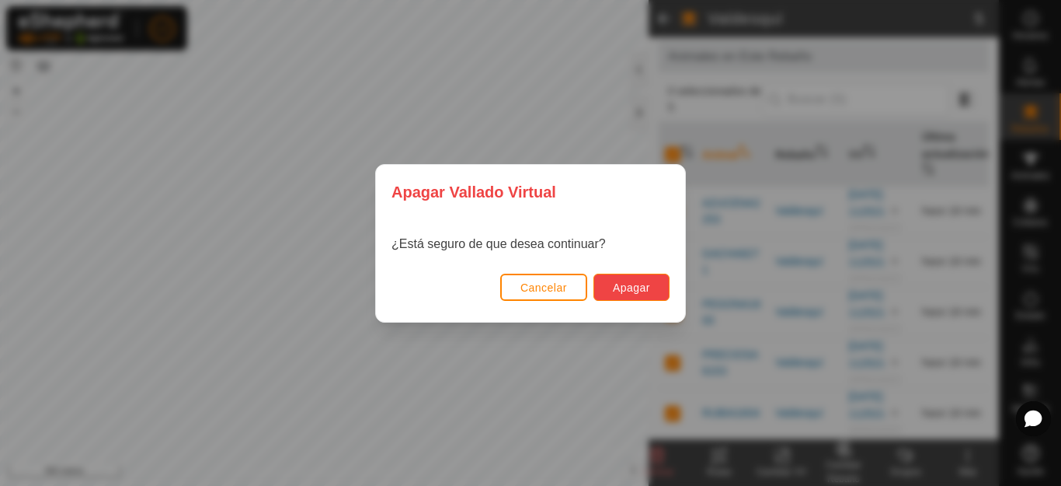
click at [642, 287] on font "Apagar" at bounding box center [631, 287] width 37 height 12
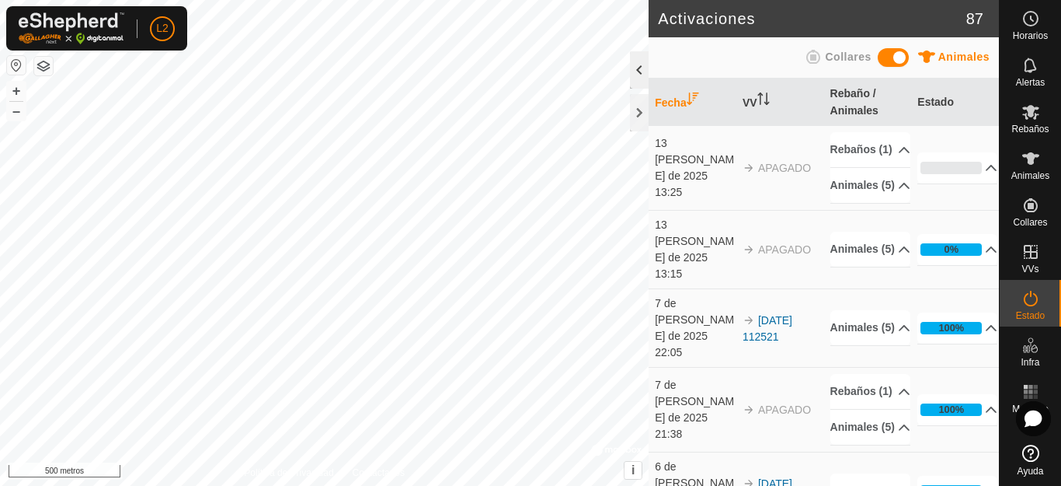
click at [635, 70] on div at bounding box center [639, 69] width 19 height 37
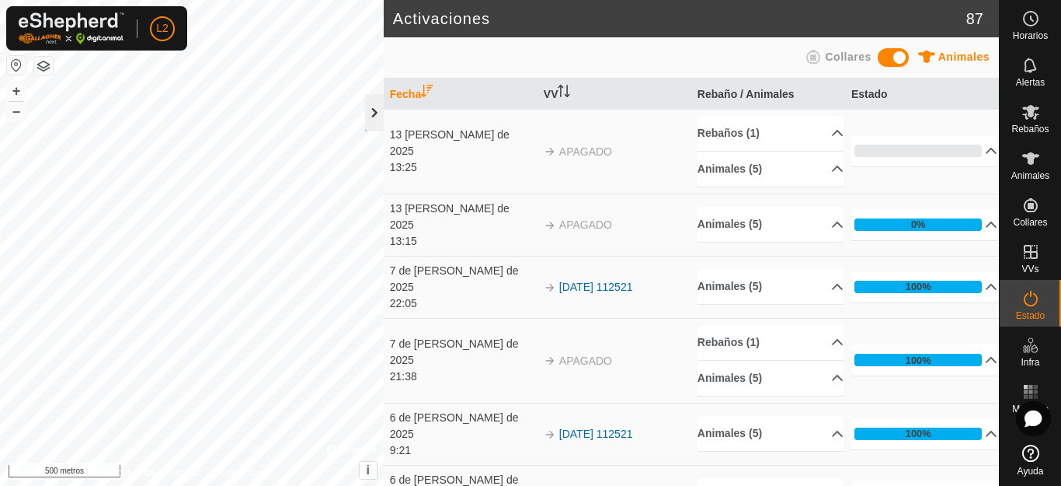
click at [375, 109] on div at bounding box center [374, 112] width 19 height 37
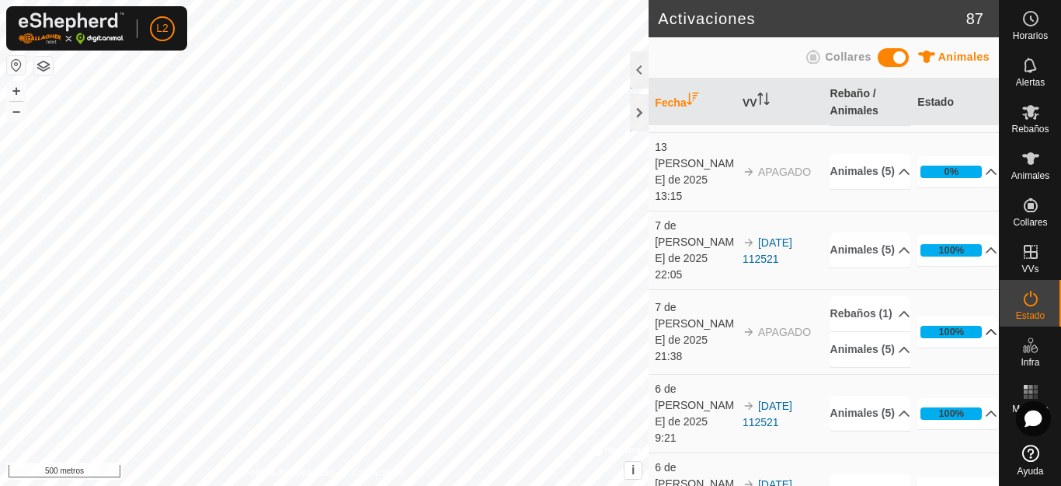
scroll to position [155, 0]
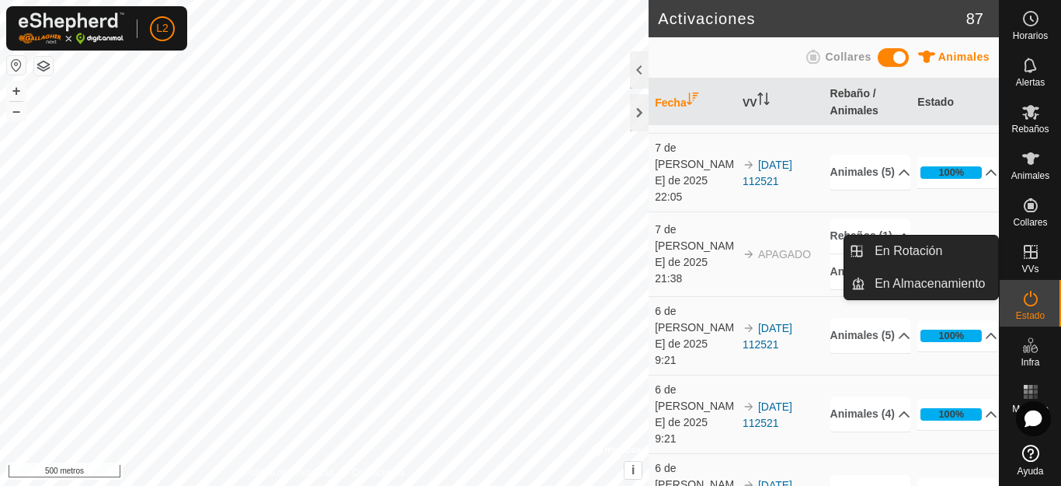
click at [1032, 252] on icon at bounding box center [1031, 252] width 14 height 14
click at [925, 252] on font "En rotación" at bounding box center [906, 250] width 63 height 13
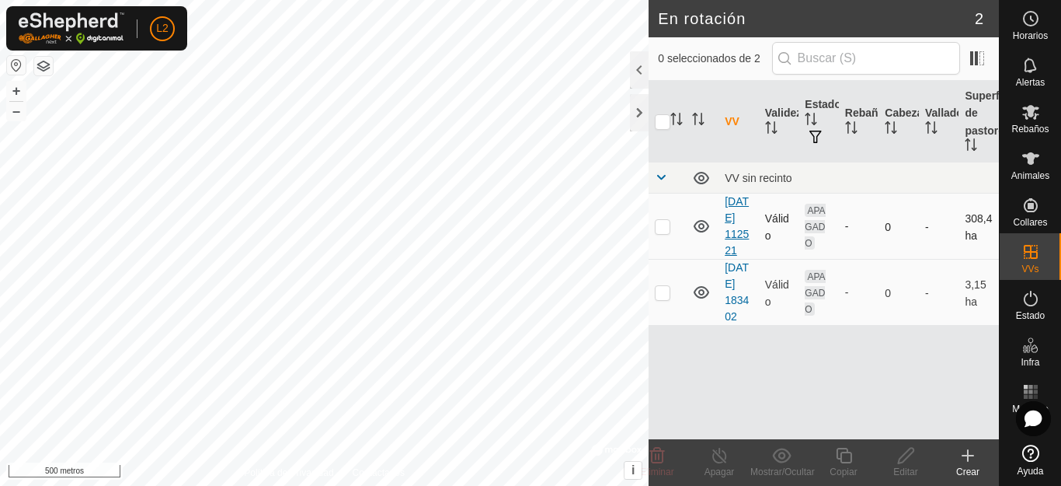
click at [730, 253] on font "[DATE] 112521" at bounding box center [737, 225] width 24 height 61
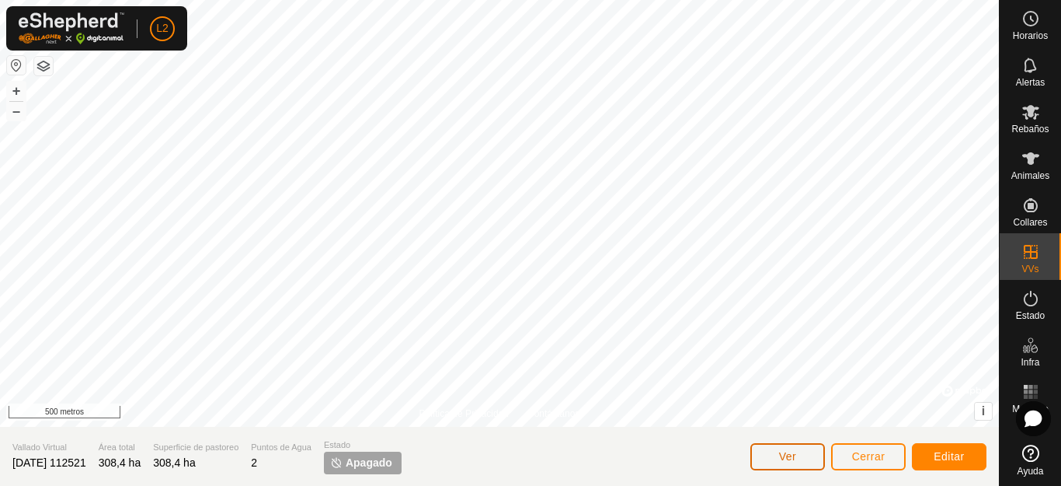
click at [766, 454] on button "Ver" at bounding box center [787, 456] width 75 height 27
click at [959, 453] on font "Editar" at bounding box center [949, 456] width 31 height 12
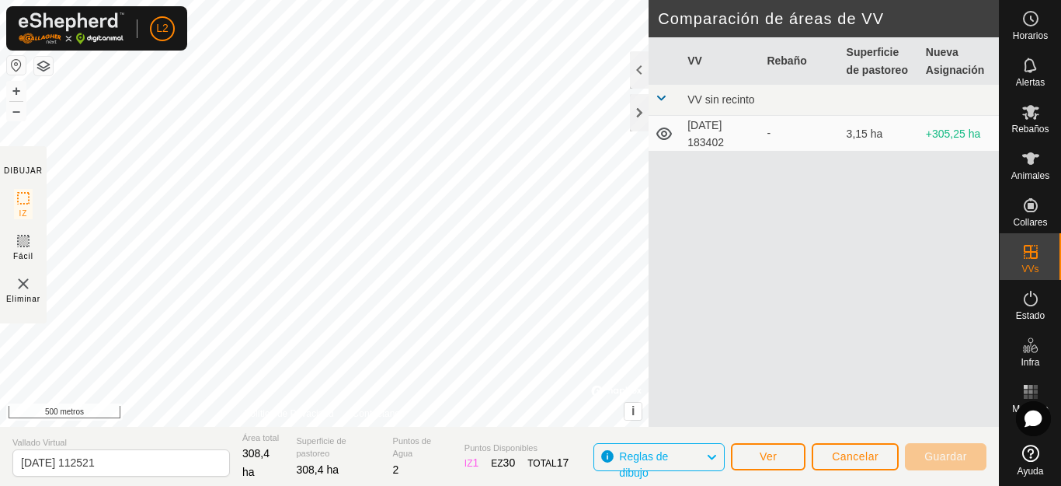
click at [708, 130] on font "[DATE] 183402" at bounding box center [706, 134] width 37 height 30
click at [663, 133] on icon at bounding box center [664, 133] width 19 height 19
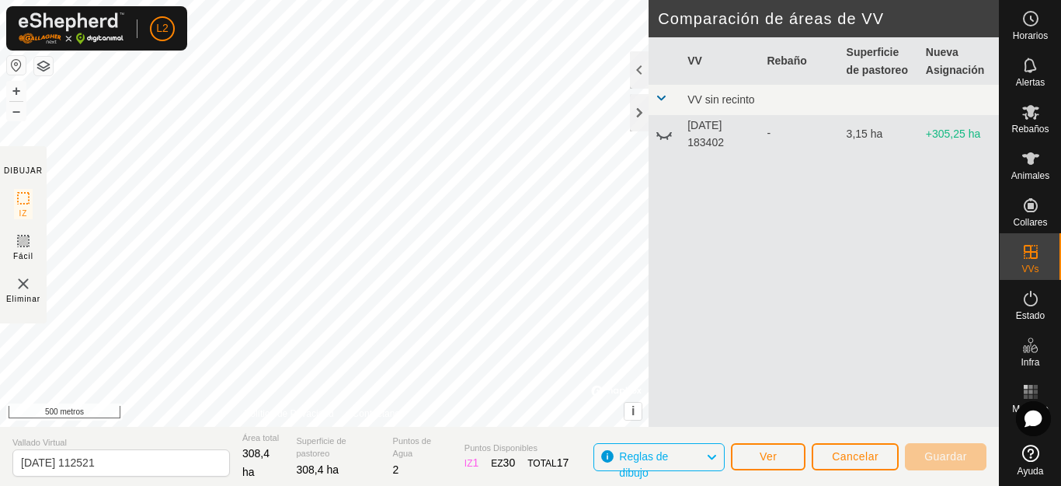
click at [710, 131] on td "[DATE] 183402" at bounding box center [720, 133] width 79 height 35
click at [667, 133] on icon at bounding box center [664, 133] width 19 height 19
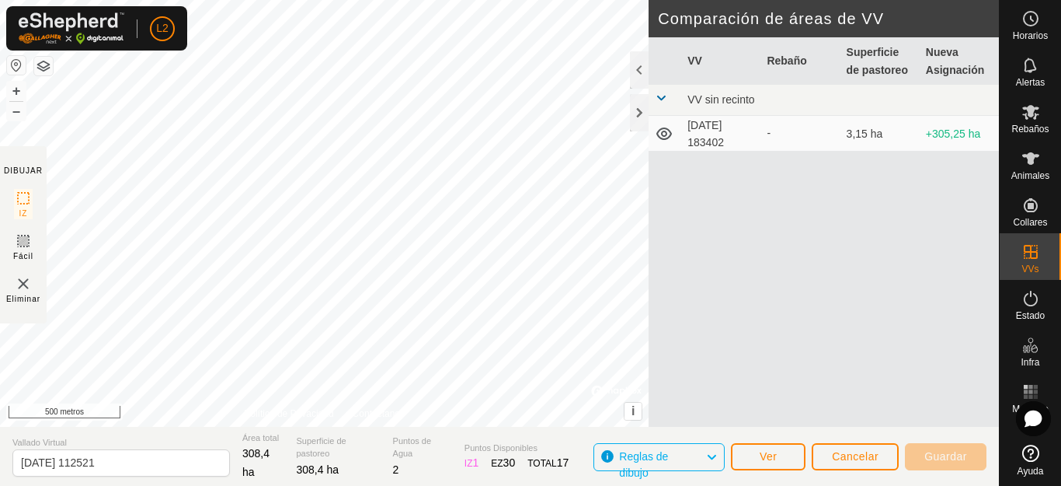
click at [702, 132] on td "[DATE] 183402" at bounding box center [720, 133] width 79 height 35
click at [637, 115] on div at bounding box center [639, 112] width 19 height 37
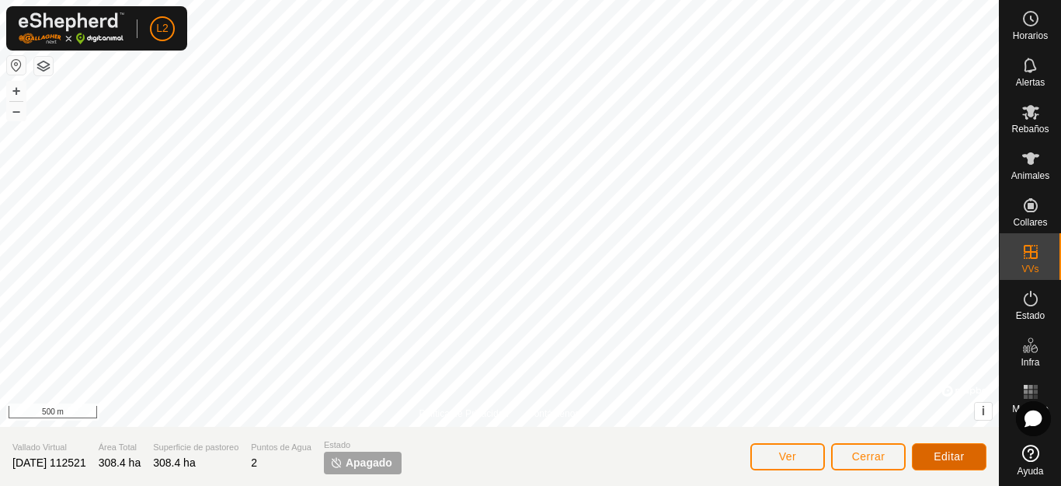
click at [949, 459] on span "Editar" at bounding box center [949, 456] width 31 height 12
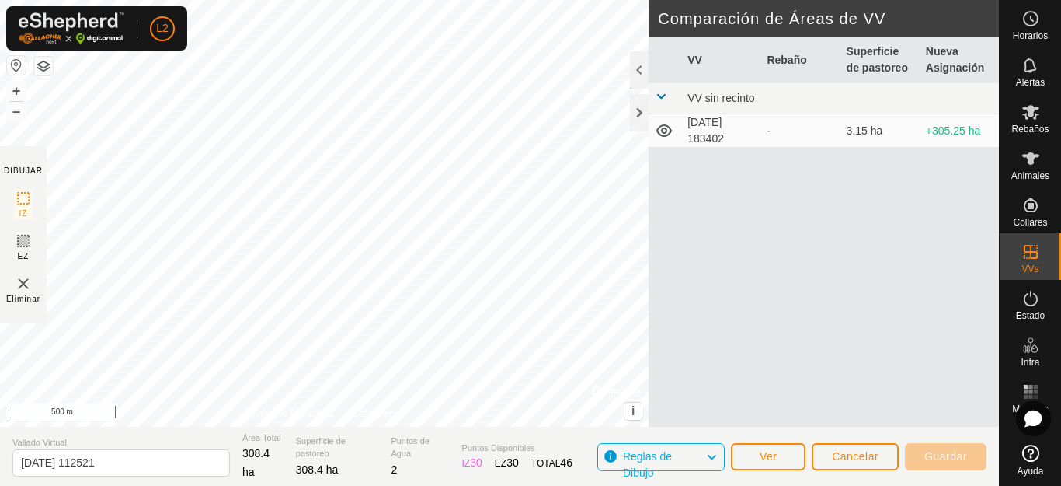
click at [645, 452] on span "Reglas de Dibujo" at bounding box center [647, 464] width 49 height 29
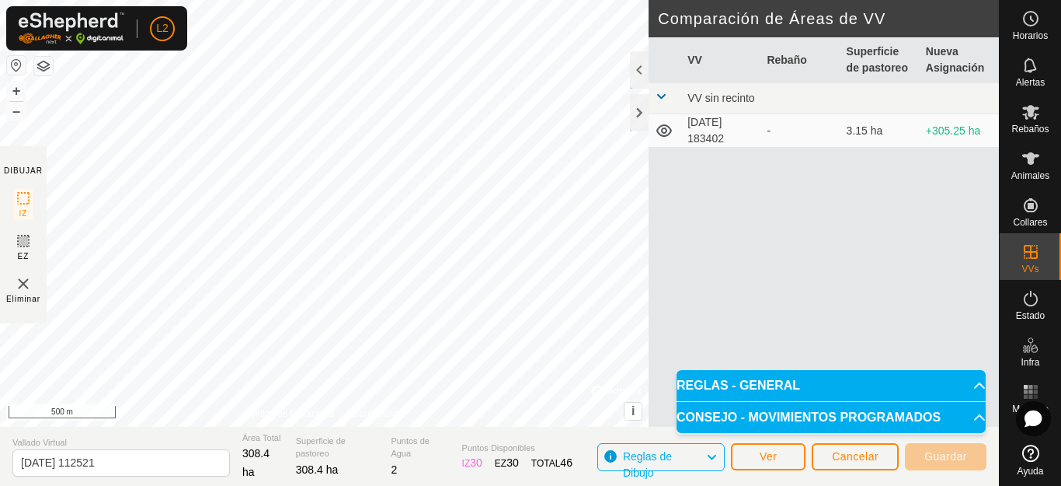
click at [645, 452] on span "Reglas de Dibujo" at bounding box center [647, 464] width 49 height 29
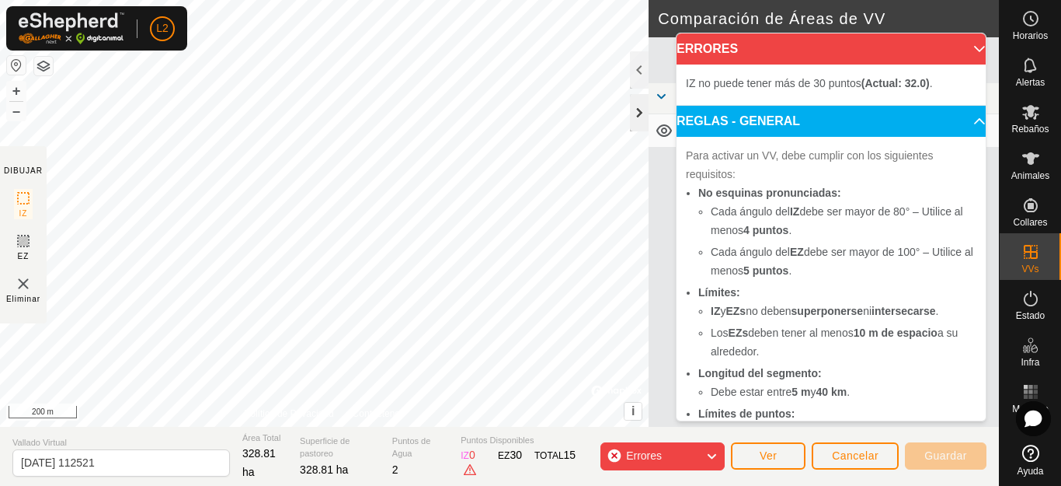
click at [638, 104] on div at bounding box center [639, 112] width 19 height 37
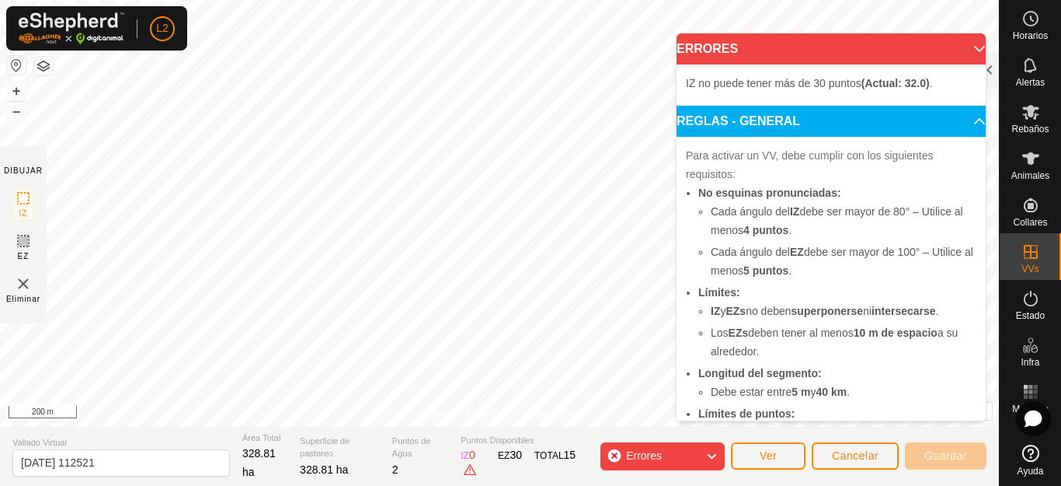
click at [716, 457] on icon at bounding box center [711, 456] width 12 height 20
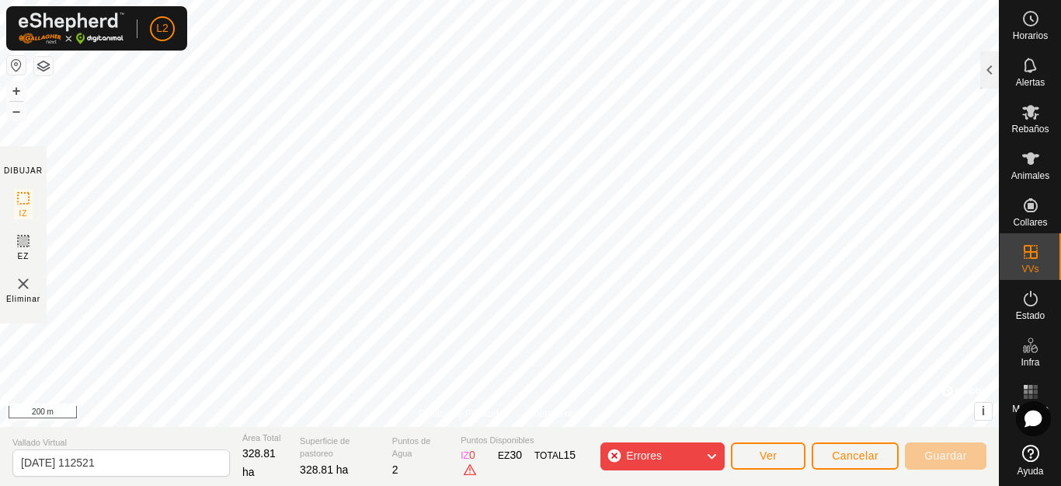
click at [716, 457] on icon at bounding box center [711, 456] width 12 height 20
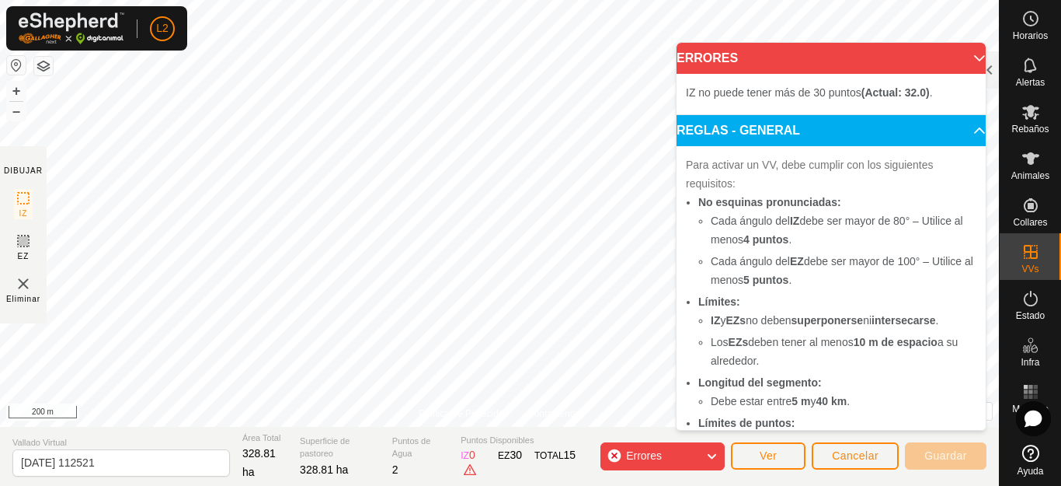
click at [960, 61] on p-accordion-header "ERRORES" at bounding box center [831, 58] width 309 height 31
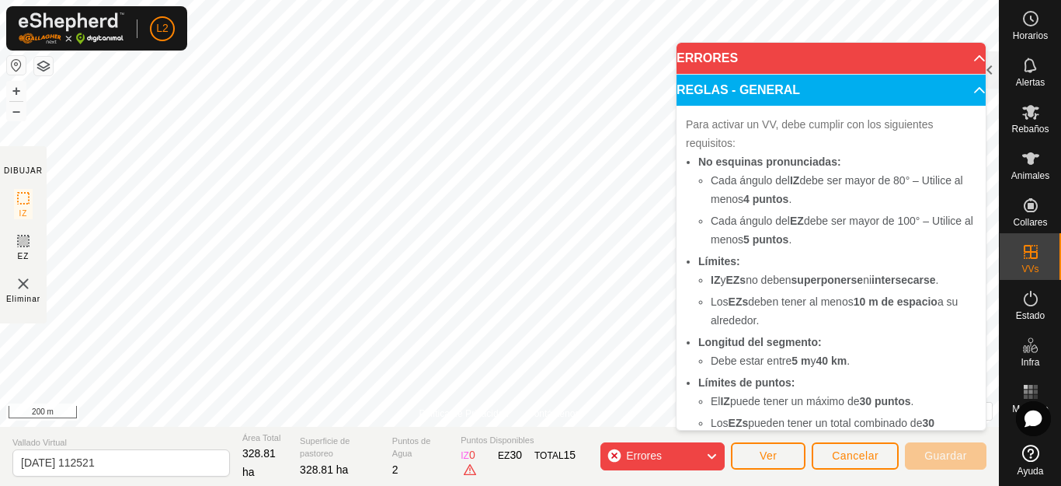
click at [960, 61] on p-accordion-header "ERRORES" at bounding box center [831, 58] width 309 height 31
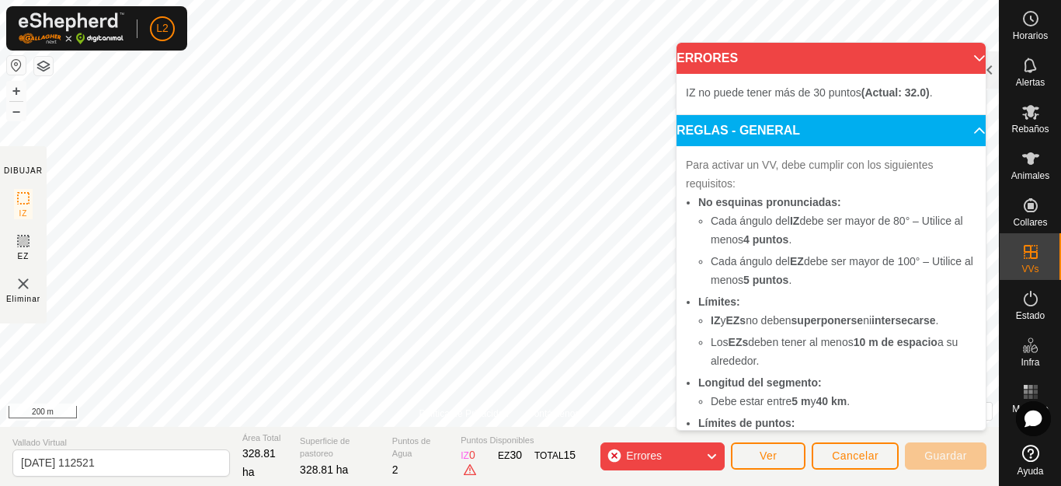
click at [715, 458] on icon at bounding box center [711, 456] width 12 height 20
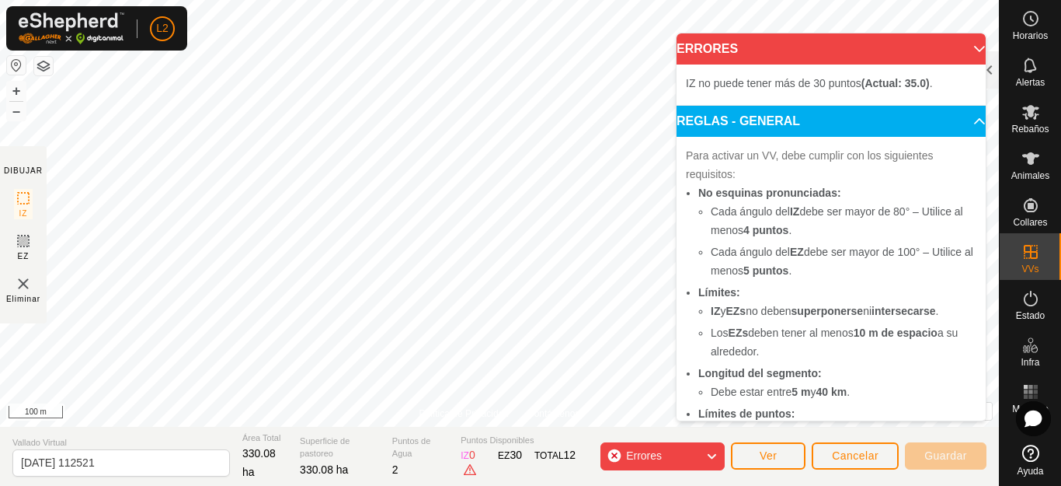
click at [954, 43] on p-accordion-header "ERRORES" at bounding box center [831, 48] width 309 height 31
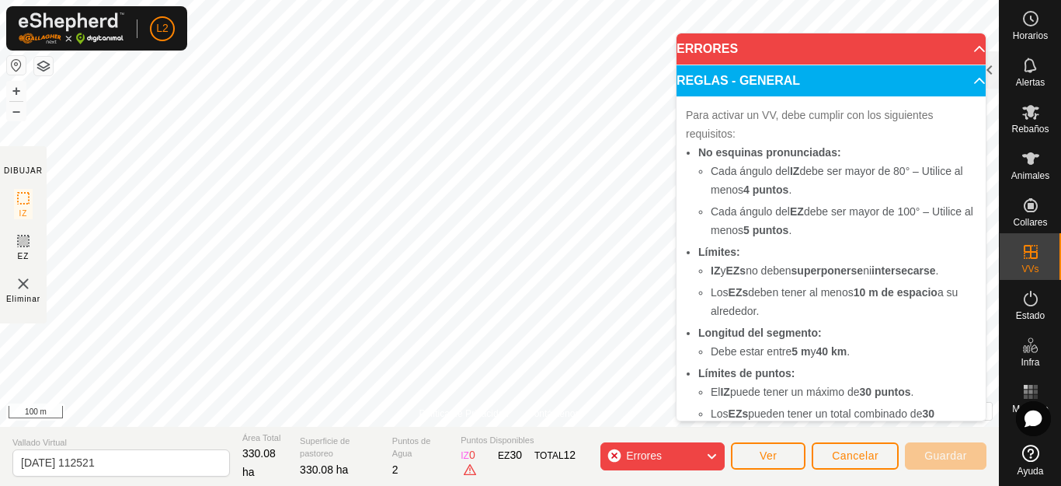
click at [712, 451] on icon at bounding box center [711, 456] width 12 height 20
click at [702, 43] on p-accordion-header "ERRORES" at bounding box center [831, 48] width 309 height 31
click at [963, 43] on p-accordion-header "ERRORES" at bounding box center [831, 48] width 309 height 31
click at [652, 461] on span "Errores" at bounding box center [650, 456] width 48 height 20
drag, startPoint x: 667, startPoint y: 432, endPoint x: 776, endPoint y: 316, distance: 158.8
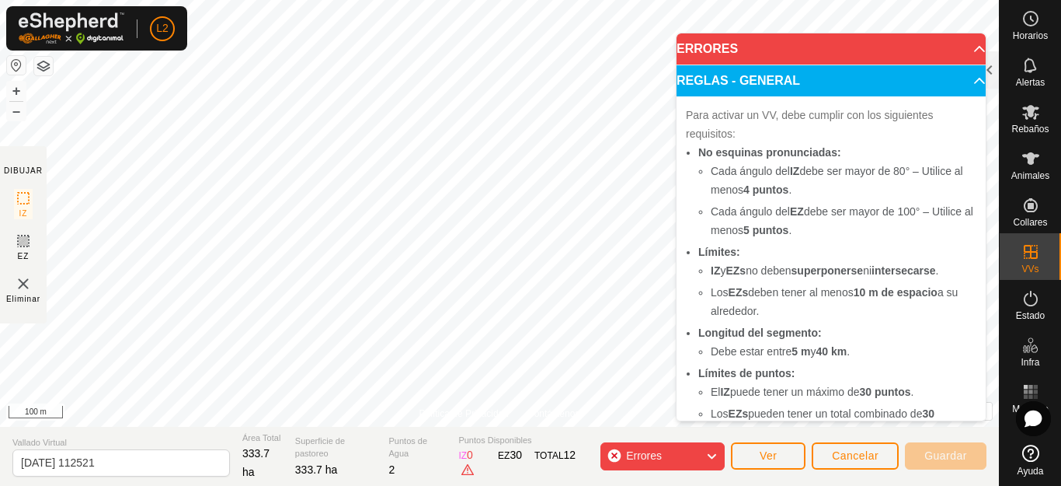
click at [776, 316] on li "Los EZs deben tener al menos 10 m de espacio a su alrededor." at bounding box center [844, 301] width 266 height 37
click at [678, 461] on div "Errores" at bounding box center [663, 456] width 124 height 28
click at [959, 47] on p-accordion-header "ERRORES" at bounding box center [831, 48] width 309 height 31
click at [710, 458] on icon at bounding box center [711, 456] width 12 height 20
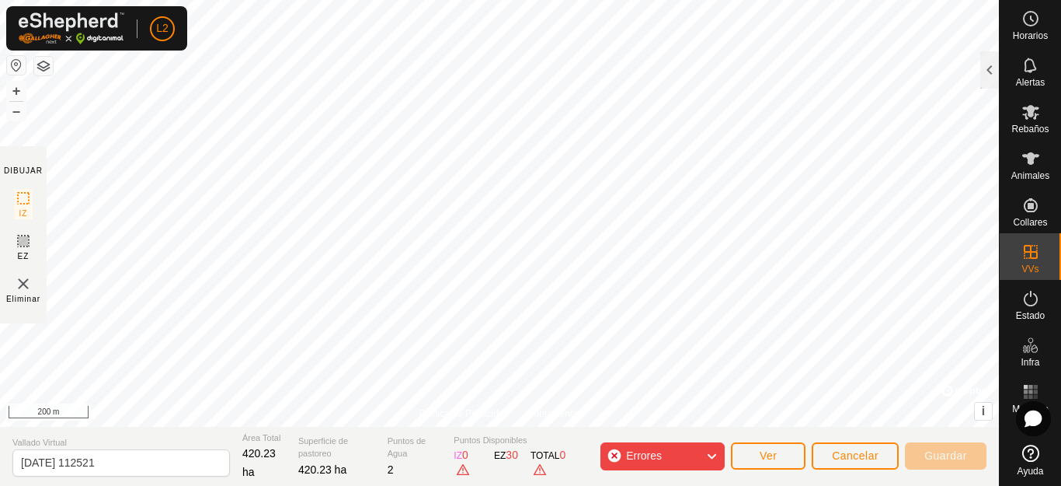
click at [640, 461] on span "Errores" at bounding box center [644, 455] width 36 height 12
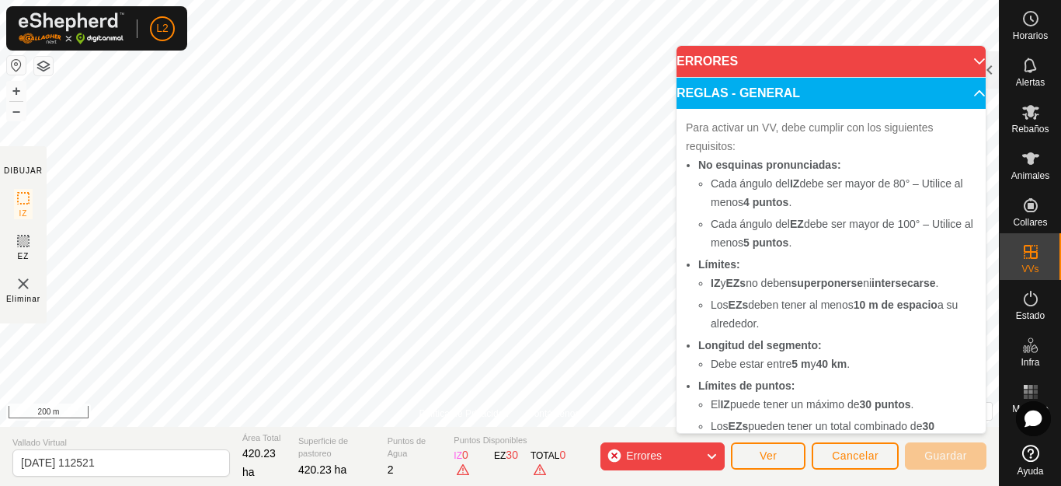
click at [319, 471] on span "420.23 ha" at bounding box center [322, 469] width 48 height 12
click at [462, 457] on span "0" at bounding box center [465, 454] width 6 height 12
click at [501, 464] on div "EZ 30" at bounding box center [506, 463] width 24 height 32
click at [536, 461] on div "TOTAL 0" at bounding box center [553, 463] width 45 height 32
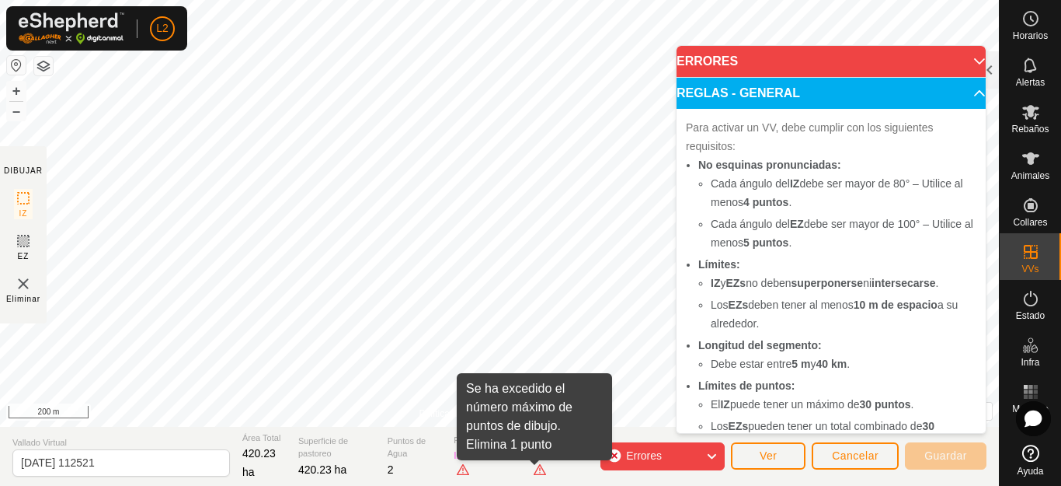
click at [534, 472] on span at bounding box center [540, 469] width 12 height 12
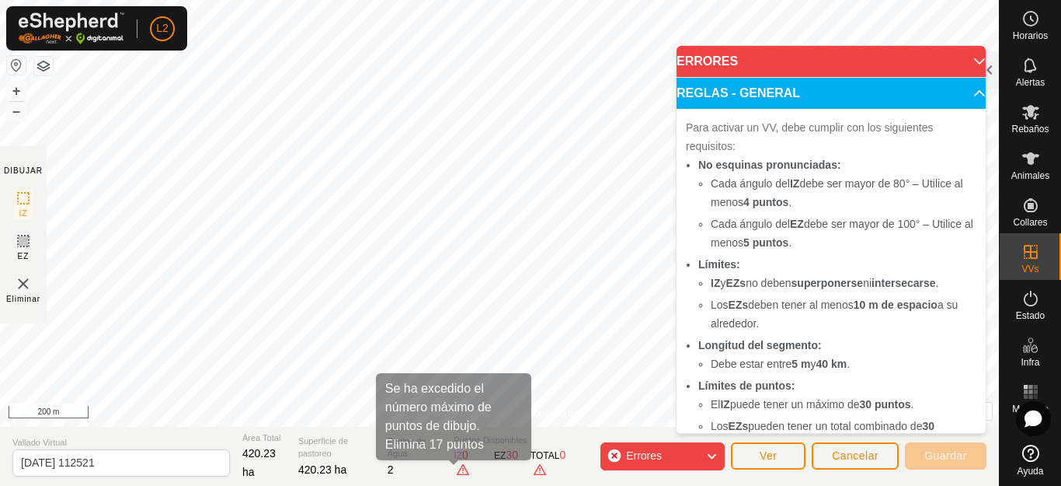
click at [457, 471] on span at bounding box center [463, 469] width 12 height 12
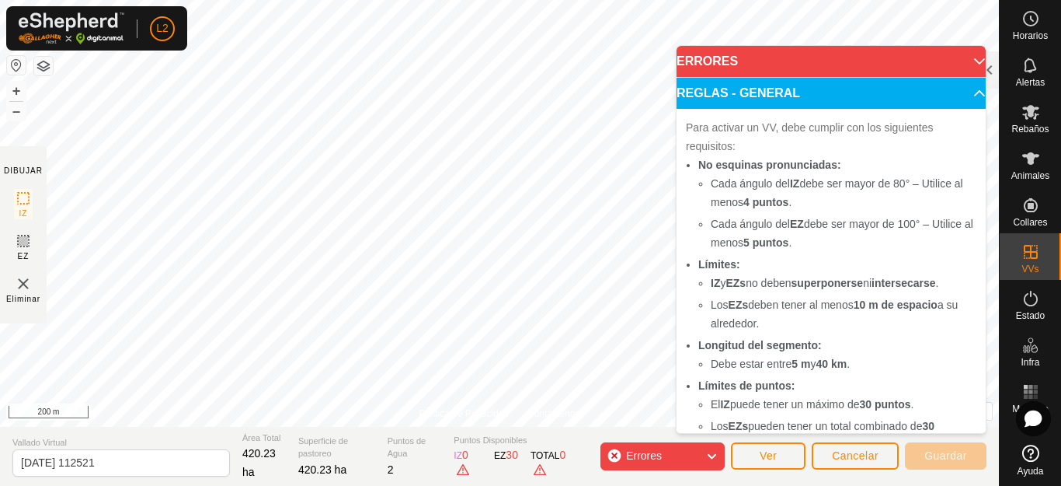
click at [506, 461] on span "30" at bounding box center [512, 454] width 12 height 12
click at [945, 57] on p-accordion-header "ERRORES" at bounding box center [831, 61] width 309 height 31
drag, startPoint x: 717, startPoint y: 52, endPoint x: 772, endPoint y: 231, distance: 187.0
click at [767, 206] on p-accordion "ERRORES IZ no puede tener más de 30 puntos (Actual: 48.0) . El total de puntos …" at bounding box center [831, 364] width 309 height 636
click at [655, 454] on span "Errores" at bounding box center [644, 455] width 36 height 12
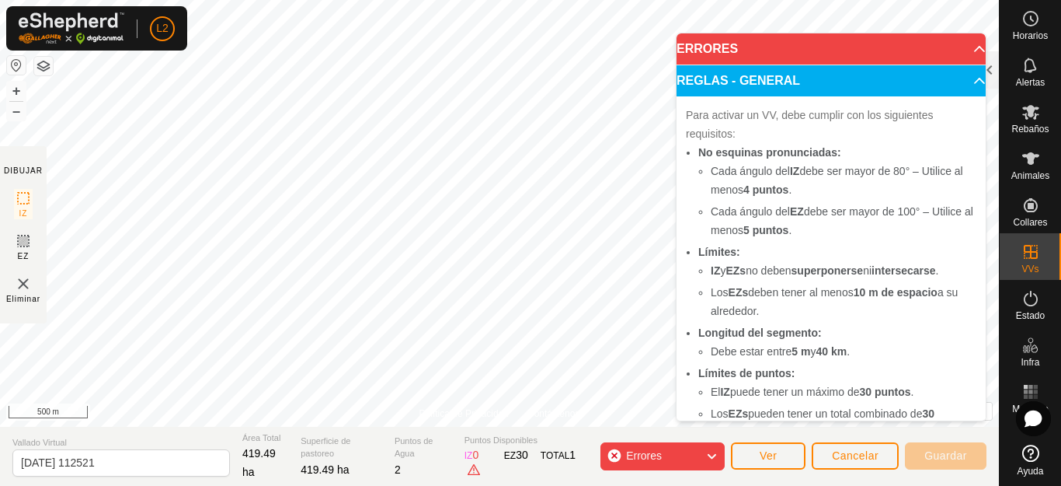
click at [964, 45] on p-accordion-header "ERRORES" at bounding box center [831, 48] width 309 height 31
click at [852, 49] on p-accordion-header "ERRORES" at bounding box center [831, 48] width 309 height 31
drag, startPoint x: 771, startPoint y: 41, endPoint x: 739, endPoint y: 51, distance: 33.4
click at [762, 45] on p-accordion-header "ERRORES" at bounding box center [831, 48] width 309 height 31
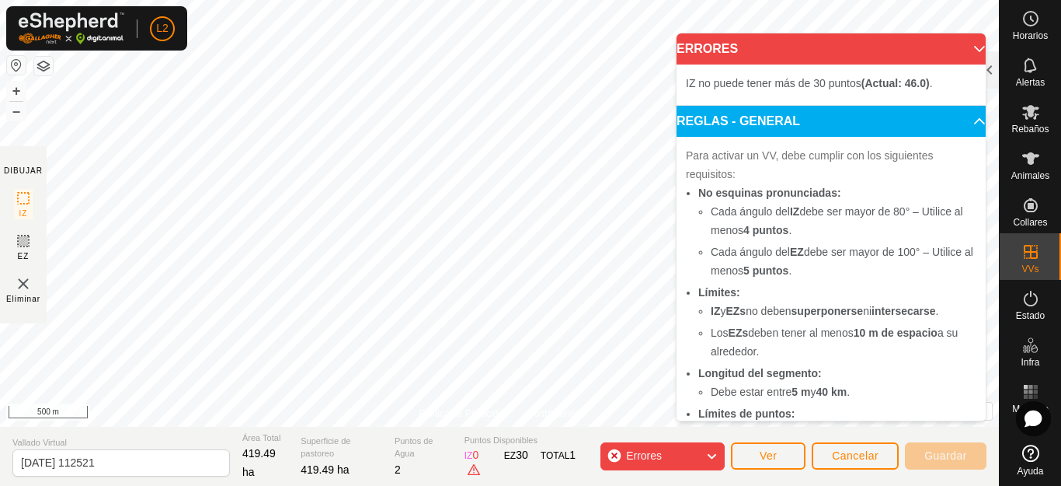
click at [675, 459] on div "Errores" at bounding box center [663, 456] width 124 height 28
click at [715, 38] on p-accordion-header "ERRORES" at bounding box center [831, 48] width 309 height 31
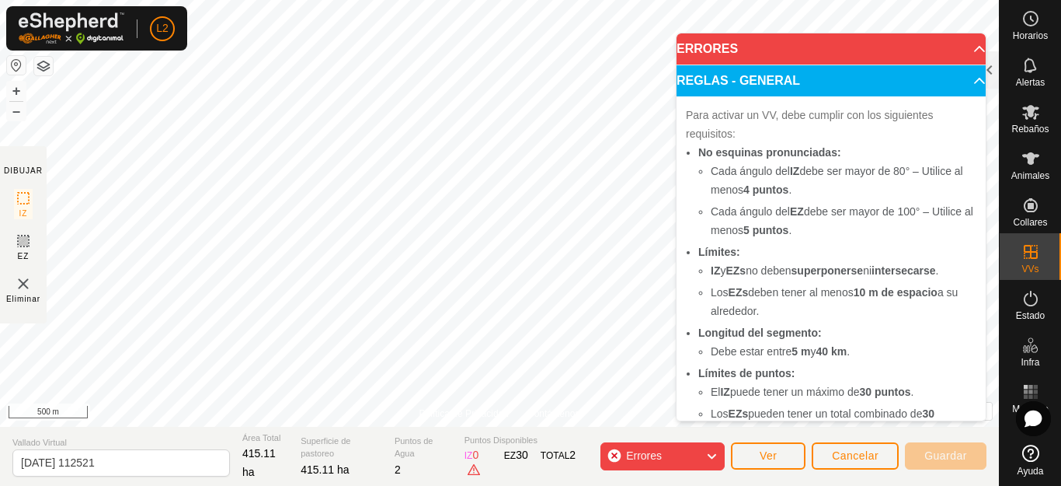
click at [715, 38] on p-accordion-header "ERRORES" at bounding box center [831, 48] width 309 height 31
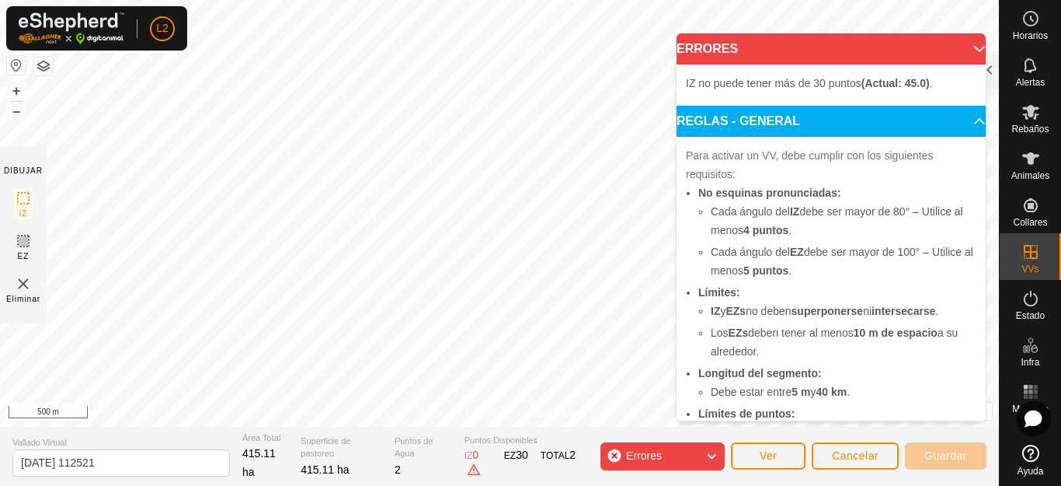
drag, startPoint x: 808, startPoint y: 47, endPoint x: 813, endPoint y: 60, distance: 14.3
click at [809, 48] on p-accordion-header "ERRORES" at bounding box center [831, 48] width 309 height 31
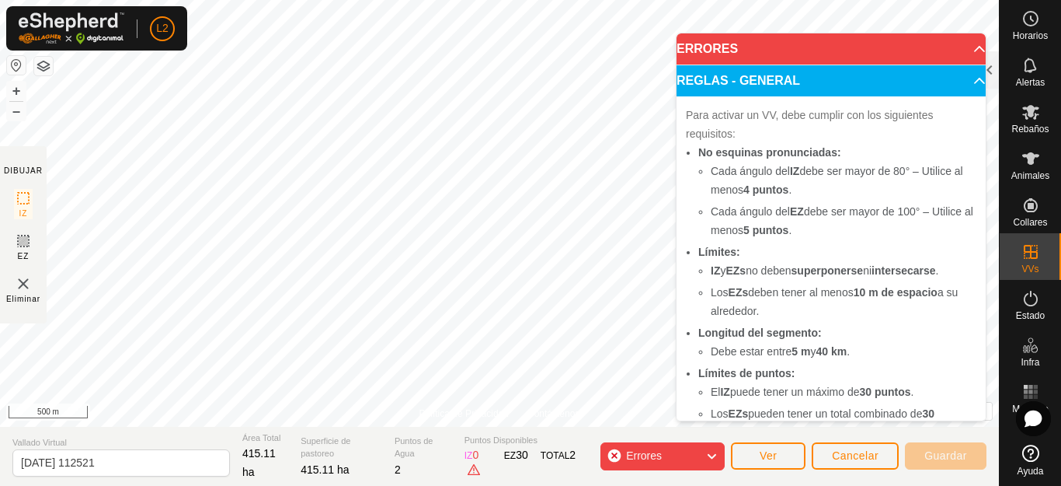
click at [956, 43] on p-accordion-header "ERRORES" at bounding box center [831, 48] width 309 height 31
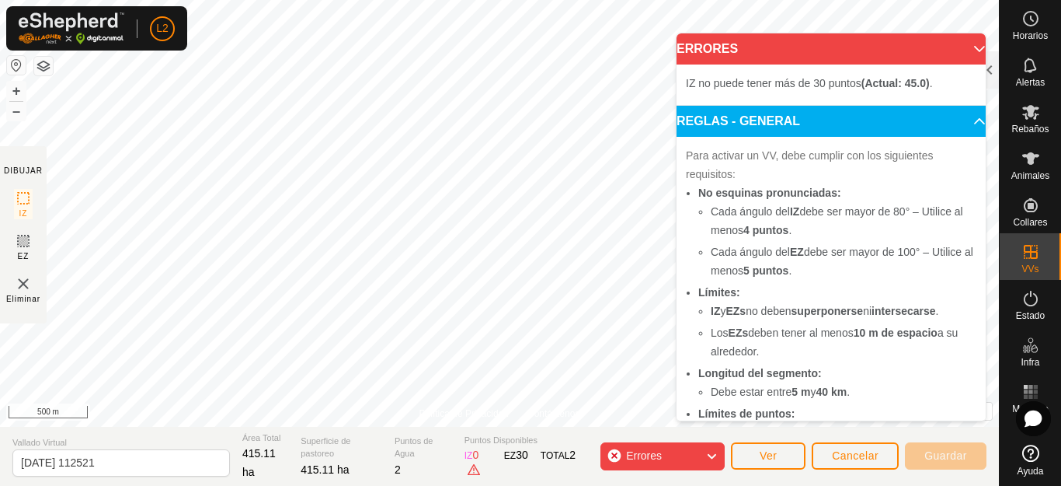
click at [703, 49] on p-accordion-header "ERRORES" at bounding box center [831, 48] width 309 height 31
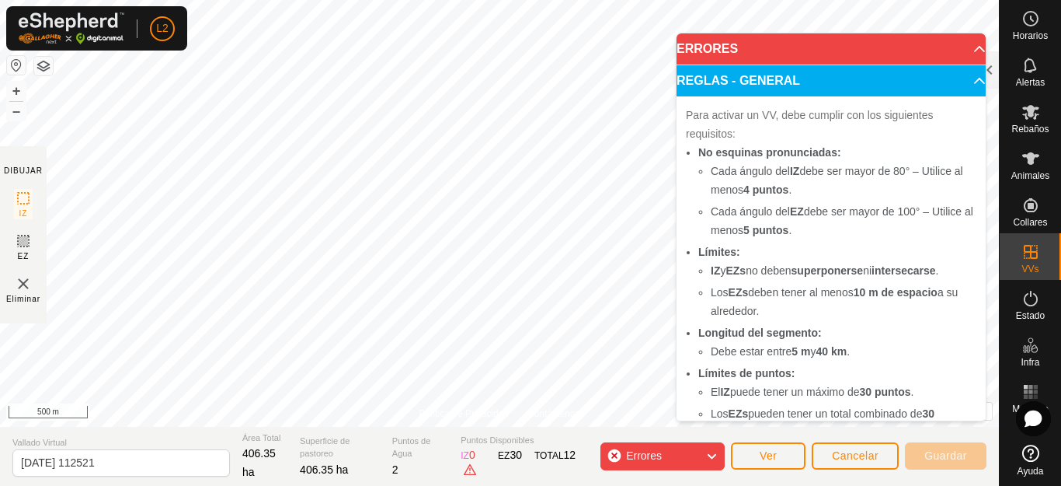
click at [732, 48] on p-accordion-header "ERRORES" at bounding box center [831, 48] width 309 height 31
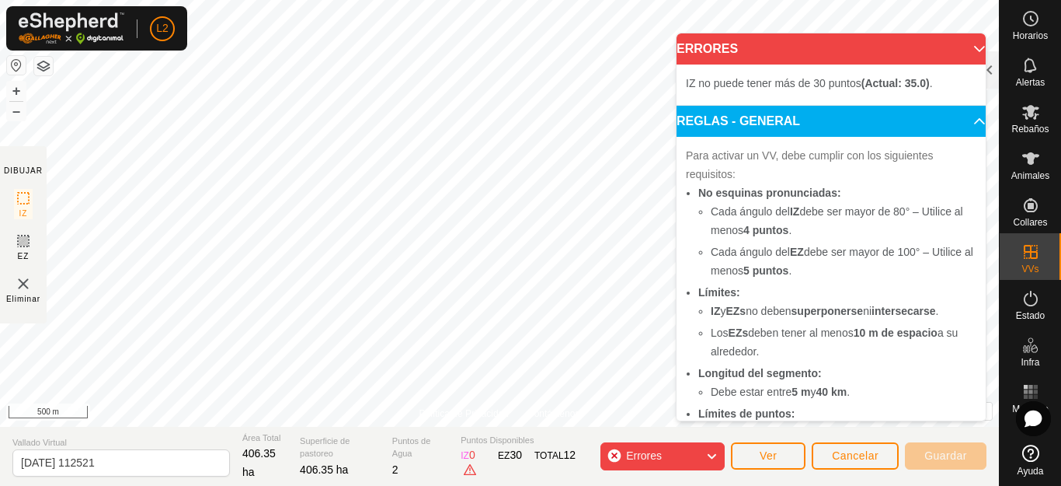
click at [927, 85] on b "(Actual: 35.0)" at bounding box center [896, 83] width 68 height 12
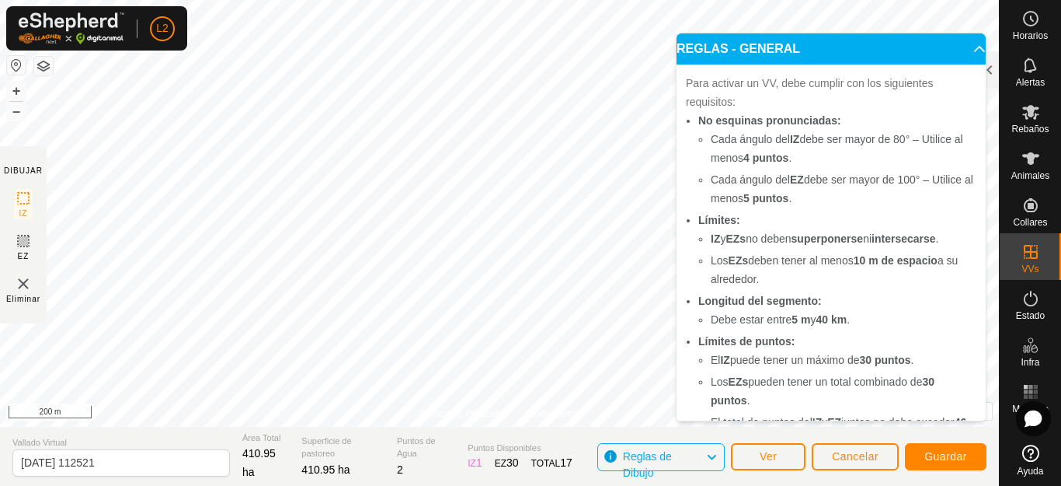
click at [468, 454] on div "IZ 1" at bounding box center [475, 462] width 14 height 16
click at [492, 399] on div "Política de Privacidad Contáctenos + – ⇧ i © Mapbox , © OpenStreetMap , Improve…" at bounding box center [499, 213] width 999 height 427
click at [712, 44] on p-accordion-header "REGLAS - GENERAL" at bounding box center [831, 48] width 309 height 31
click at [708, 457] on icon at bounding box center [711, 457] width 12 height 20
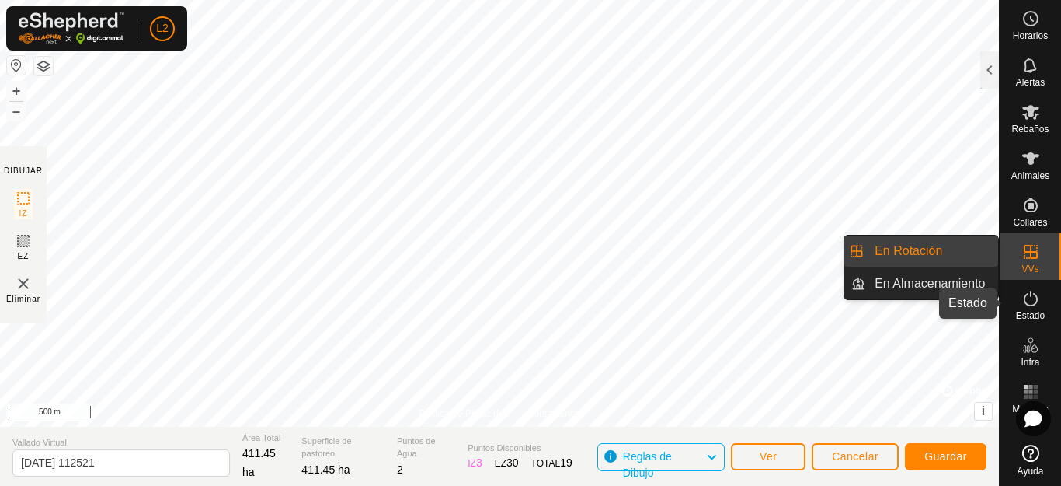
click at [1032, 303] on icon at bounding box center [1031, 298] width 19 height 19
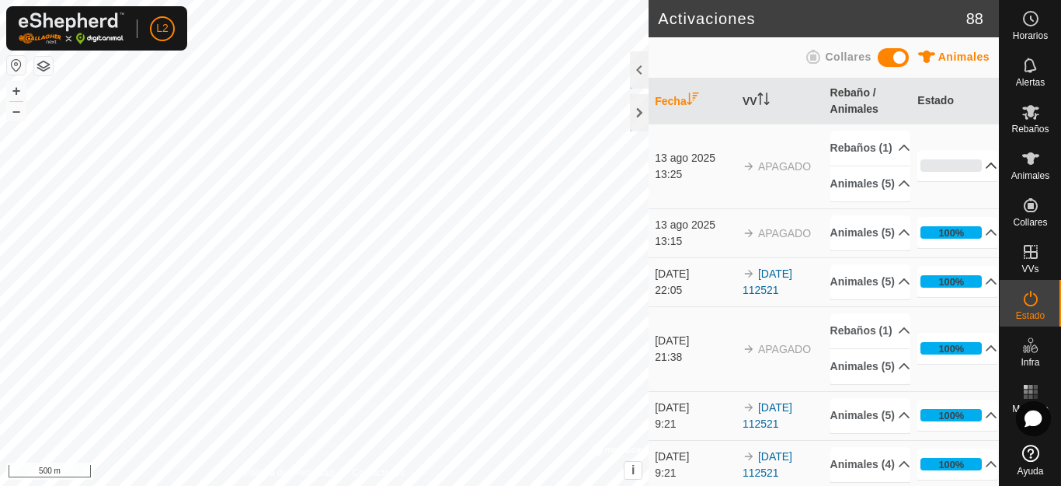
click at [966, 181] on p-accordion-header "0%" at bounding box center [958, 165] width 80 height 31
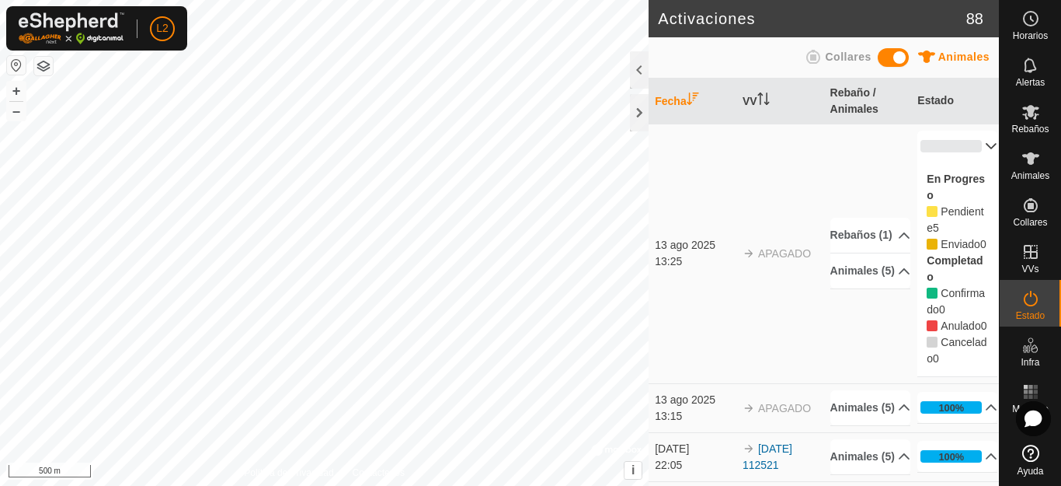
click at [973, 142] on p-accordion-header "0%" at bounding box center [958, 146] width 80 height 31
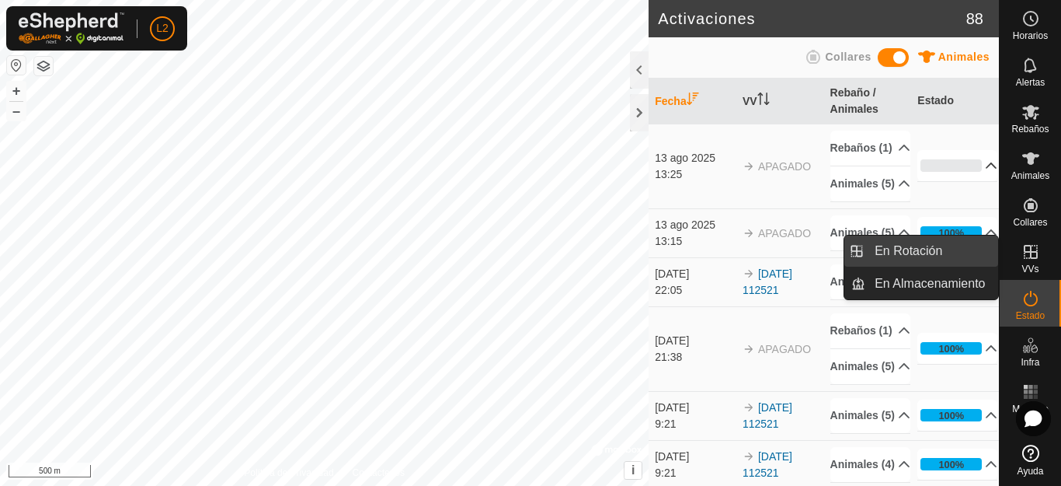
click at [921, 251] on link "En Rotación" at bounding box center [931, 250] width 133 height 31
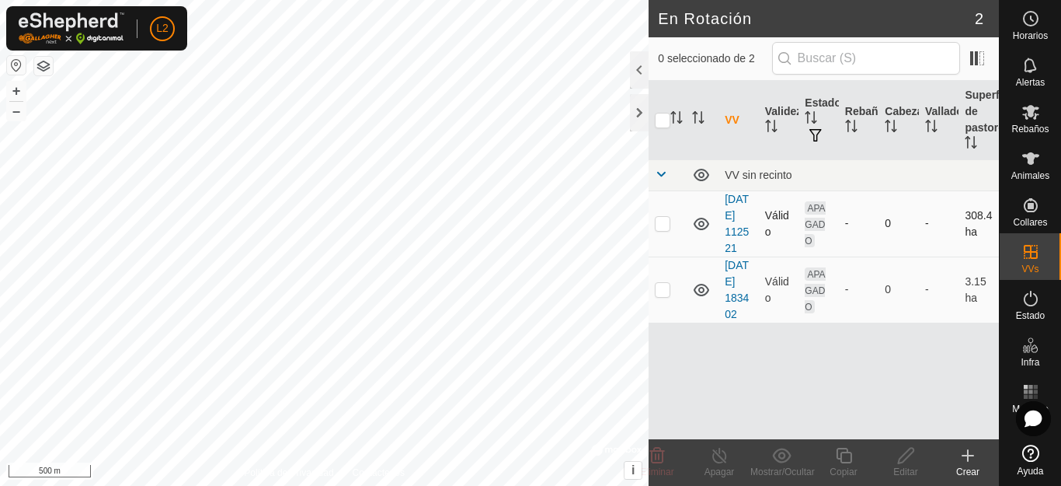
click at [658, 238] on td at bounding box center [667, 223] width 37 height 66
checkbox input "true"
click at [732, 239] on td "[DATE] 112521" at bounding box center [739, 223] width 40 height 66
click at [656, 172] on span at bounding box center [661, 174] width 12 height 12
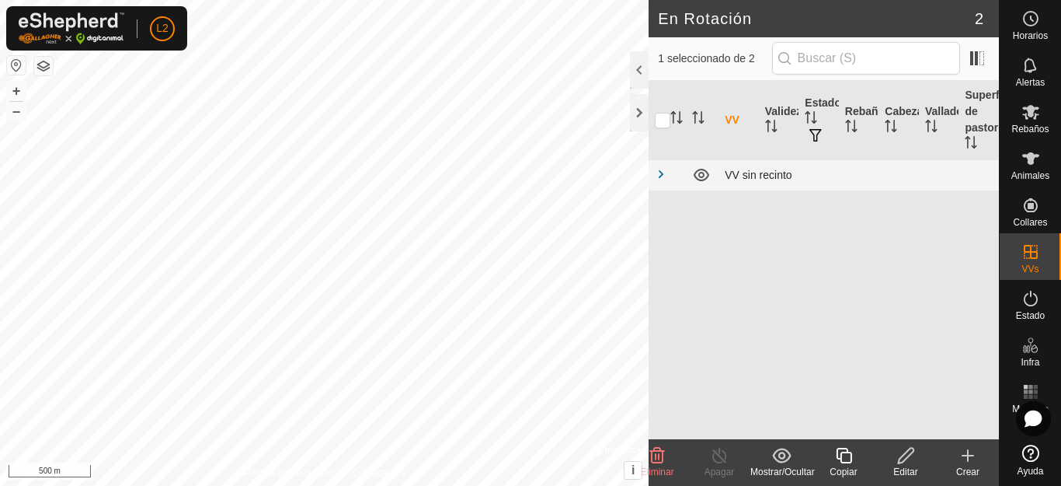
click at [656, 172] on span at bounding box center [661, 174] width 12 height 12
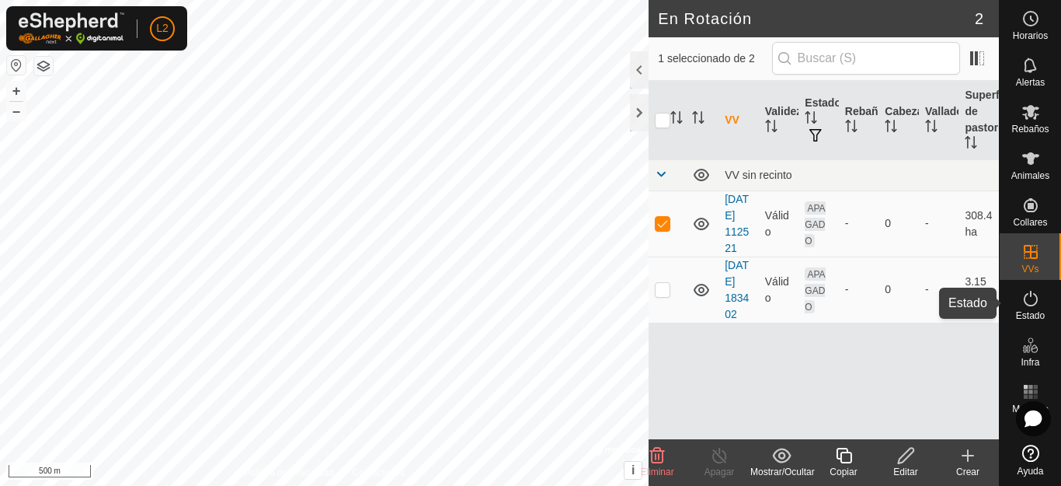
click at [1031, 305] on icon at bounding box center [1031, 298] width 19 height 19
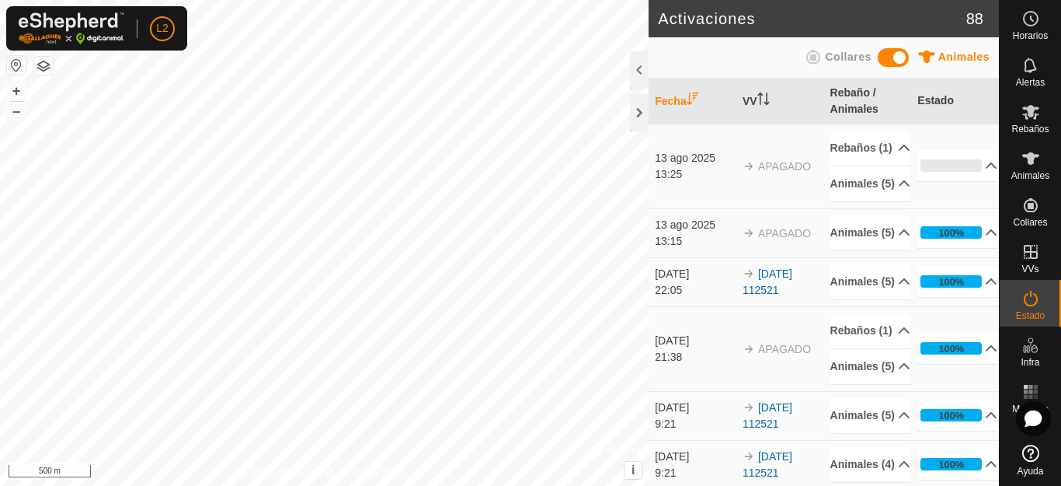
click at [834, 58] on span "Collares" at bounding box center [848, 56] width 46 height 12
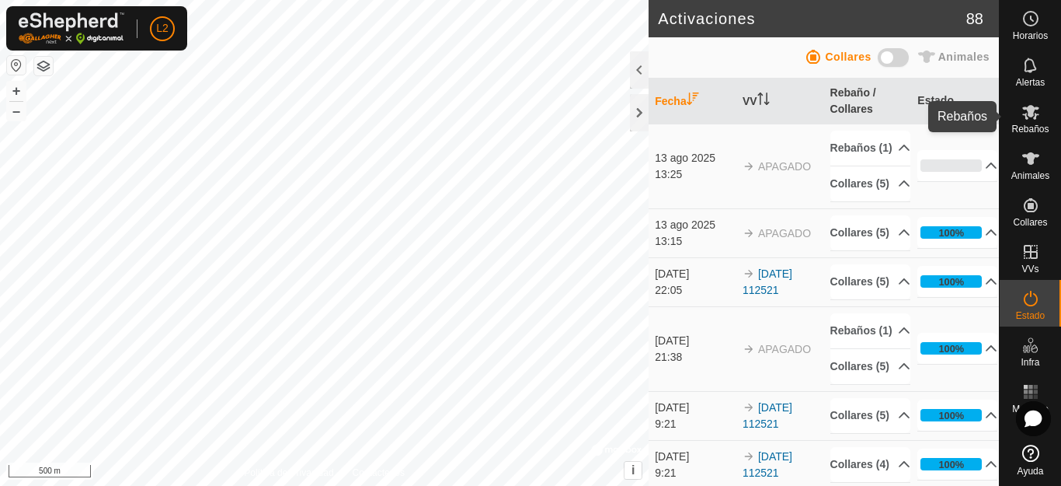
click at [1032, 114] on icon at bounding box center [1030, 112] width 17 height 15
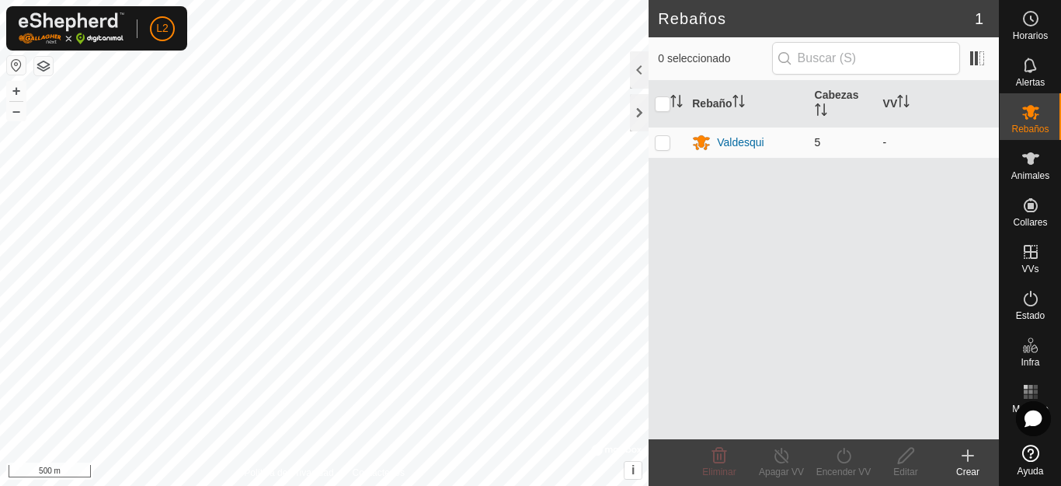
click at [661, 147] on p-checkbox at bounding box center [663, 142] width 16 height 12
checkbox input "true"
click at [844, 458] on icon at bounding box center [843, 455] width 19 height 19
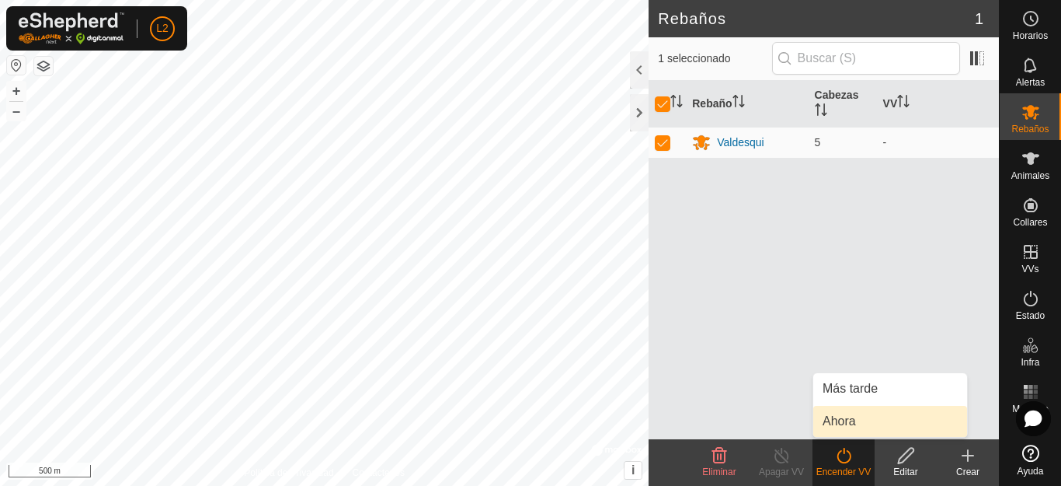
click at [851, 416] on link "Ahora" at bounding box center [890, 421] width 154 height 31
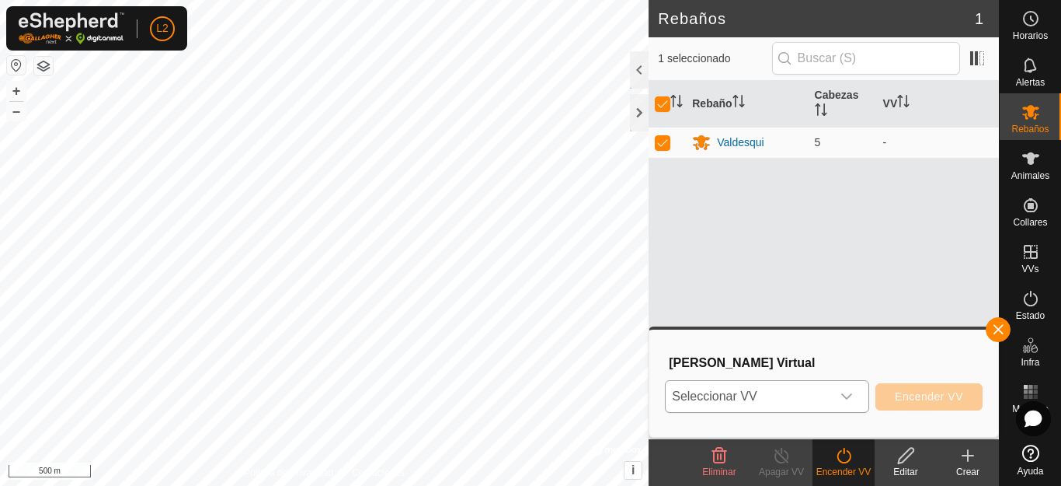
click at [841, 395] on icon "dropdown trigger" at bounding box center [847, 396] width 12 height 12
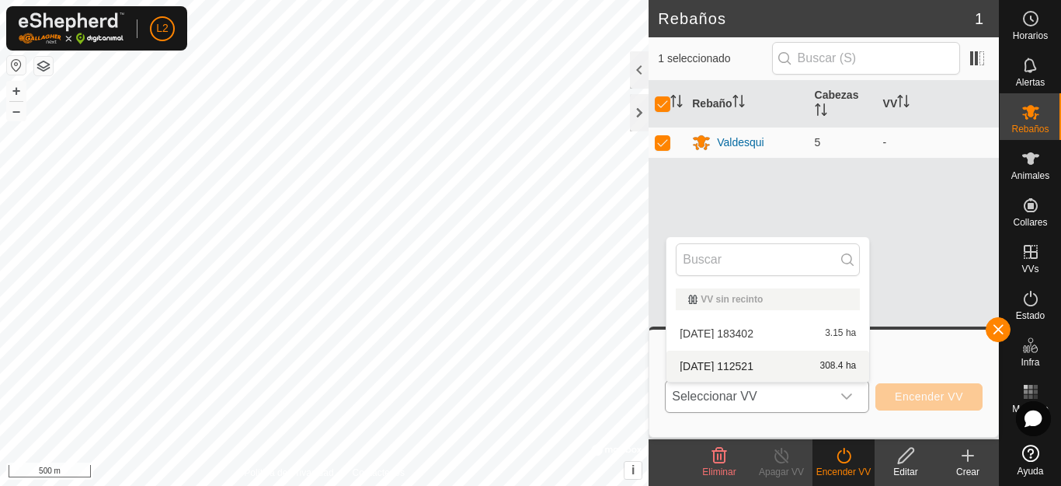
click at [754, 363] on li "2025-06-21 112521 308.4 ha" at bounding box center [768, 365] width 203 height 31
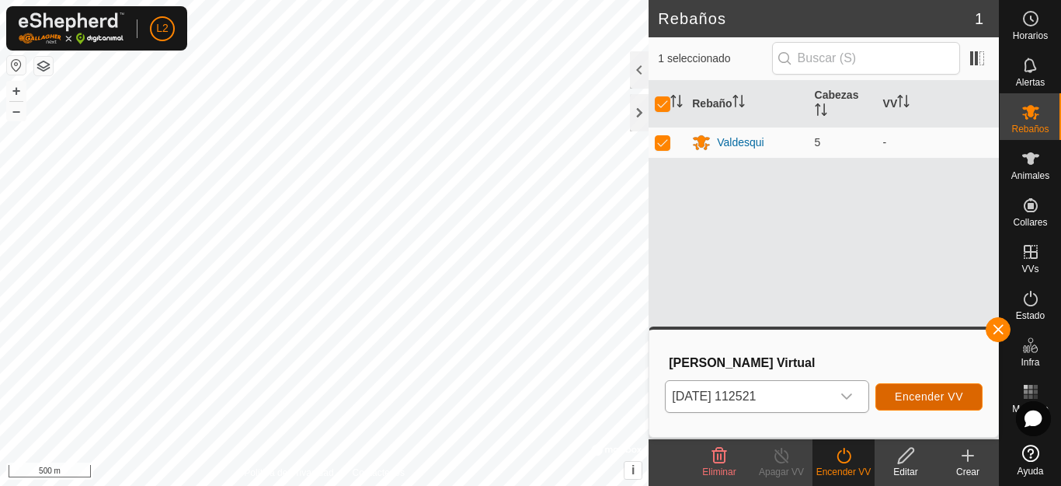
click at [910, 395] on span "Encender VV" at bounding box center [929, 396] width 68 height 12
